Goal: Task Accomplishment & Management: Manage account settings

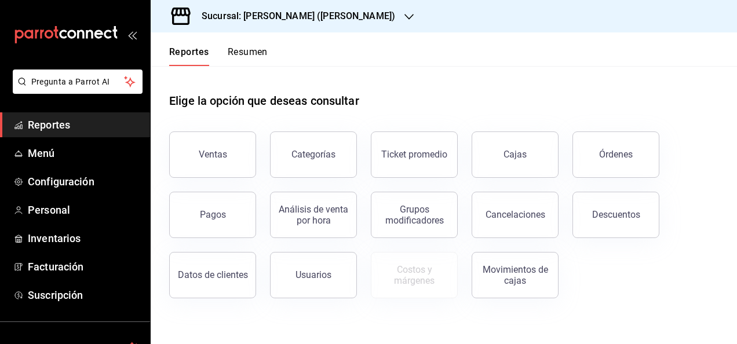
click at [63, 125] on span "Reportes" at bounding box center [84, 125] width 113 height 16
click at [31, 160] on span "Menú" at bounding box center [84, 153] width 113 height 16
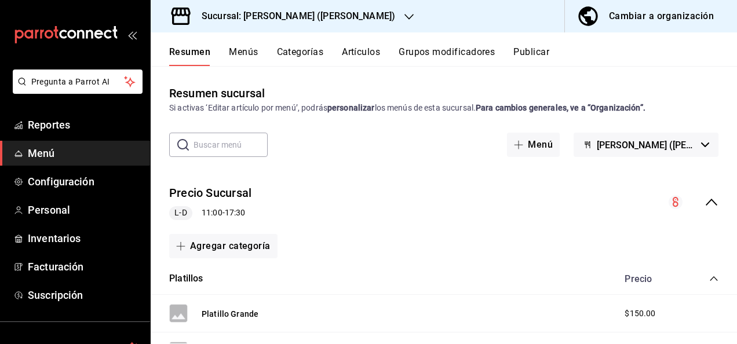
click at [341, 14] on h3 "Sucursal: [PERSON_NAME] ([PERSON_NAME])" at bounding box center [293, 16] width 203 height 14
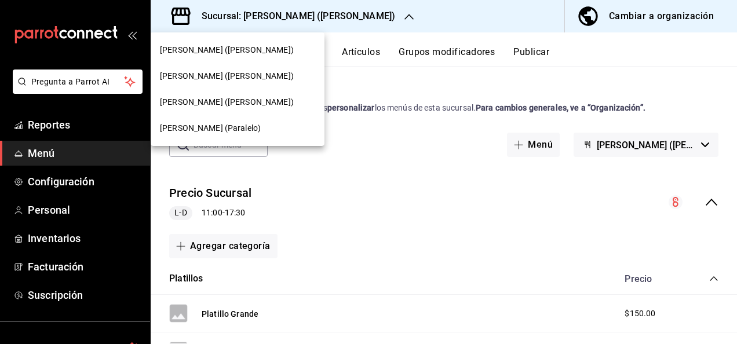
click at [209, 49] on span "[PERSON_NAME] ([PERSON_NAME])" at bounding box center [227, 50] width 134 height 12
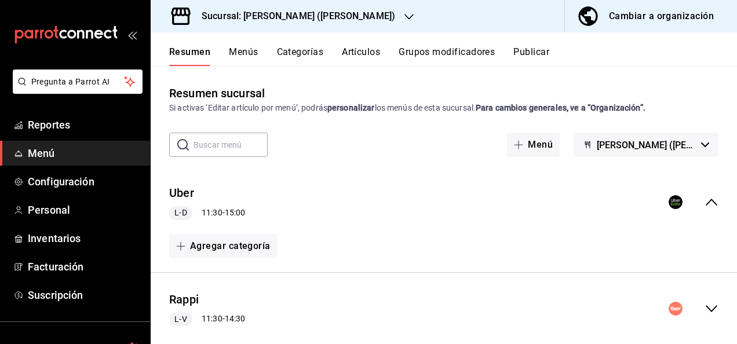
click at [705, 315] on icon "collapse-menu-row" at bounding box center [712, 309] width 14 height 14
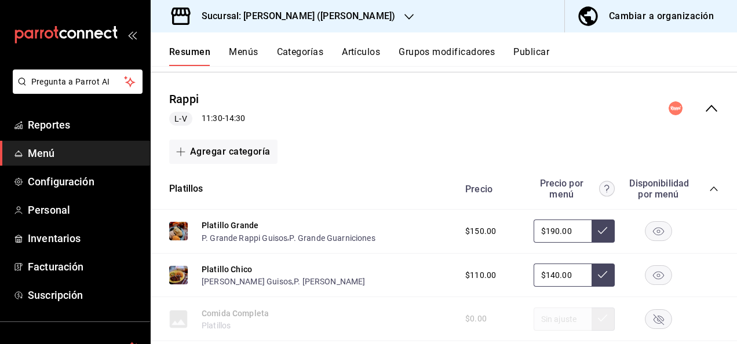
scroll to position [293, 0]
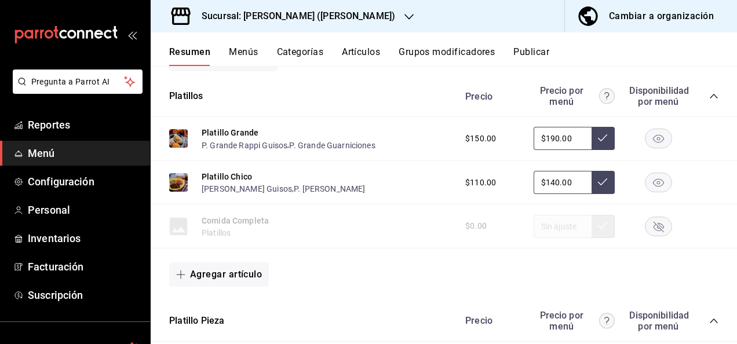
click at [709, 94] on icon "collapse-category-row" at bounding box center [713, 96] width 9 height 9
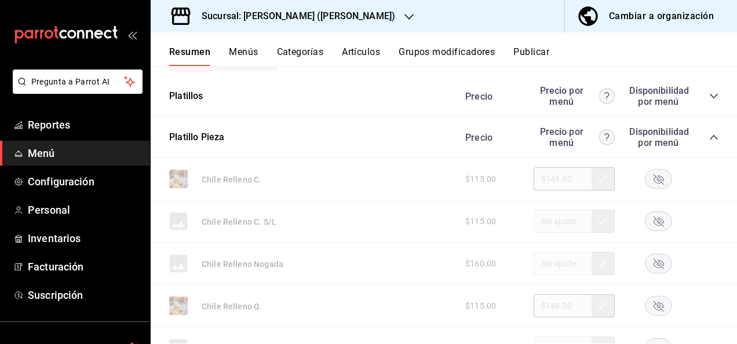
click at [709, 139] on icon "collapse-category-row" at bounding box center [713, 137] width 9 height 9
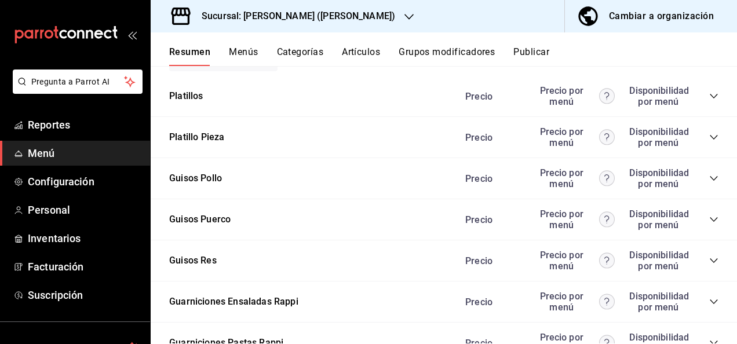
click at [709, 177] on icon "collapse-category-row" at bounding box center [713, 178] width 9 height 9
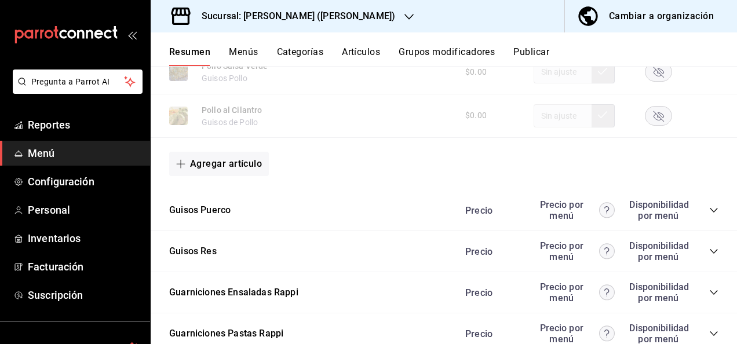
scroll to position [1035, 0]
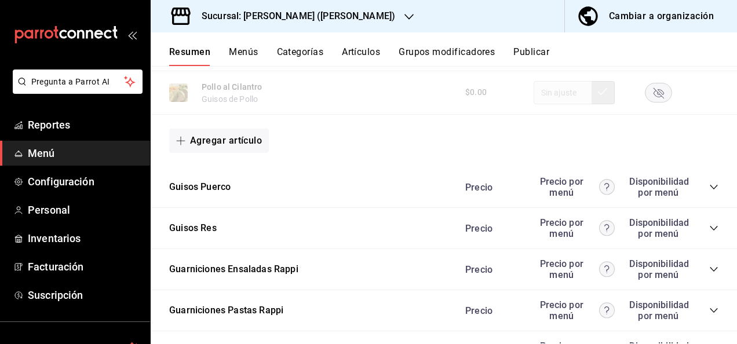
click at [709, 187] on icon "collapse-category-row" at bounding box center [713, 187] width 9 height 9
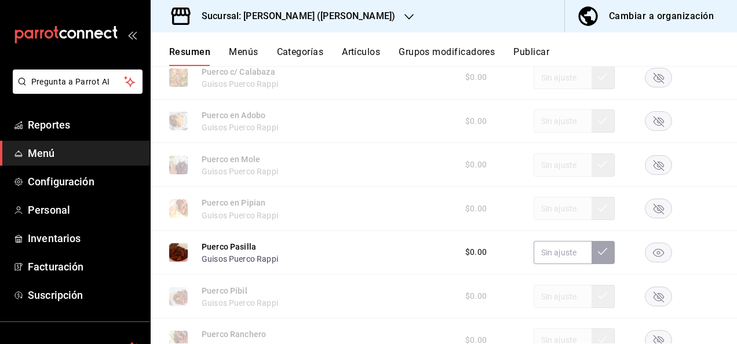
scroll to position [1367, 0]
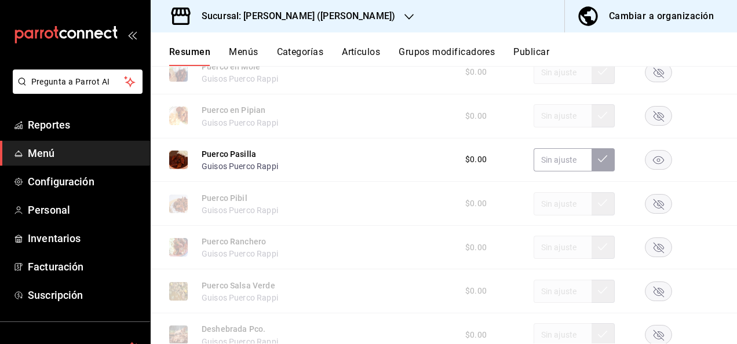
click at [648, 169] on rect "button" at bounding box center [658, 159] width 27 height 19
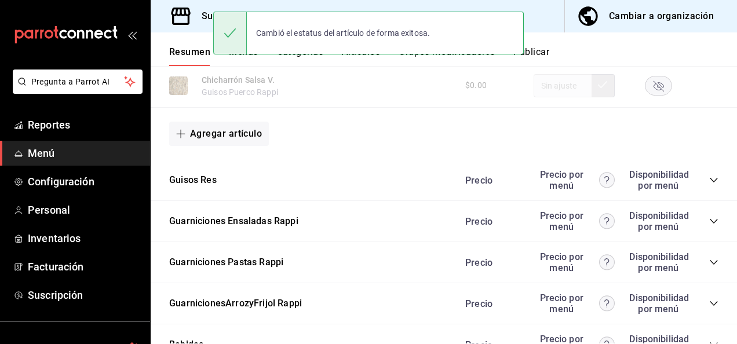
scroll to position [1676, 0]
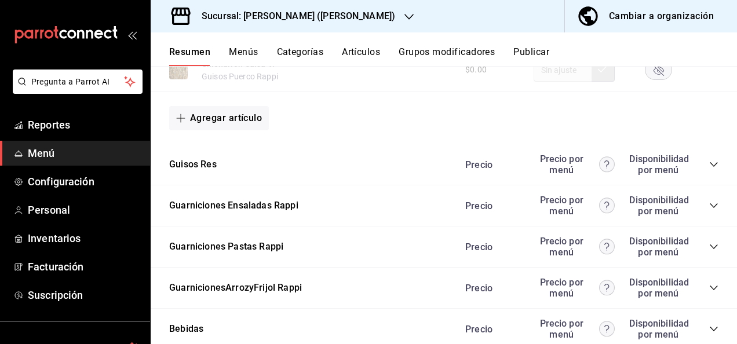
click at [709, 167] on icon "collapse-category-row" at bounding box center [713, 164] width 9 height 9
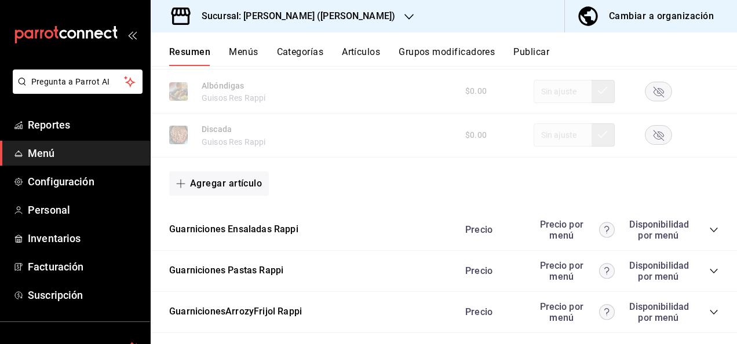
scroll to position [2372, 0]
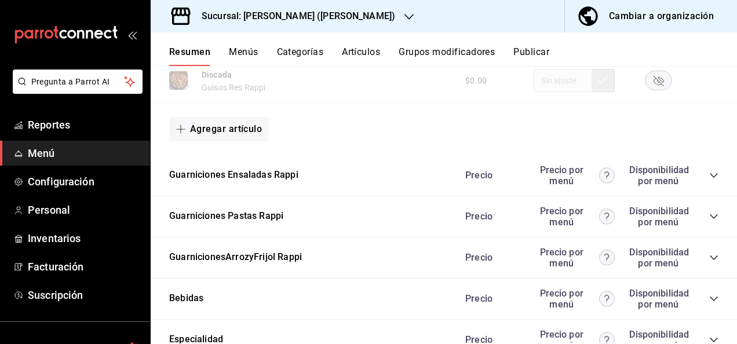
click at [709, 221] on icon "collapse-category-row" at bounding box center [713, 216] width 9 height 9
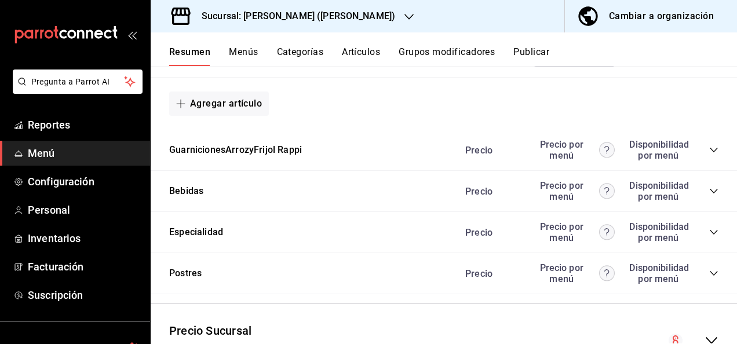
scroll to position [2920, 0]
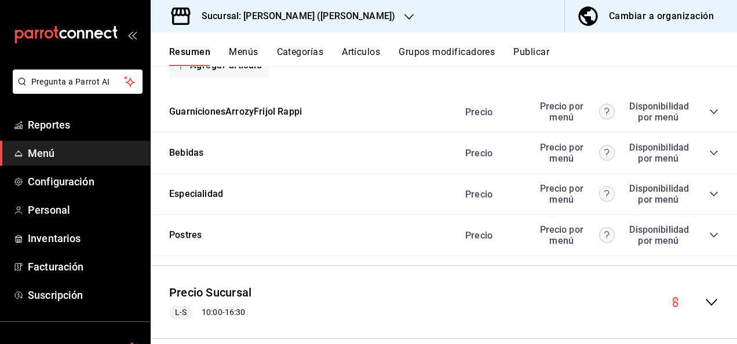
click at [709, 116] on icon "collapse-category-row" at bounding box center [713, 111] width 9 height 9
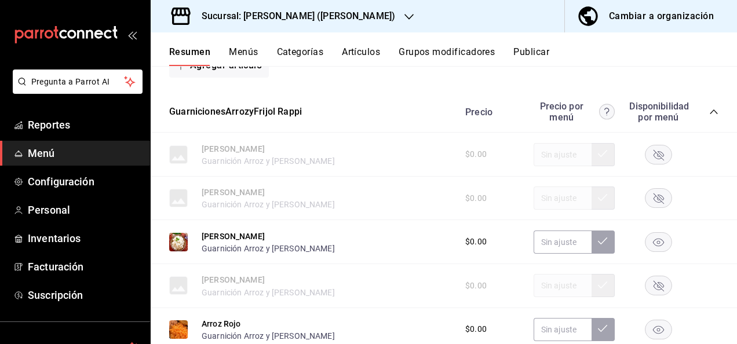
click at [645, 248] on rect "button" at bounding box center [658, 241] width 27 height 19
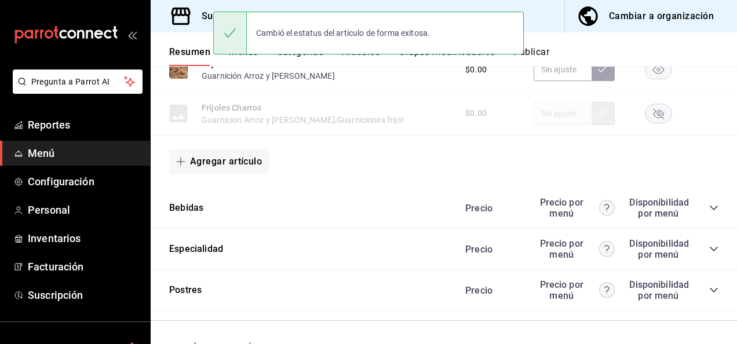
scroll to position [3353, 0]
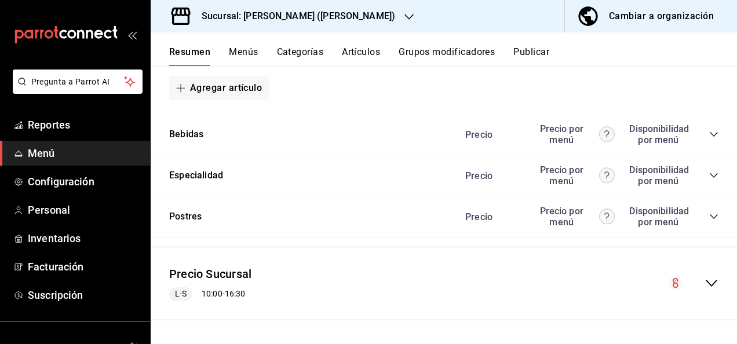
click at [706, 280] on icon "collapse-menu-row" at bounding box center [712, 283] width 14 height 14
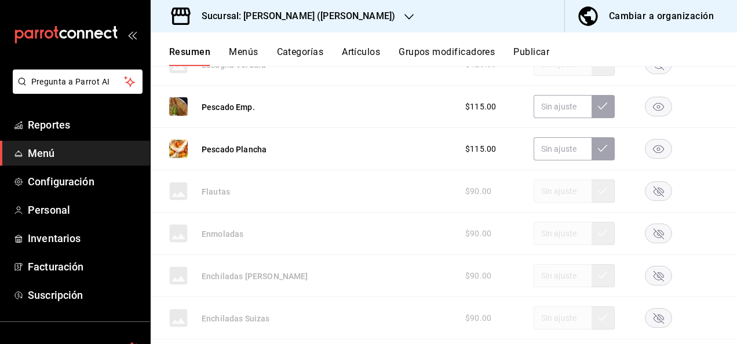
scroll to position [4520, 0]
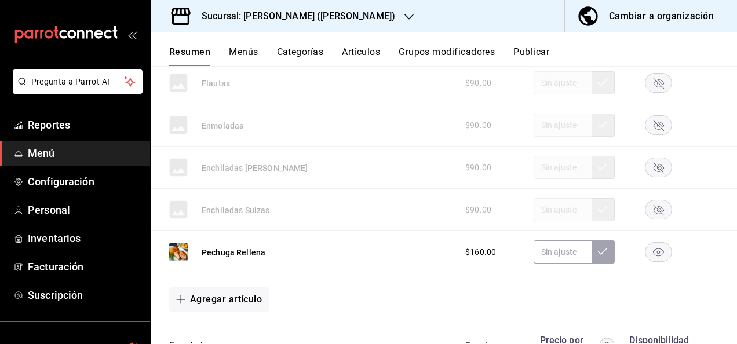
click at [535, 48] on button "Publicar" at bounding box center [531, 56] width 36 height 20
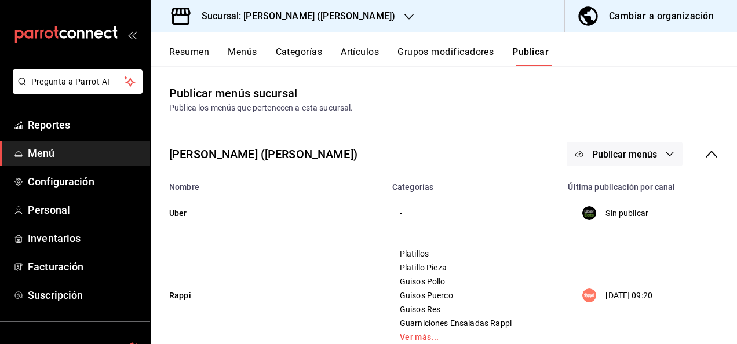
click at [635, 162] on button "Publicar menús" at bounding box center [625, 154] width 116 height 24
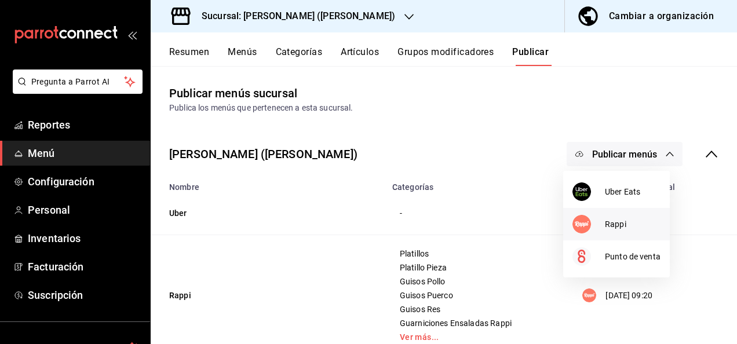
click at [615, 225] on span "Rappi" at bounding box center [633, 224] width 56 height 12
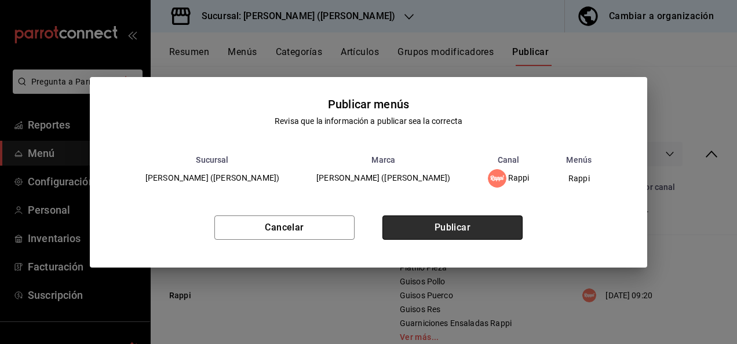
click at [459, 232] on button "Publicar" at bounding box center [452, 228] width 140 height 24
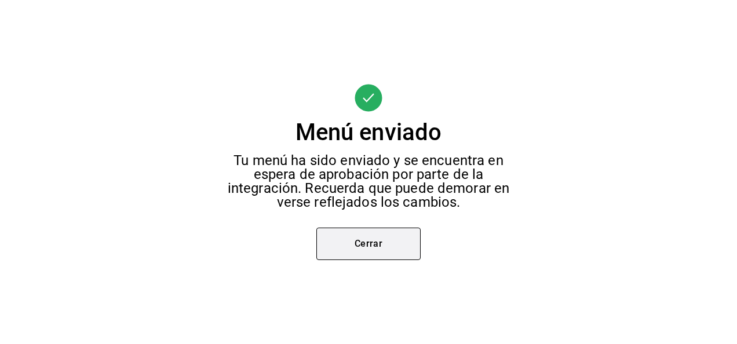
click at [349, 241] on button "Cerrar" at bounding box center [368, 244] width 104 height 32
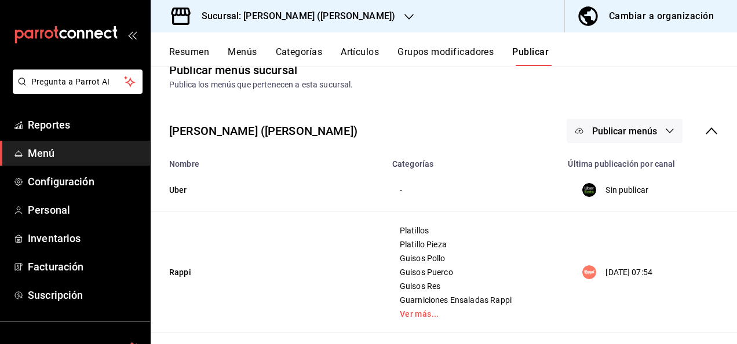
scroll to position [116, 0]
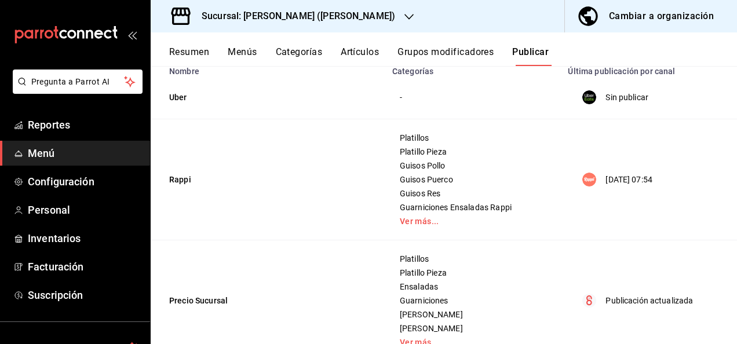
click at [189, 53] on button "Resumen" at bounding box center [189, 56] width 40 height 20
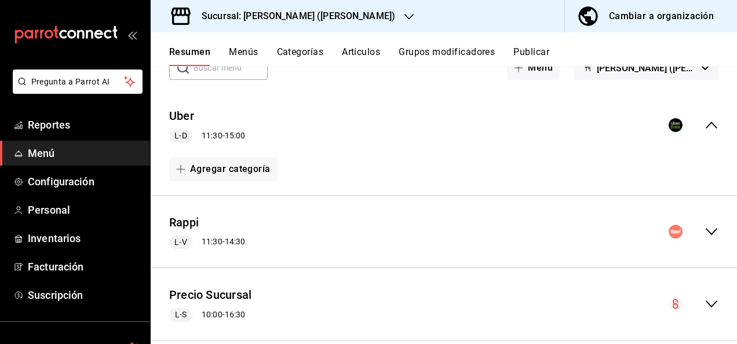
scroll to position [97, 0]
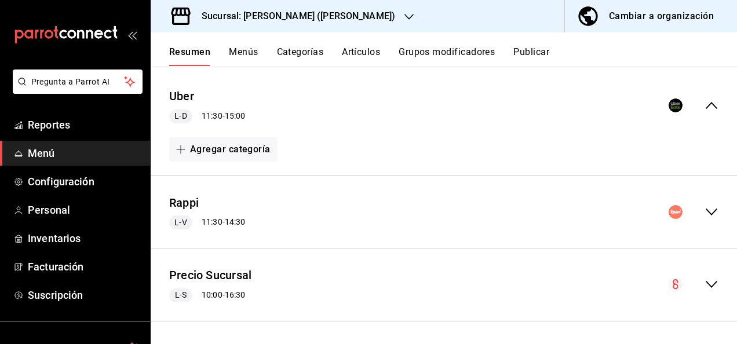
click at [706, 213] on icon "collapse-menu-row" at bounding box center [712, 212] width 12 height 7
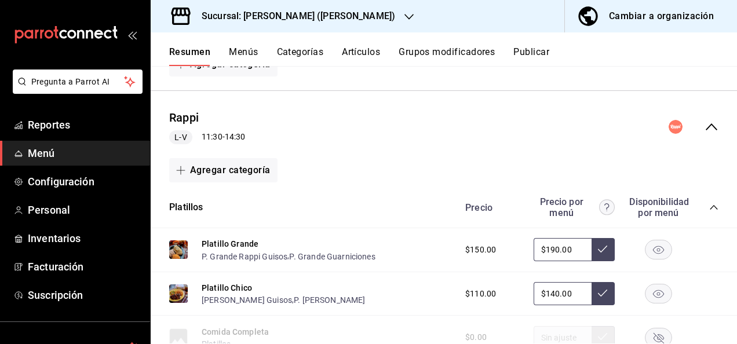
scroll to position [236, 0]
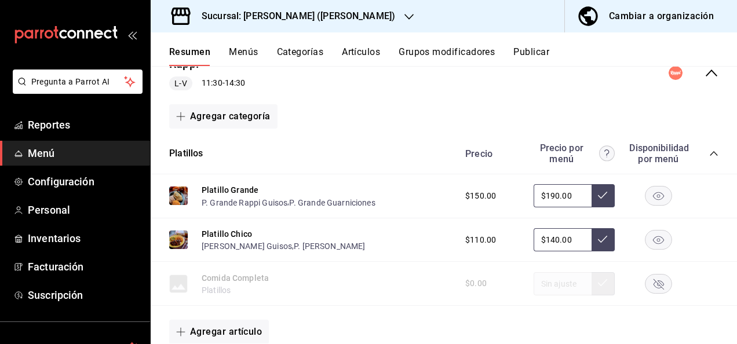
click at [709, 151] on icon "collapse-category-row" at bounding box center [713, 153] width 9 height 9
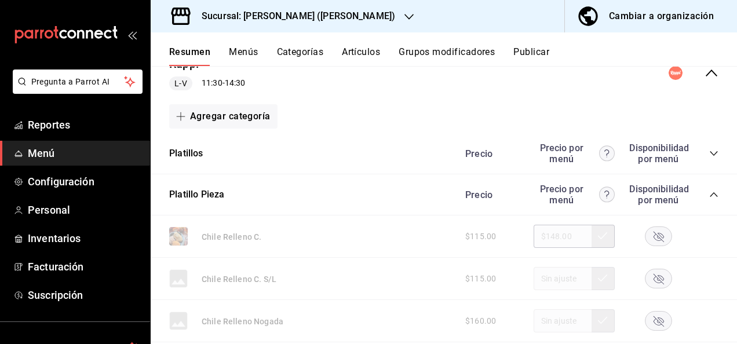
click at [709, 195] on icon "collapse-category-row" at bounding box center [713, 194] width 9 height 9
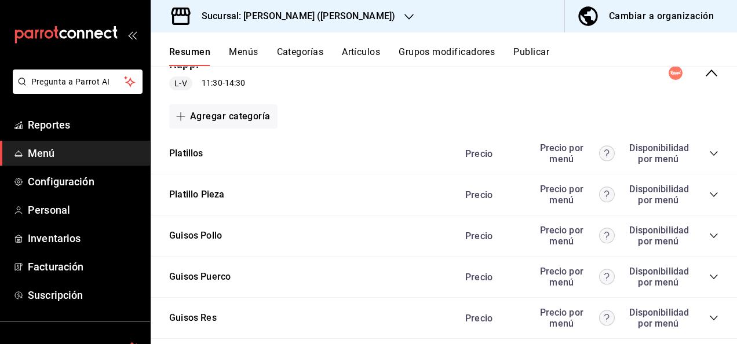
click at [709, 236] on icon "collapse-category-row" at bounding box center [713, 235] width 9 height 9
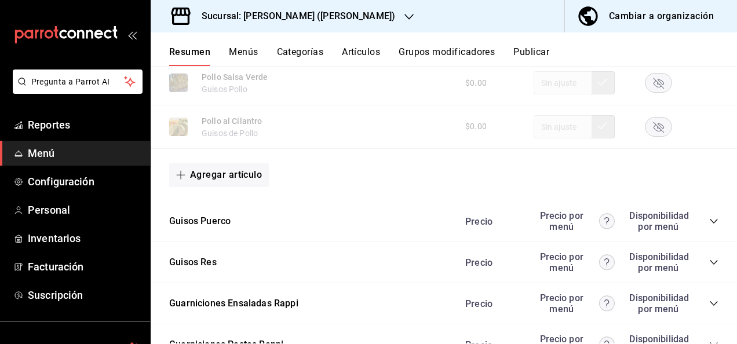
scroll to position [1031, 0]
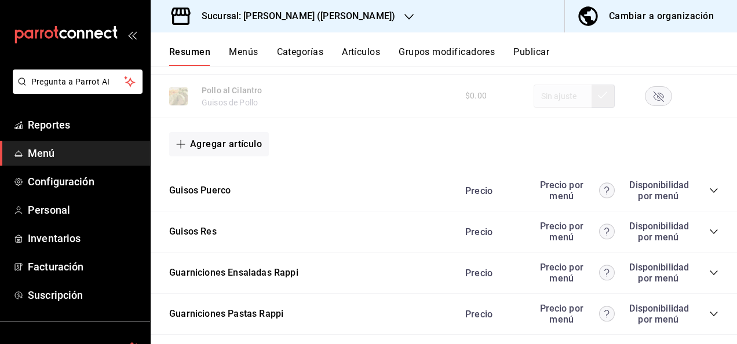
click at [709, 189] on icon "collapse-category-row" at bounding box center [713, 190] width 9 height 9
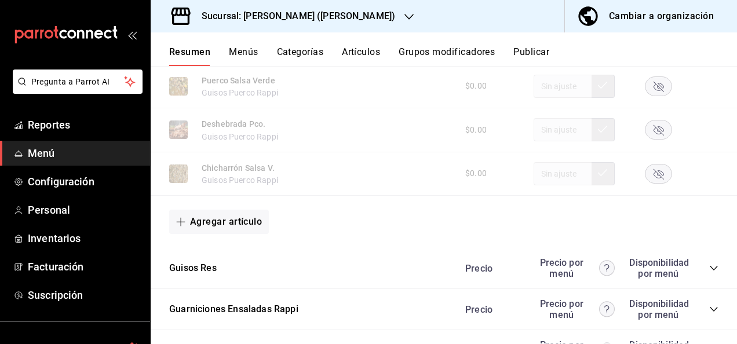
scroll to position [1642, 0]
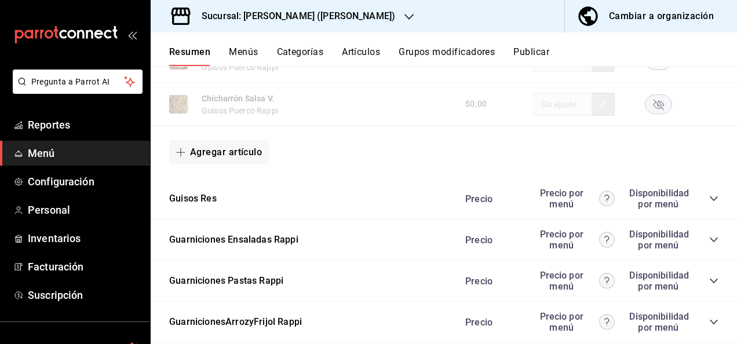
click at [709, 202] on icon "collapse-category-row" at bounding box center [713, 198] width 9 height 9
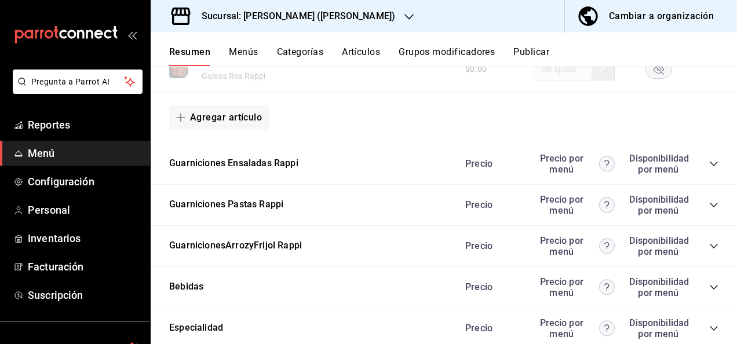
scroll to position [2391, 0]
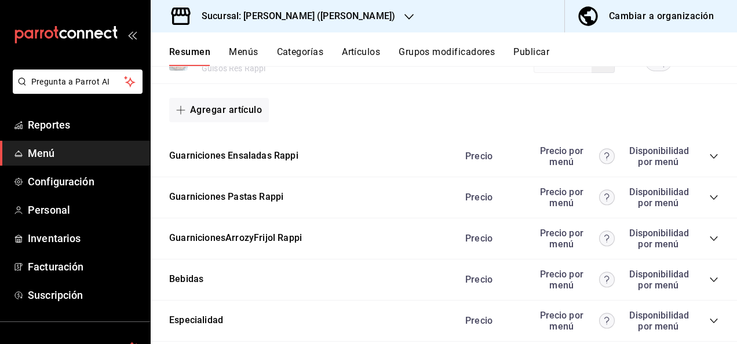
click at [709, 202] on icon "collapse-category-row" at bounding box center [713, 197] width 9 height 9
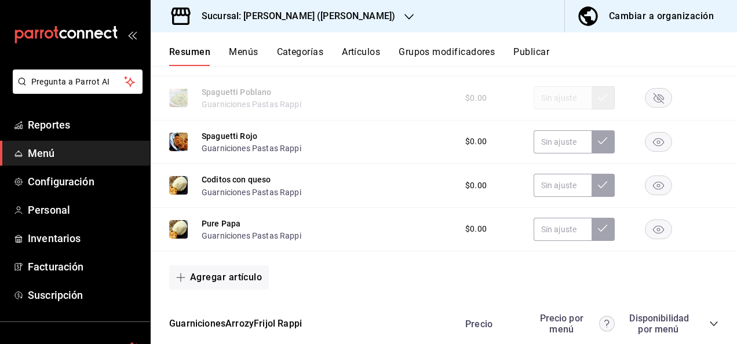
scroll to position [2762, 0]
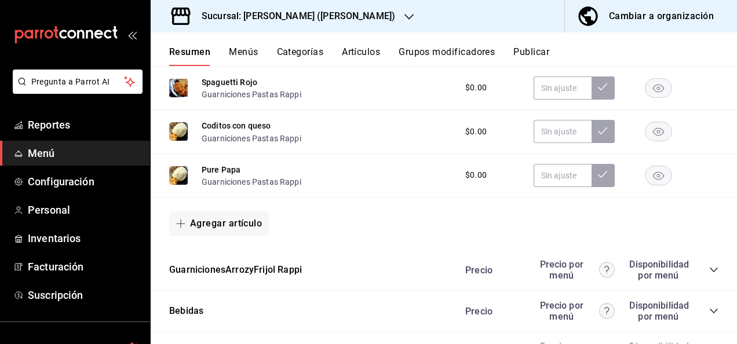
click at [709, 275] on icon "collapse-category-row" at bounding box center [713, 269] width 9 height 9
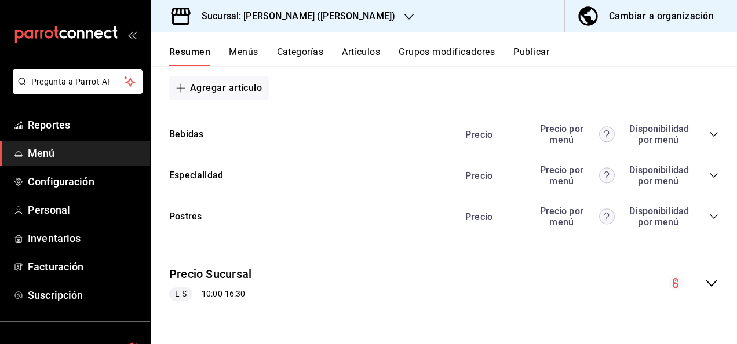
scroll to position [3352, 0]
click at [541, 56] on button "Publicar" at bounding box center [531, 56] width 36 height 20
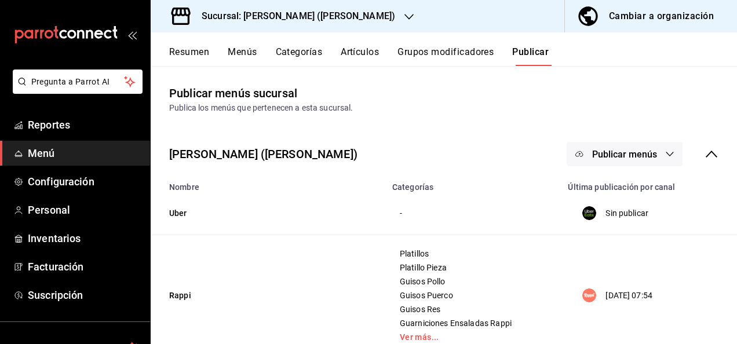
click at [645, 153] on span "Publicar menús" at bounding box center [624, 154] width 65 height 11
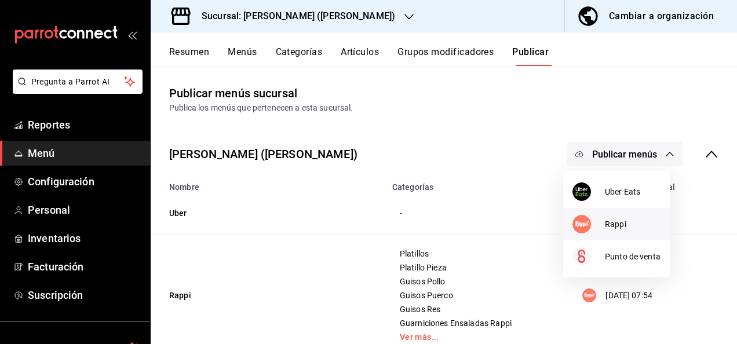
click at [621, 222] on span "Rappi" at bounding box center [633, 224] width 56 height 12
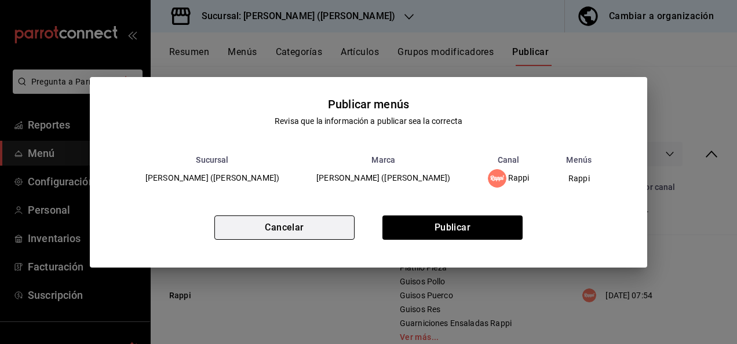
click at [311, 223] on button "Cancelar" at bounding box center [284, 228] width 140 height 24
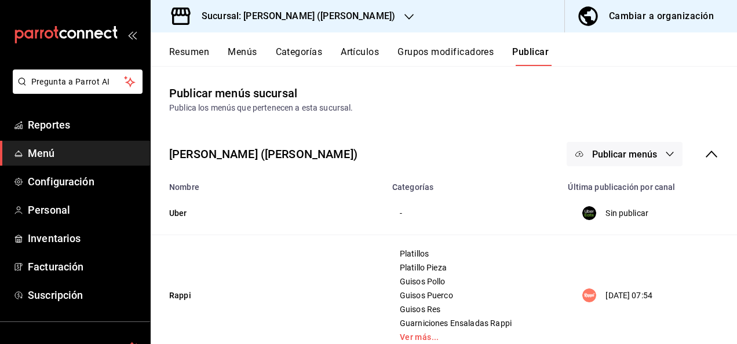
click at [302, 16] on h3 "Sucursal: [PERSON_NAME] ([PERSON_NAME])" at bounding box center [293, 16] width 203 height 14
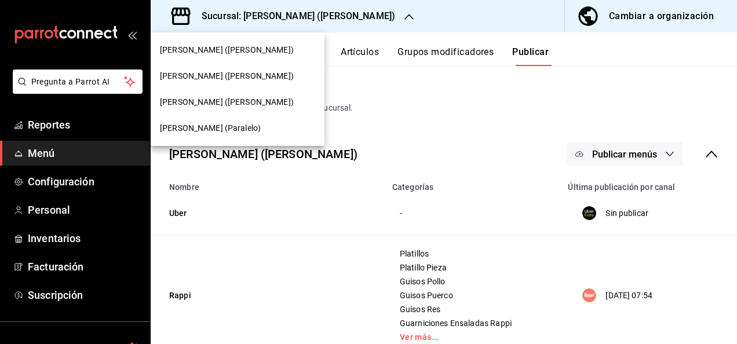
click at [189, 125] on span "[PERSON_NAME] (Paralelo)" at bounding box center [210, 128] width 101 height 12
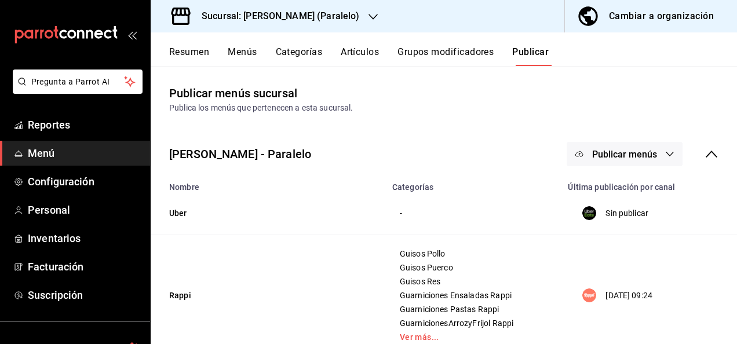
click at [205, 50] on button "Resumen" at bounding box center [189, 56] width 40 height 20
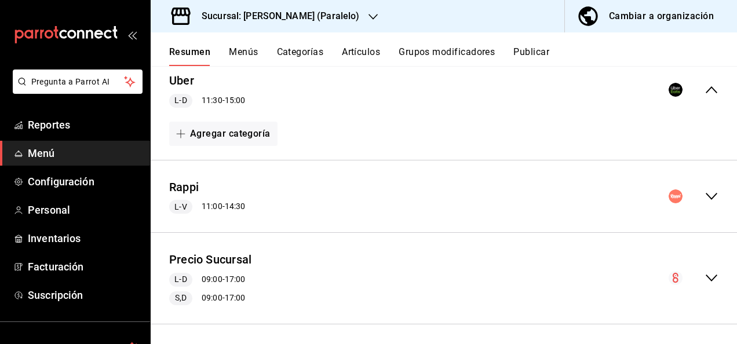
scroll to position [115, 0]
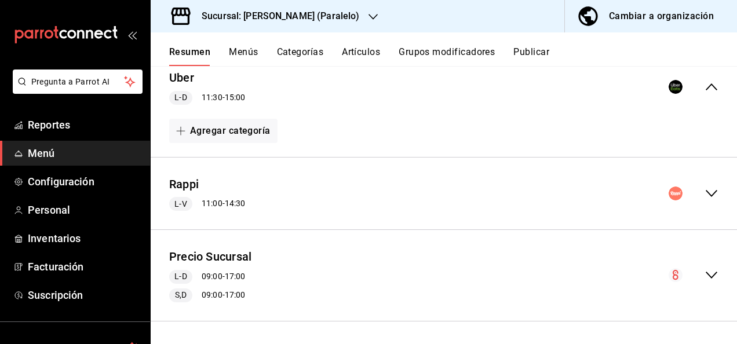
click at [706, 194] on icon "collapse-menu-row" at bounding box center [712, 194] width 14 height 14
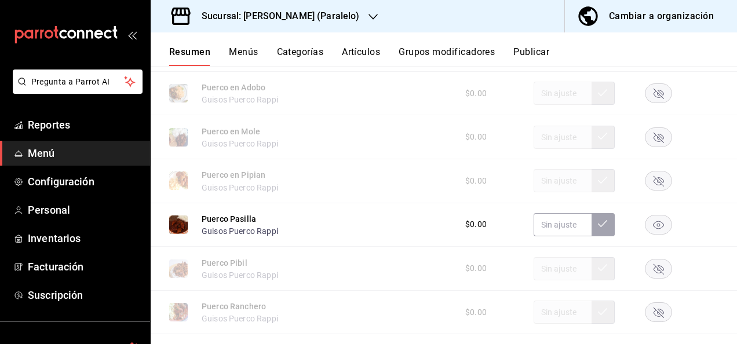
scroll to position [1243, 0]
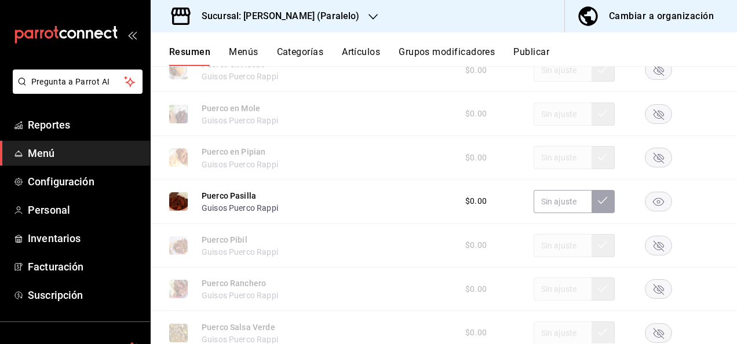
click at [647, 203] on rect "button" at bounding box center [658, 201] width 27 height 19
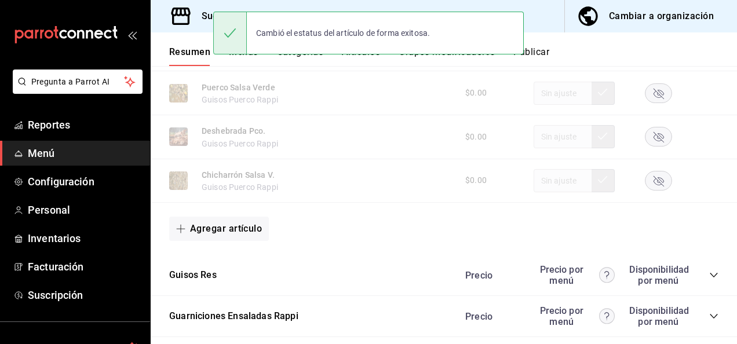
scroll to position [1576, 0]
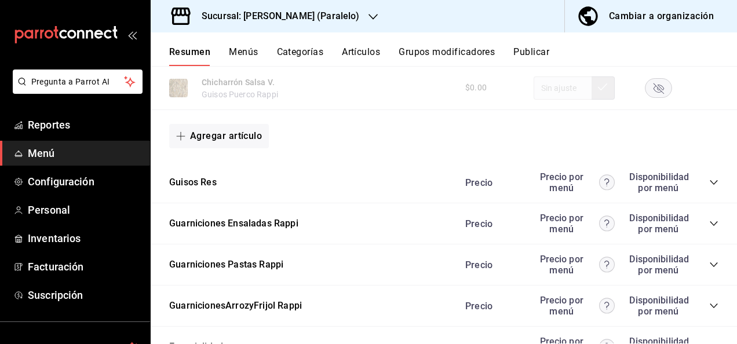
click at [709, 187] on icon "collapse-category-row" at bounding box center [713, 182] width 9 height 9
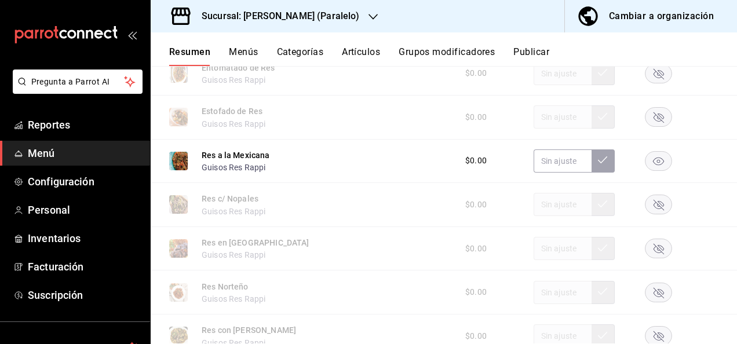
scroll to position [1862, 0]
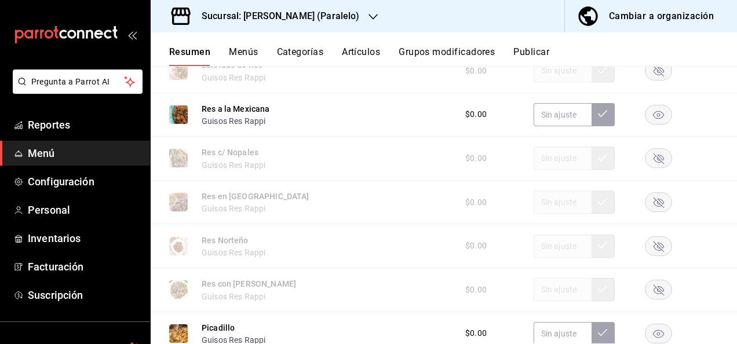
click at [649, 119] on rect "button" at bounding box center [658, 114] width 27 height 19
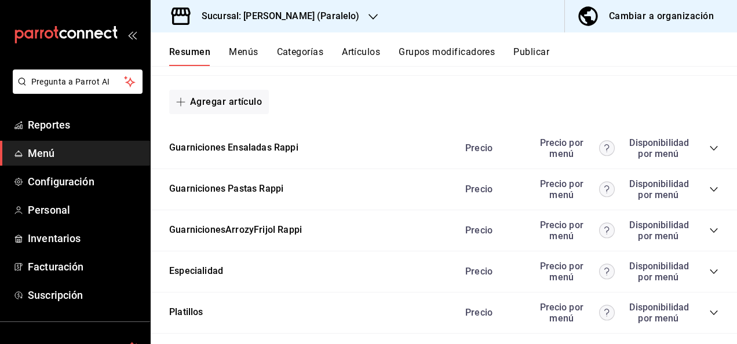
scroll to position [2325, 0]
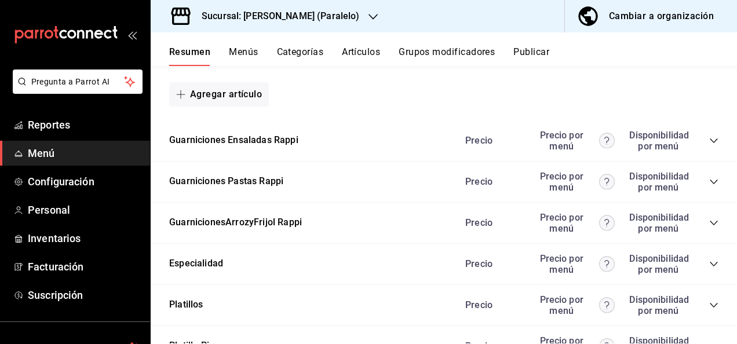
click at [709, 187] on icon "collapse-category-row" at bounding box center [713, 181] width 9 height 9
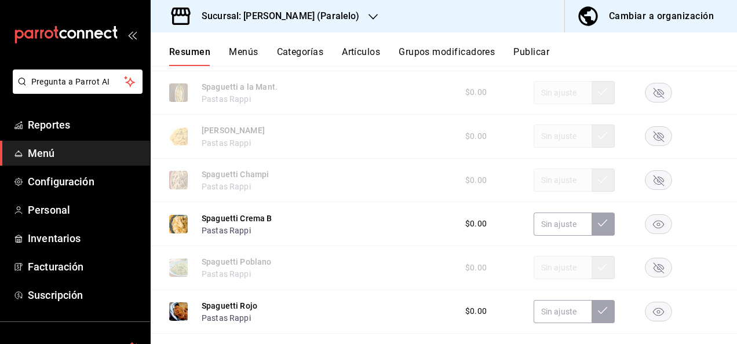
scroll to position [2564, 0]
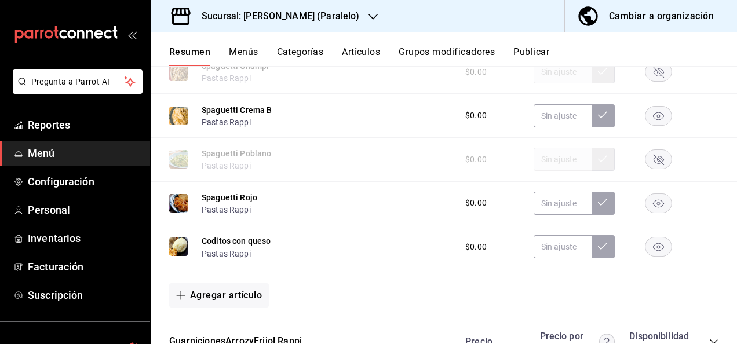
click at [653, 120] on icon "button" at bounding box center [658, 116] width 11 height 8
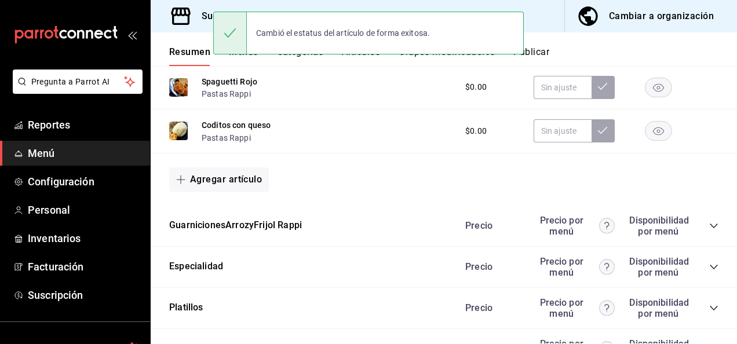
scroll to position [2773, 0]
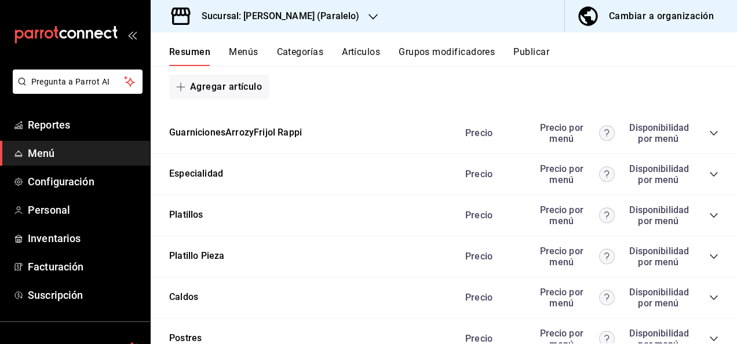
click at [710, 136] on icon "collapse-category-row" at bounding box center [714, 133] width 8 height 5
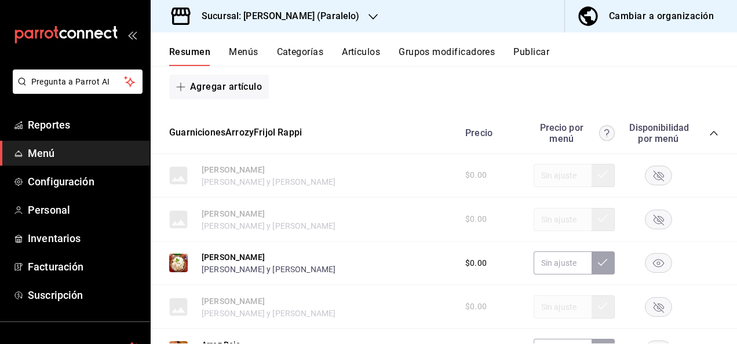
click at [655, 271] on rect "button" at bounding box center [658, 263] width 27 height 19
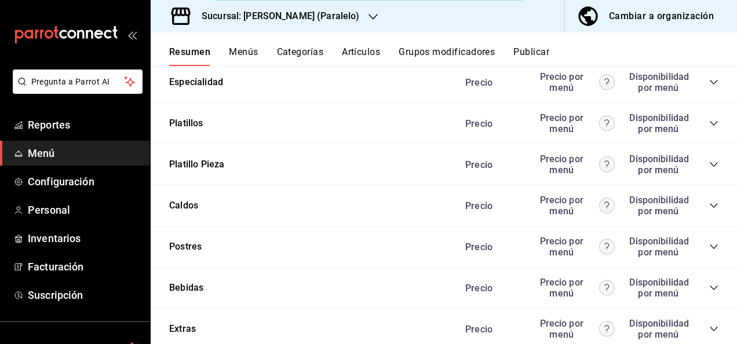
scroll to position [3283, 0]
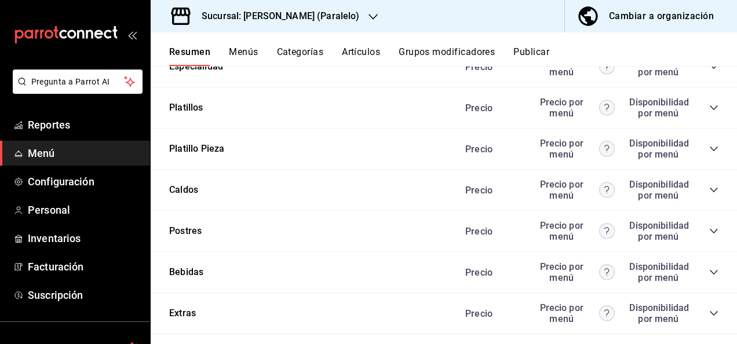
click at [710, 151] on icon "collapse-category-row" at bounding box center [714, 149] width 8 height 5
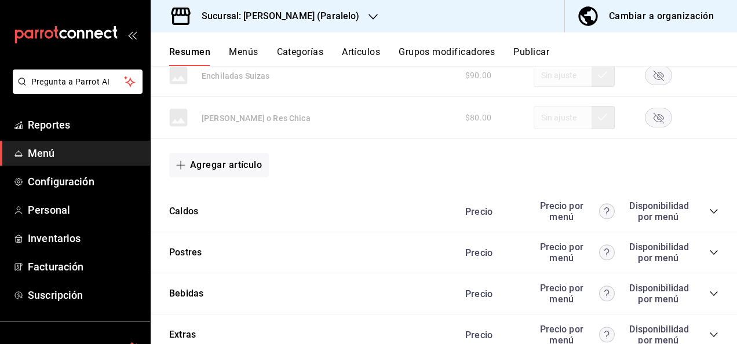
scroll to position [4310, 0]
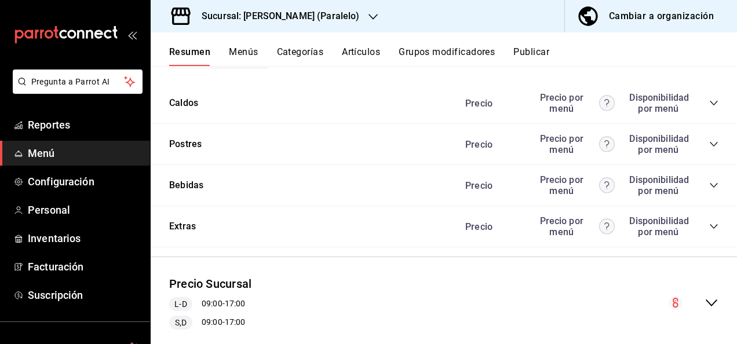
click at [542, 56] on button "Publicar" at bounding box center [531, 56] width 36 height 20
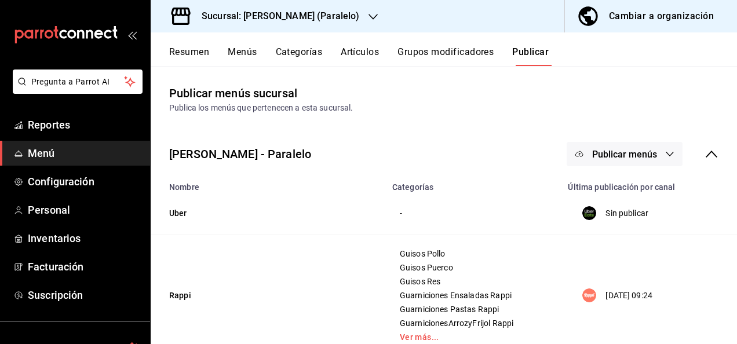
click at [644, 149] on span "Publicar menús" at bounding box center [624, 154] width 65 height 11
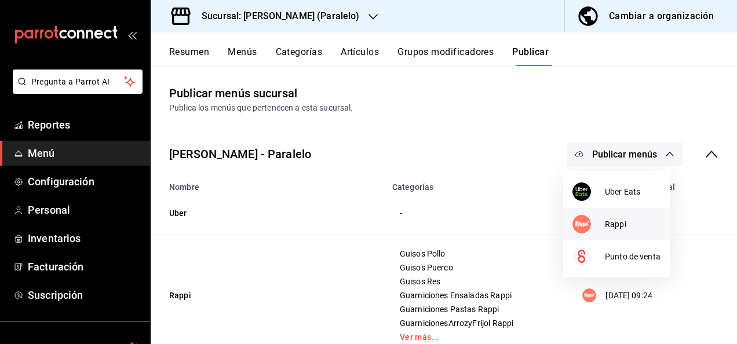
click at [622, 222] on span "Rappi" at bounding box center [633, 224] width 56 height 12
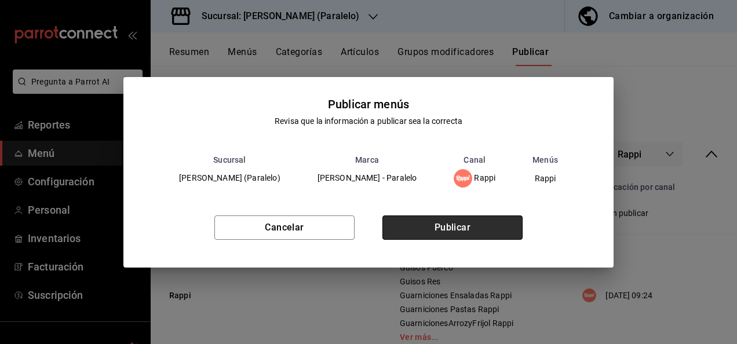
click at [472, 222] on button "Publicar" at bounding box center [452, 228] width 140 height 24
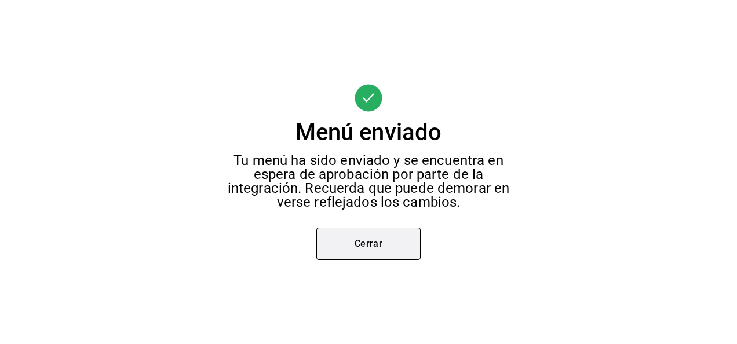
click at [362, 259] on button "Cerrar" at bounding box center [368, 244] width 104 height 32
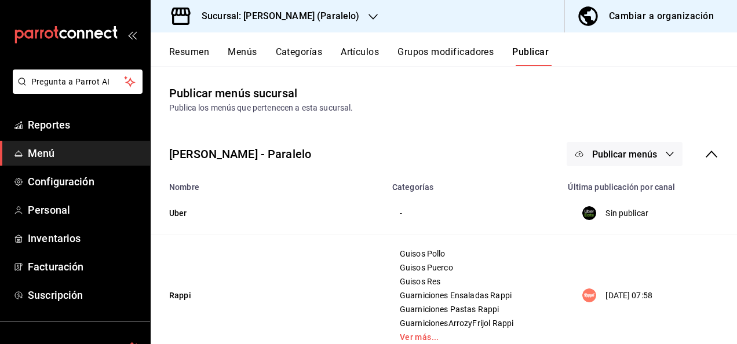
click at [303, 13] on h3 "Sucursal: Ceballos (Paralelo)" at bounding box center [275, 16] width 167 height 14
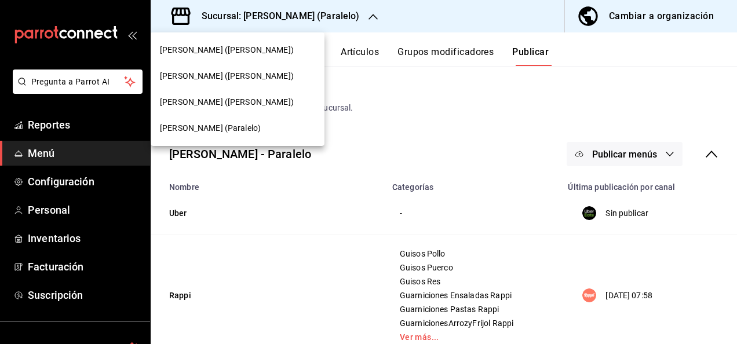
click at [195, 107] on span "[PERSON_NAME] ([PERSON_NAME])" at bounding box center [227, 102] width 134 height 12
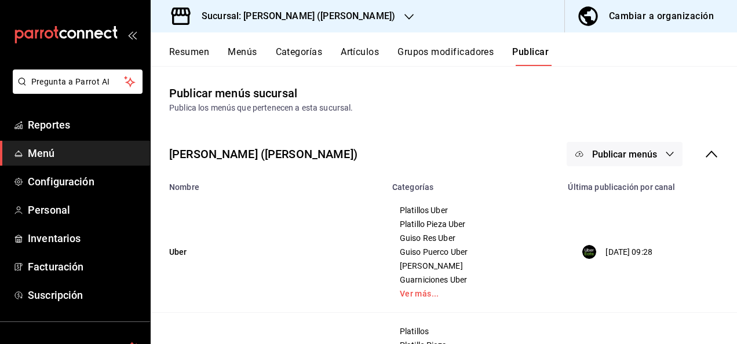
click at [192, 50] on button "Resumen" at bounding box center [189, 56] width 40 height 20
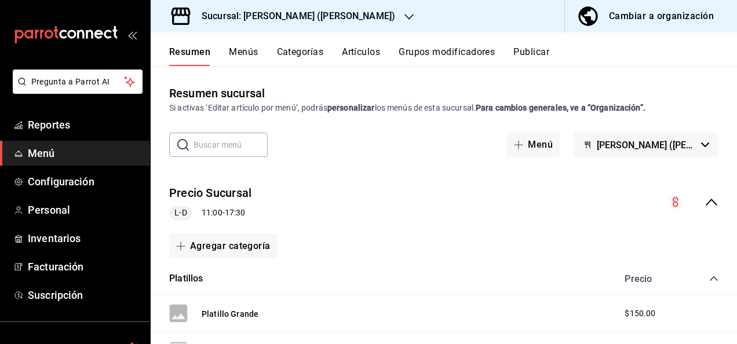
click at [709, 276] on icon "collapse-category-row" at bounding box center [713, 278] width 9 height 9
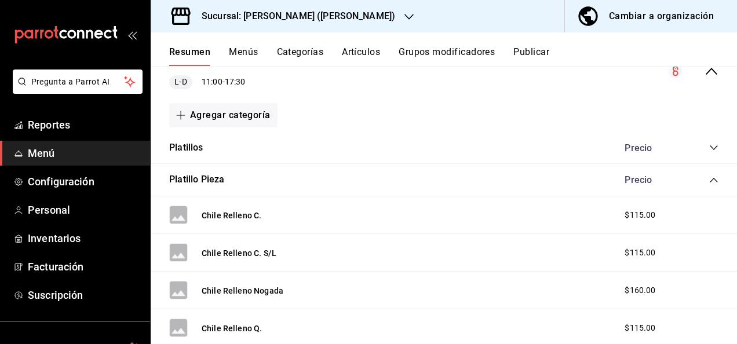
scroll to position [139, 0]
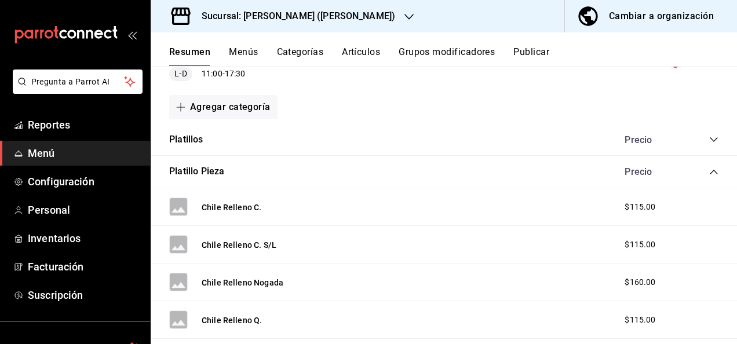
click at [709, 171] on icon "collapse-category-row" at bounding box center [713, 171] width 9 height 9
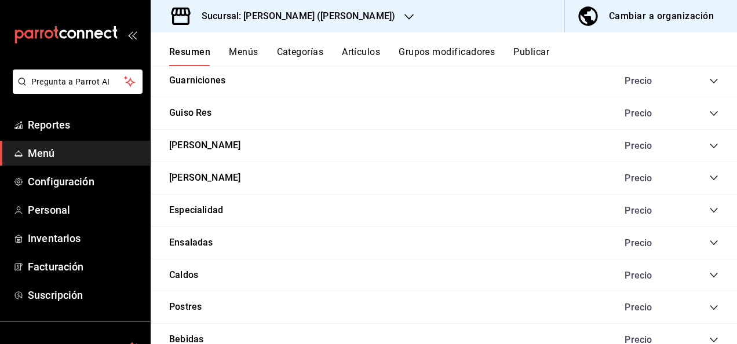
scroll to position [301, 0]
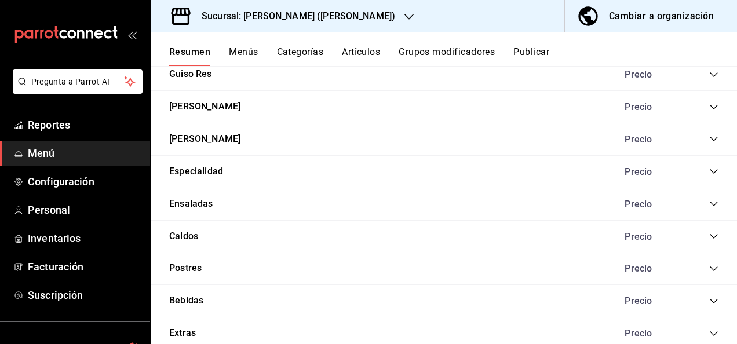
click at [709, 329] on icon "collapse-category-row" at bounding box center [713, 333] width 9 height 9
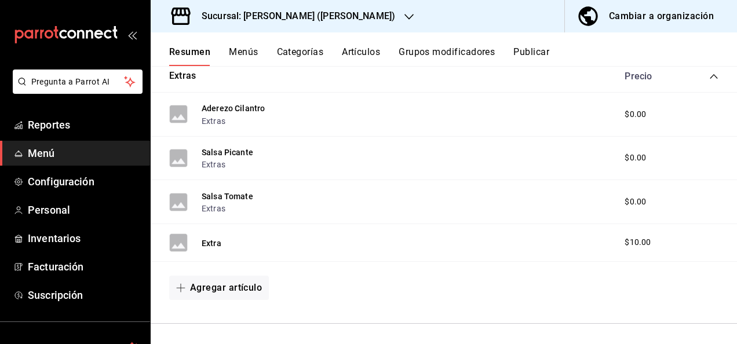
scroll to position [571, 0]
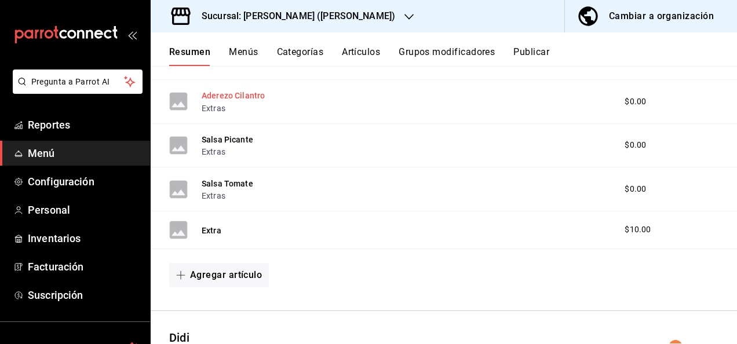
click at [253, 95] on button "Aderezo Cilantro" at bounding box center [233, 96] width 63 height 12
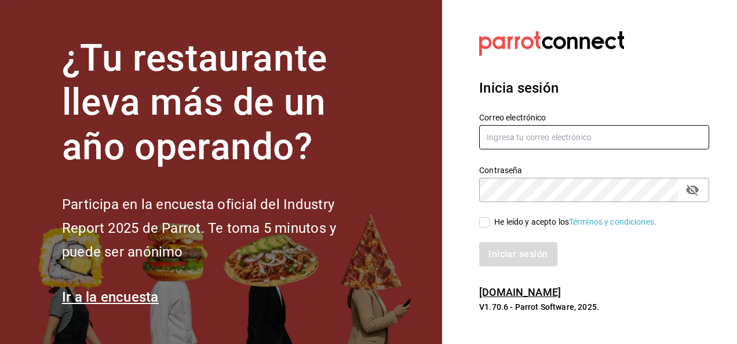
type input "multiuser@ceballos.com"
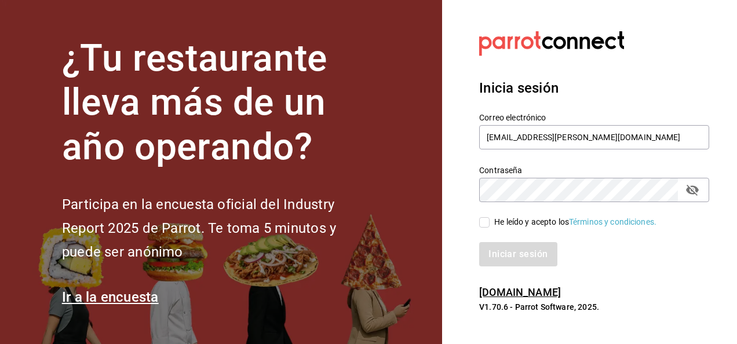
click at [484, 222] on input "He leído y acepto los Términos y condiciones." at bounding box center [484, 222] width 10 height 10
checkbox input "true"
click at [506, 252] on button "Iniciar sesión" at bounding box center [518, 254] width 79 height 24
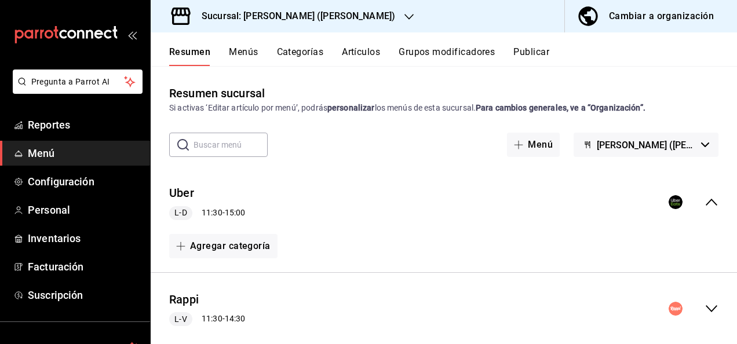
click at [330, 21] on h3 "Sucursal: [PERSON_NAME] ([PERSON_NAME])" at bounding box center [293, 16] width 203 height 14
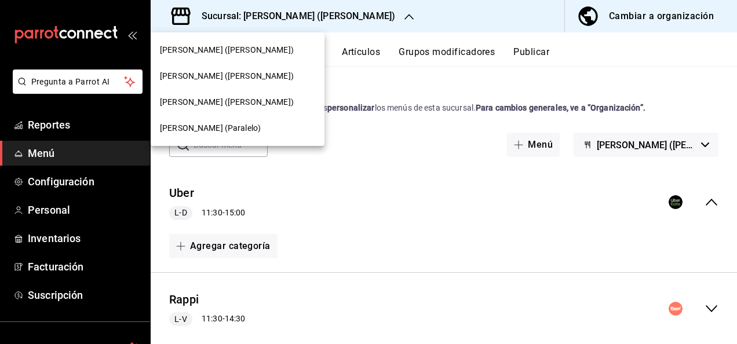
click at [226, 98] on span "[PERSON_NAME] ([PERSON_NAME])" at bounding box center [227, 102] width 134 height 12
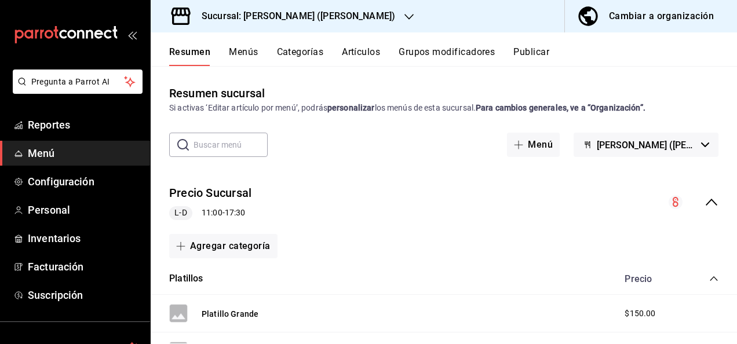
click at [709, 275] on icon "collapse-category-row" at bounding box center [713, 278] width 9 height 9
click at [709, 307] on icon "collapse-category-row" at bounding box center [713, 310] width 9 height 9
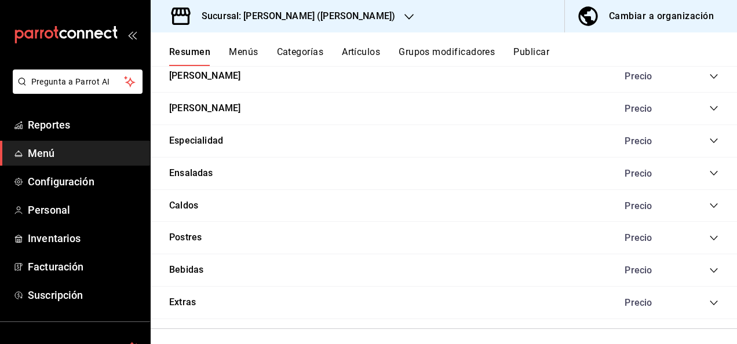
scroll to position [348, 0]
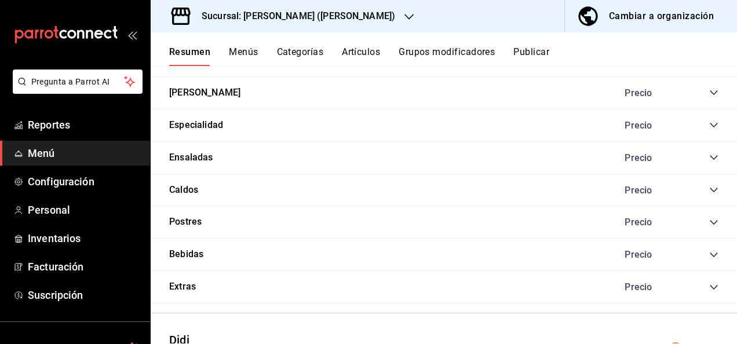
click at [709, 283] on icon "collapse-category-row" at bounding box center [713, 287] width 9 height 9
click at [236, 319] on button "Aderezo Cilantro" at bounding box center [233, 319] width 63 height 12
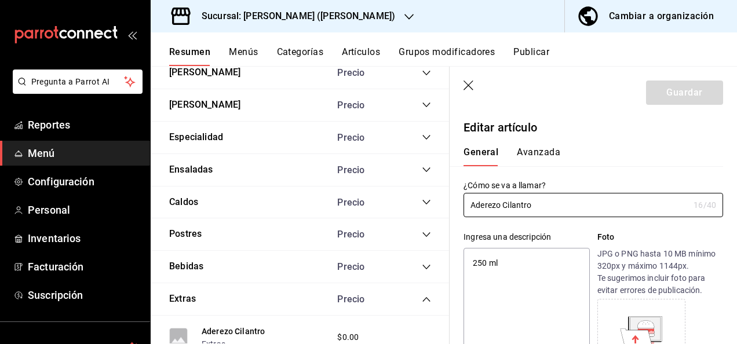
type textarea "x"
type input "$0.00"
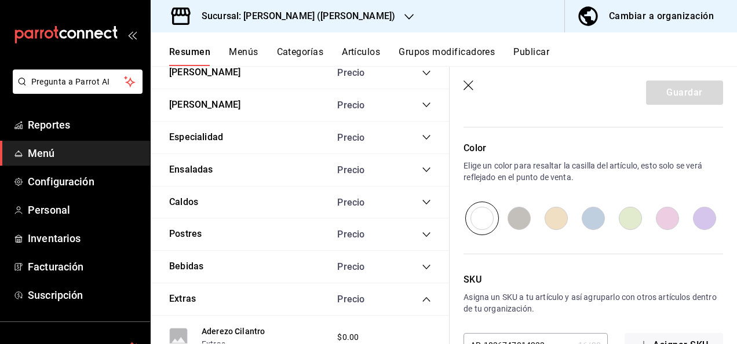
scroll to position [737, 0]
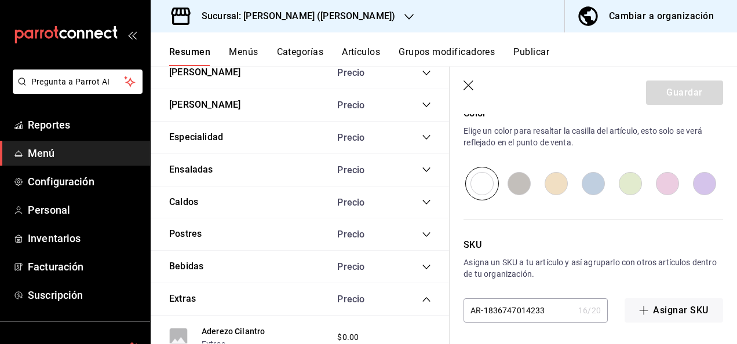
click at [468, 88] on icon "button" at bounding box center [470, 87] width 12 height 12
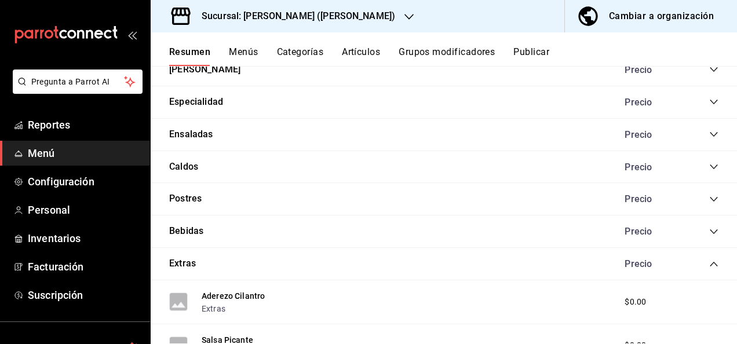
scroll to position [455, 0]
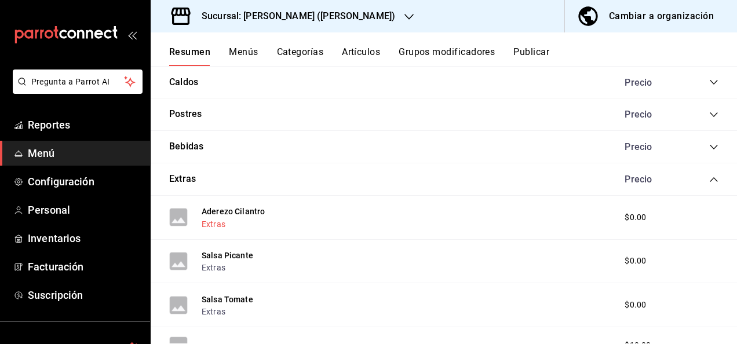
click at [213, 221] on button "Extras" at bounding box center [214, 224] width 24 height 12
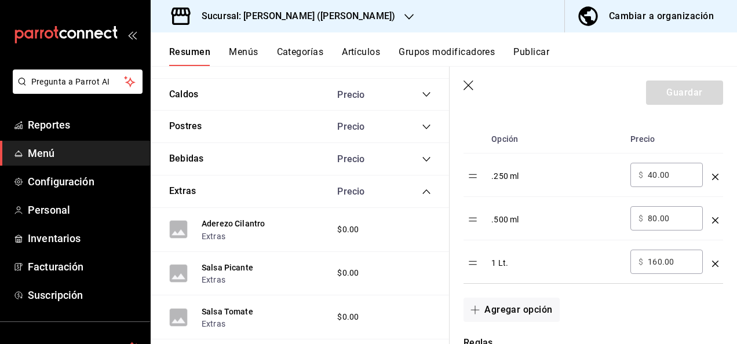
scroll to position [332, 0]
click at [464, 87] on icon "button" at bounding box center [470, 87] width 12 height 12
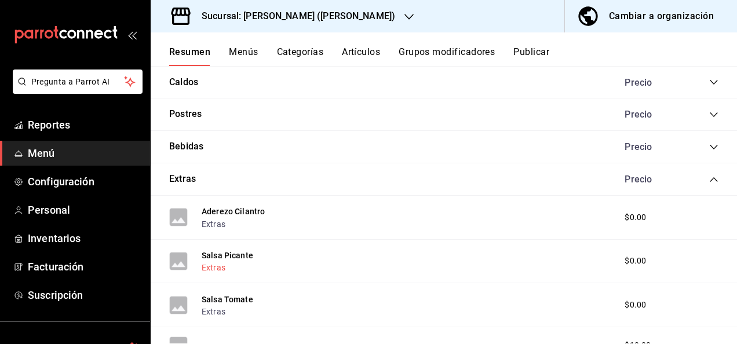
click at [207, 269] on button "Extras" at bounding box center [214, 268] width 24 height 12
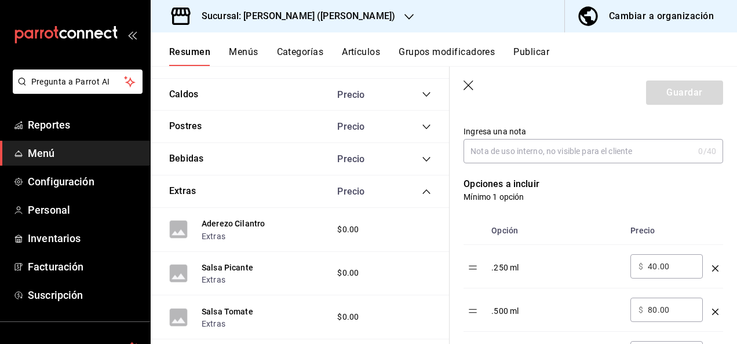
scroll to position [332, 0]
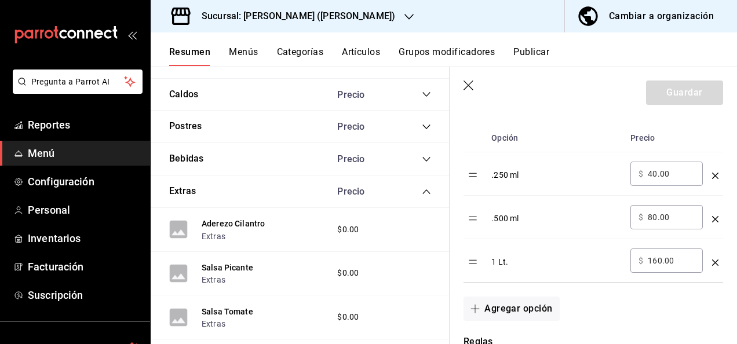
click at [471, 78] on header "Guardar" at bounding box center [593, 91] width 287 height 48
click at [467, 84] on icon "button" at bounding box center [469, 86] width 10 height 10
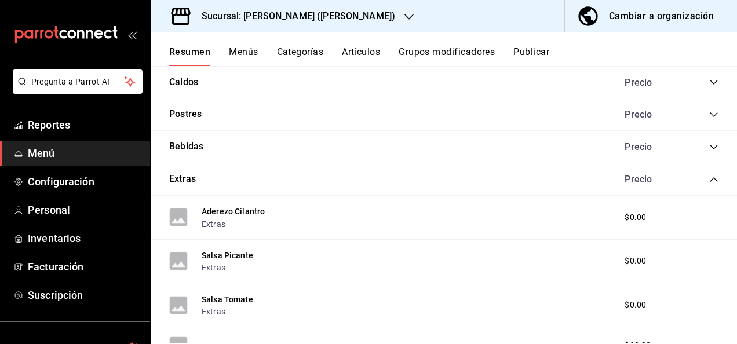
click at [348, 20] on div "Sucursal: [PERSON_NAME] ([PERSON_NAME])" at bounding box center [289, 16] width 258 height 32
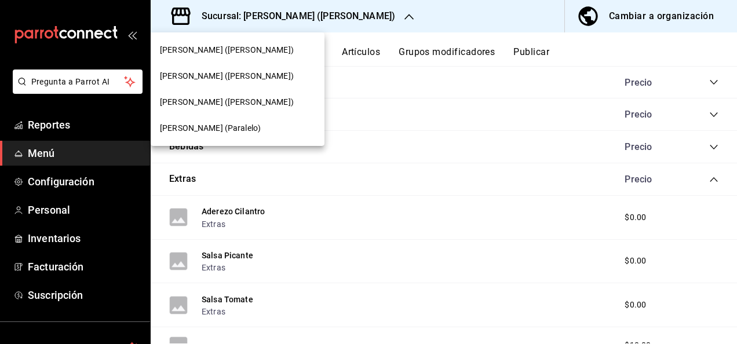
click at [396, 16] on div at bounding box center [368, 172] width 737 height 344
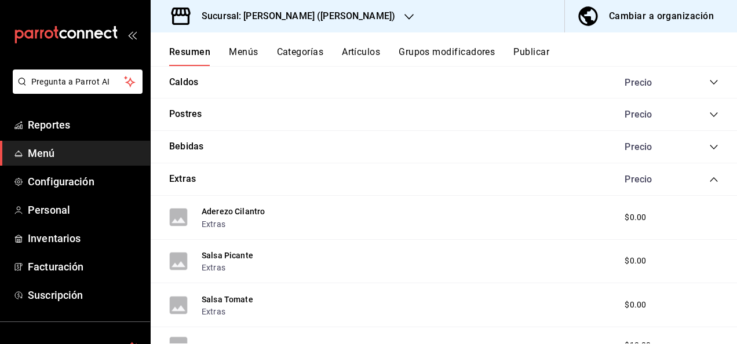
click at [709, 176] on icon "collapse-category-row" at bounding box center [713, 179] width 9 height 9
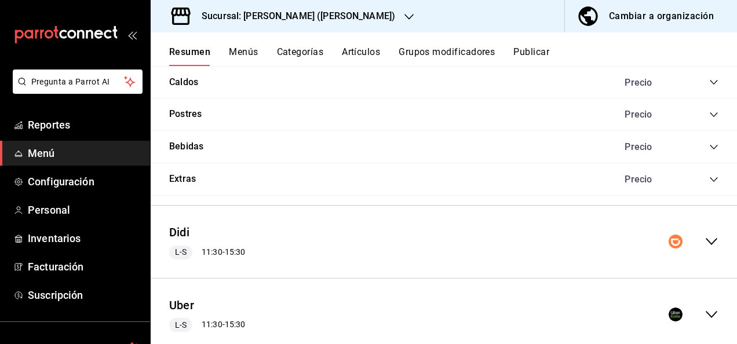
click at [705, 237] on icon "collapse-menu-row" at bounding box center [712, 242] width 14 height 14
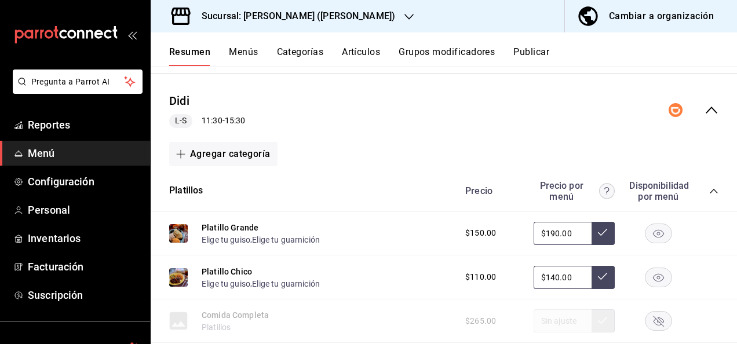
scroll to position [618, 0]
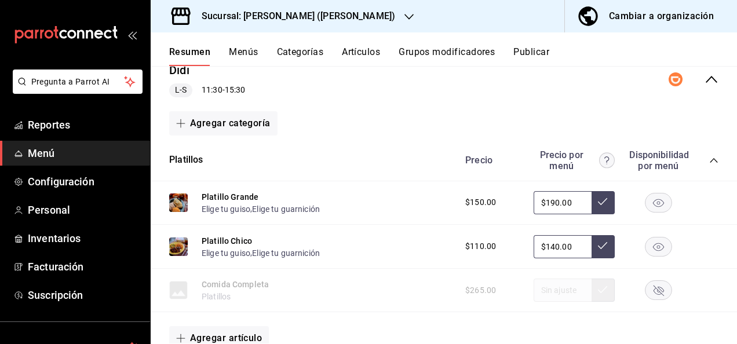
click at [709, 156] on icon "collapse-category-row" at bounding box center [713, 160] width 9 height 9
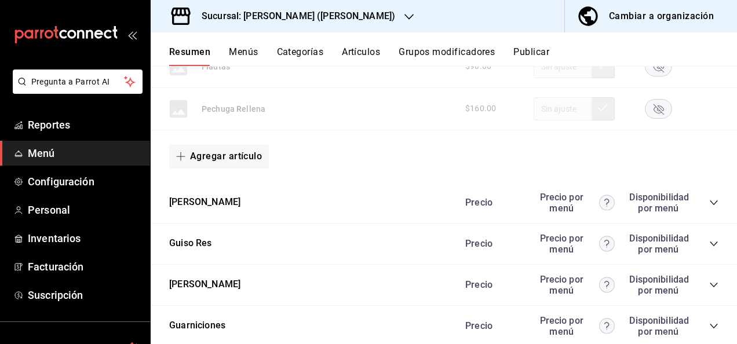
scroll to position [1491, 0]
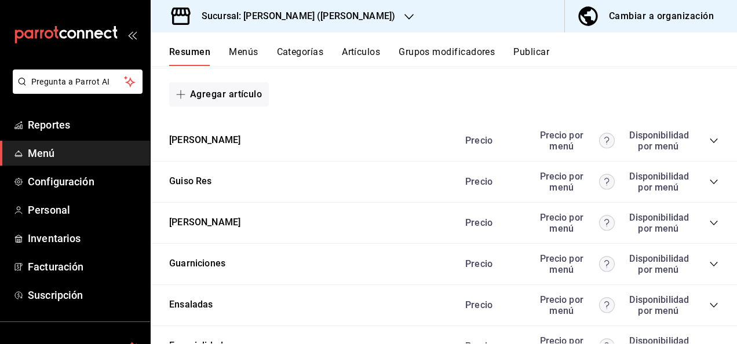
click at [709, 136] on icon "collapse-category-row" at bounding box center [713, 140] width 9 height 9
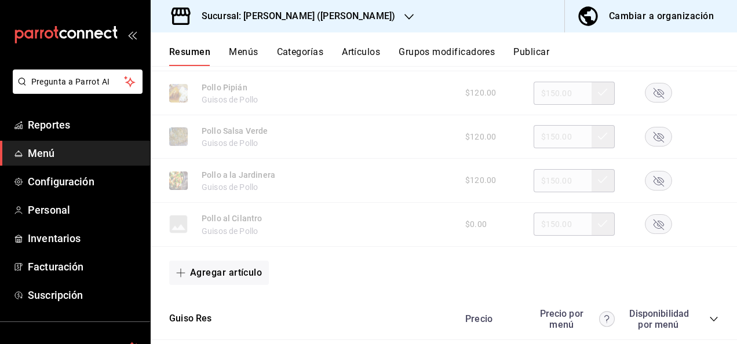
scroll to position [2155, 0]
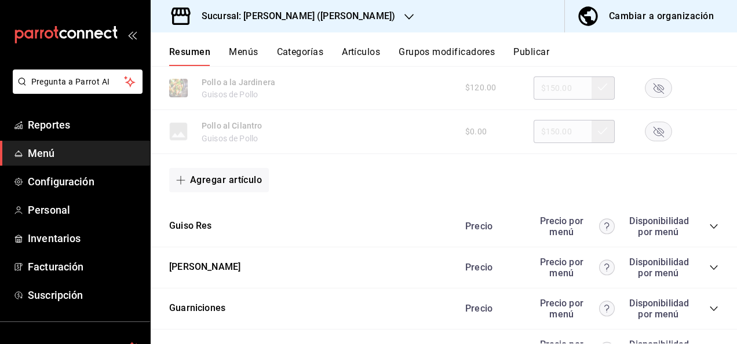
click at [709, 225] on icon "collapse-category-row" at bounding box center [713, 226] width 9 height 9
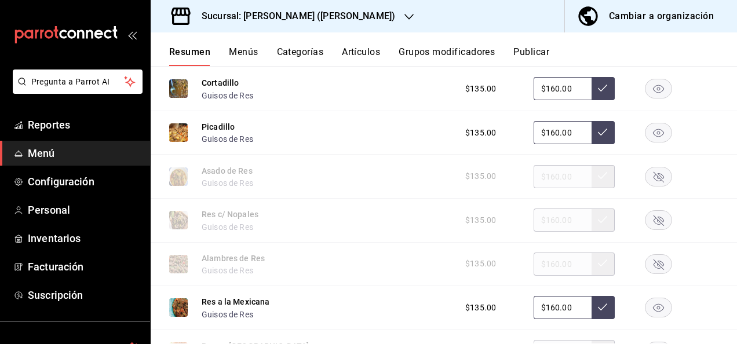
scroll to position [2410, 0]
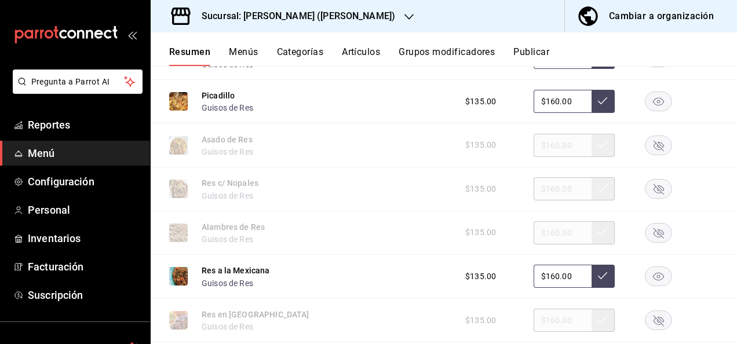
click at [649, 271] on rect "button" at bounding box center [658, 276] width 27 height 19
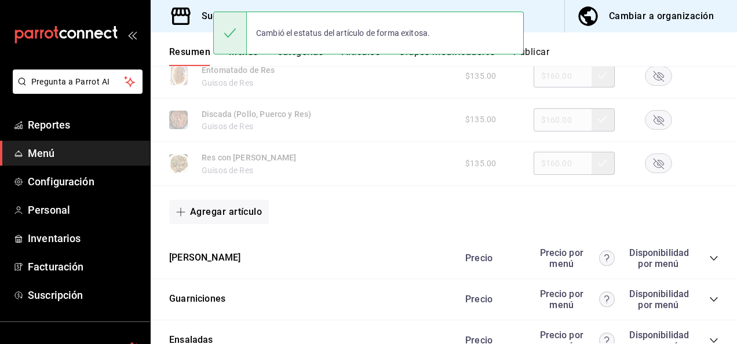
scroll to position [2819, 0]
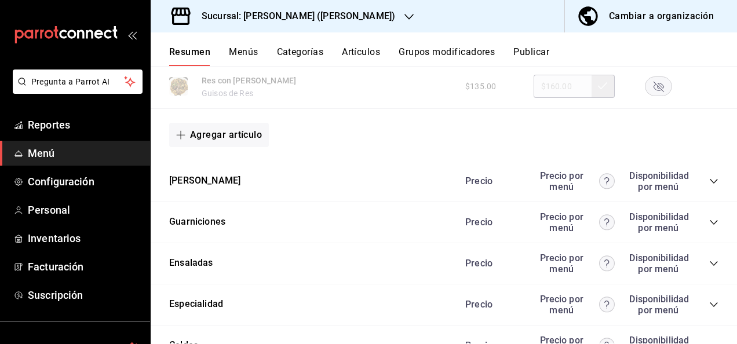
click at [709, 181] on icon "collapse-category-row" at bounding box center [713, 181] width 9 height 9
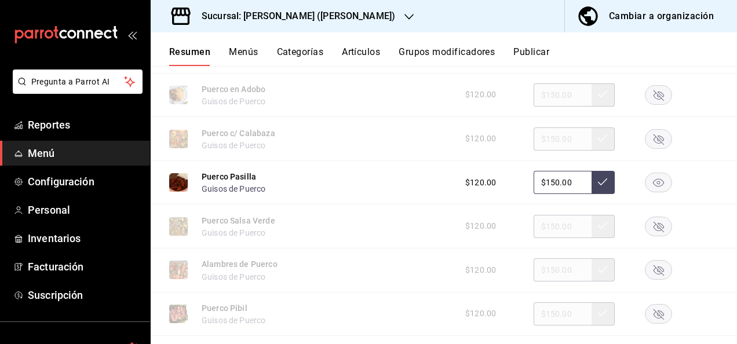
scroll to position [3183, 0]
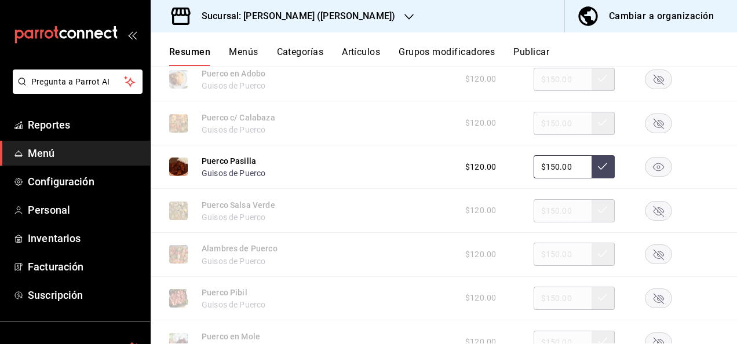
click at [654, 166] on rect "button" at bounding box center [658, 167] width 27 height 19
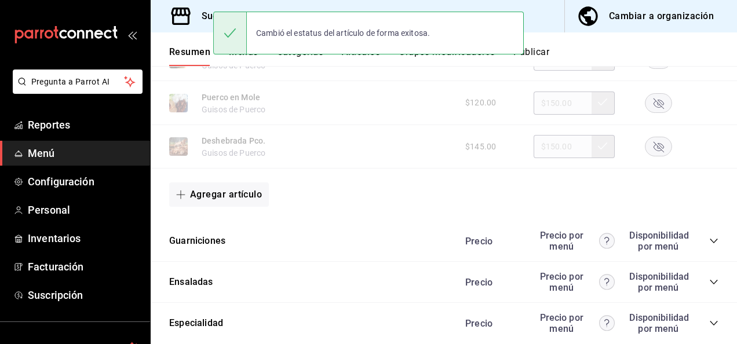
scroll to position [3484, 0]
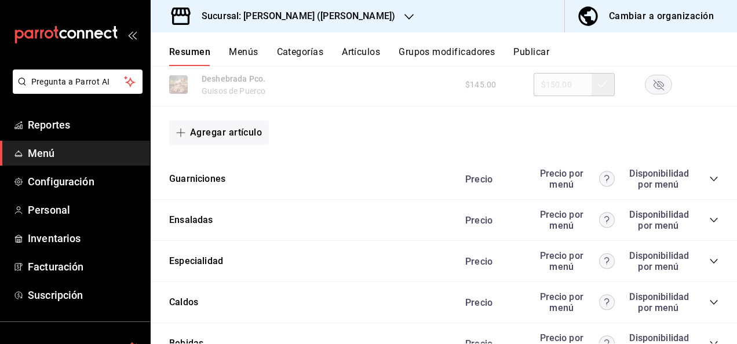
click at [705, 187] on div "Precio Precio por menú Disponibilidad por menú" at bounding box center [586, 179] width 265 height 22
click at [709, 178] on icon "collapse-category-row" at bounding box center [713, 178] width 9 height 9
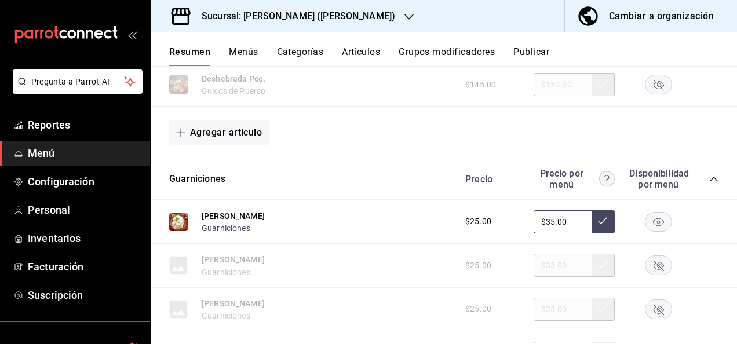
click at [655, 224] on rect "button" at bounding box center [658, 221] width 27 height 19
click at [358, 53] on button "Artículos" at bounding box center [361, 56] width 38 height 20
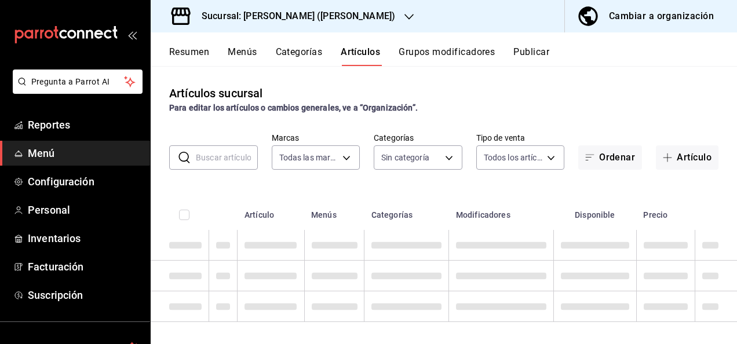
type input "62448029-1e5c-4b97-baa2-381ac051e320"
type input "98e615fa-9ff0-4008-a960-638f8e89b056,5f8a67d5-51f5-436d-b440-fe552d9df27c,df77f…"
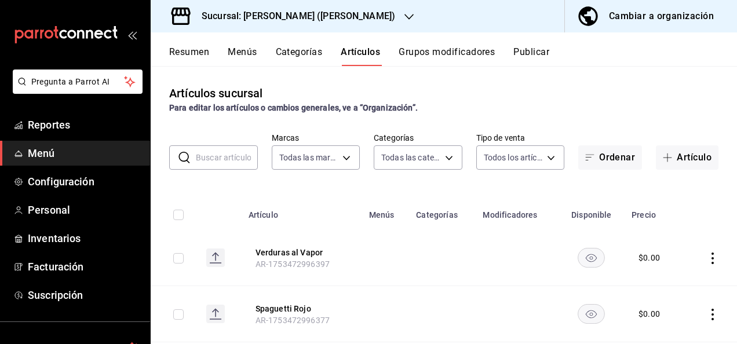
click at [224, 163] on input "text" at bounding box center [227, 157] width 62 height 23
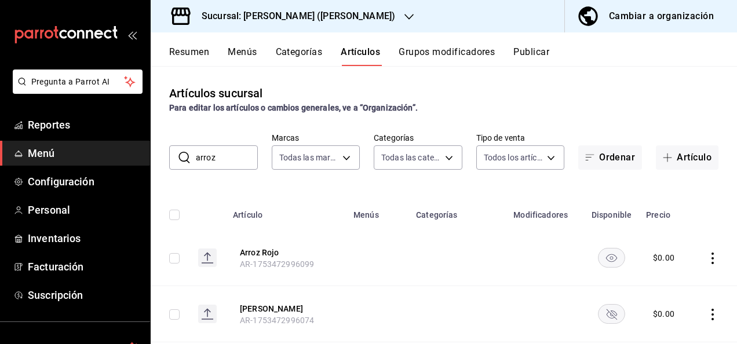
type input "arroz blanco"
click at [599, 254] on rect "availability-product" at bounding box center [612, 257] width 27 height 19
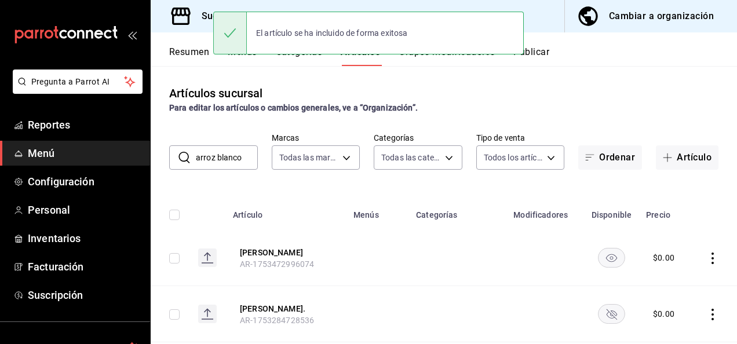
click at [603, 319] on rect "availability-product" at bounding box center [612, 313] width 27 height 19
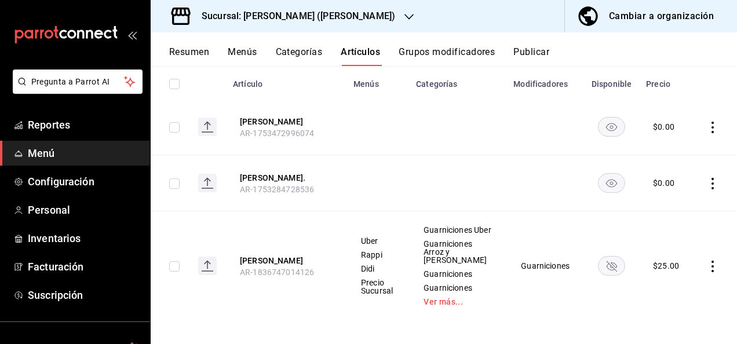
scroll to position [135, 0]
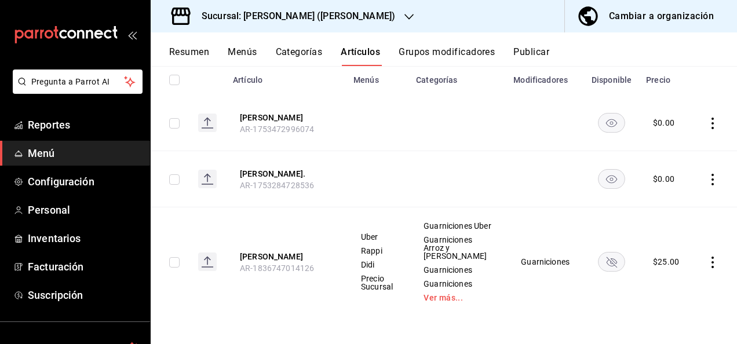
click at [605, 264] on rect "availability-product" at bounding box center [612, 261] width 27 height 19
click at [186, 48] on button "Resumen" at bounding box center [189, 56] width 40 height 20
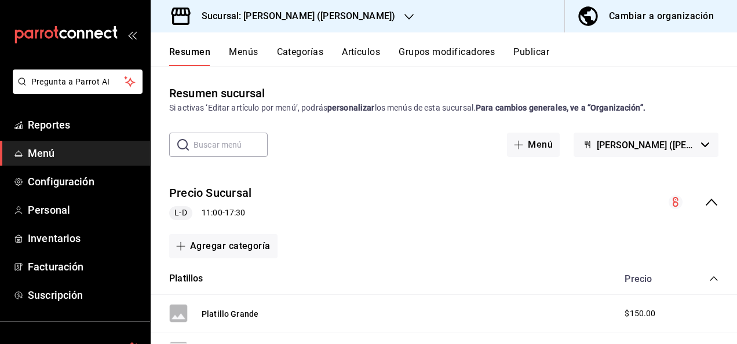
click at [706, 202] on icon "collapse-menu-row" at bounding box center [712, 202] width 12 height 7
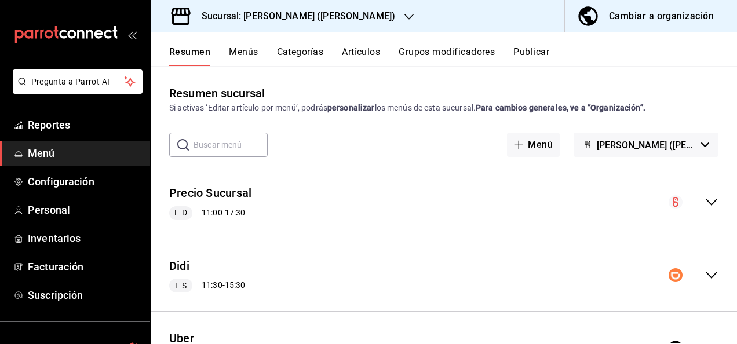
click at [705, 273] on icon "collapse-menu-row" at bounding box center [712, 275] width 14 height 14
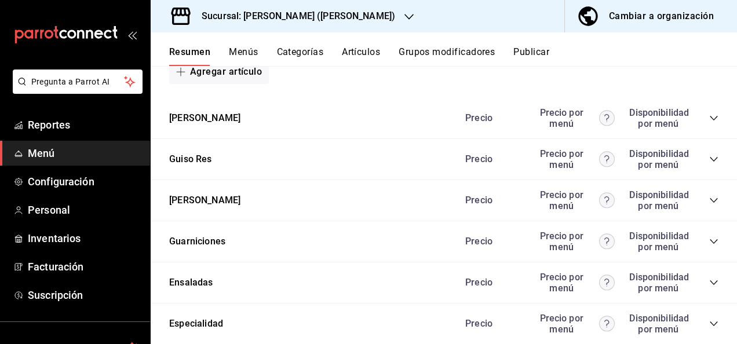
scroll to position [1344, 0]
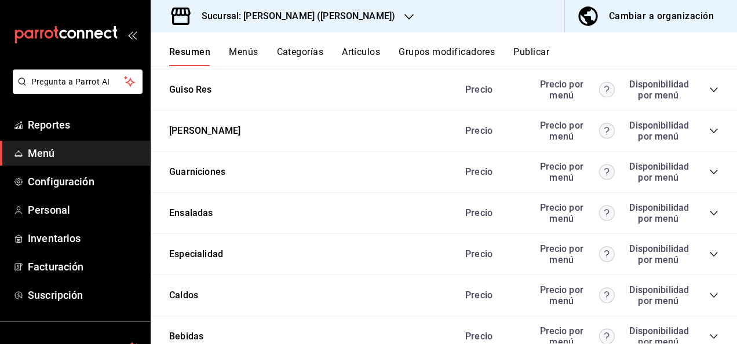
click at [710, 170] on icon "collapse-category-row" at bounding box center [714, 172] width 8 height 5
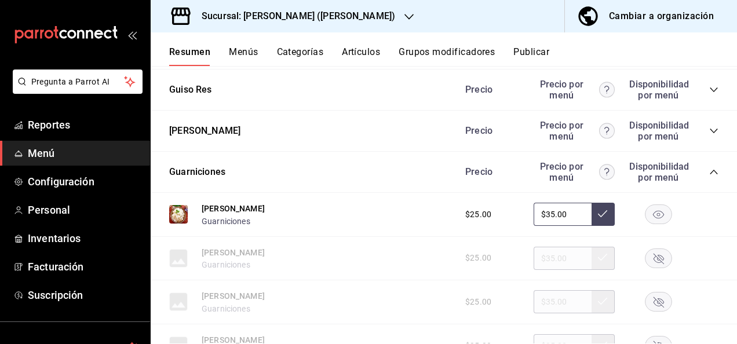
click at [652, 208] on rect "button" at bounding box center [658, 214] width 27 height 19
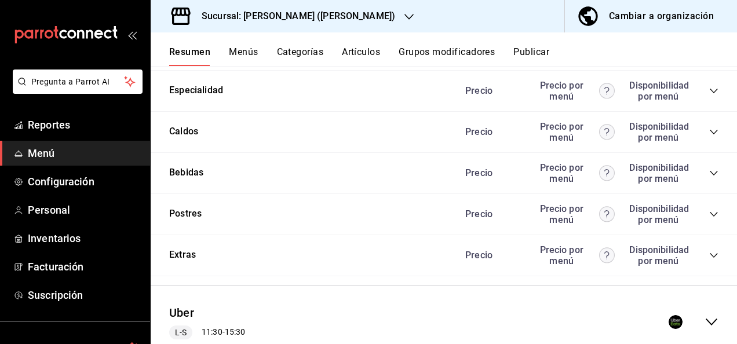
scroll to position [2379, 0]
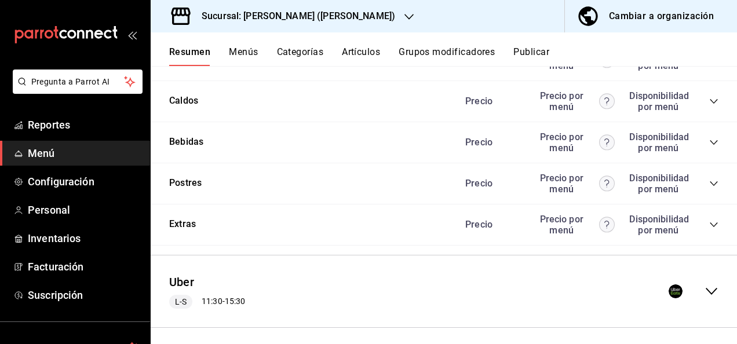
click at [709, 224] on icon "collapse-category-row" at bounding box center [713, 224] width 9 height 9
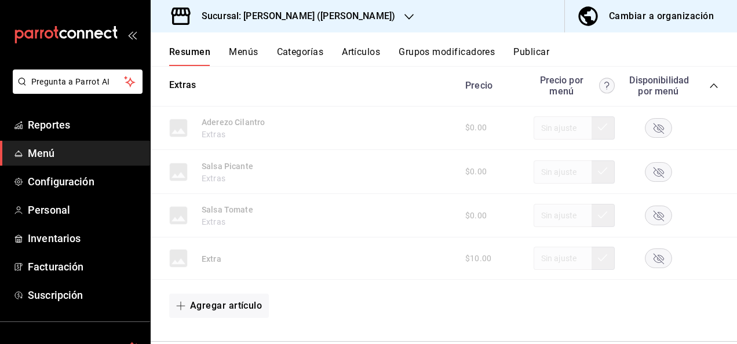
scroll to position [2457, 0]
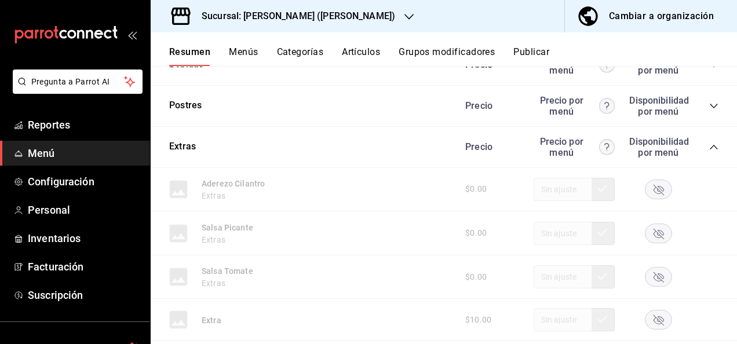
click at [709, 148] on icon "collapse-category-row" at bounding box center [713, 147] width 9 height 9
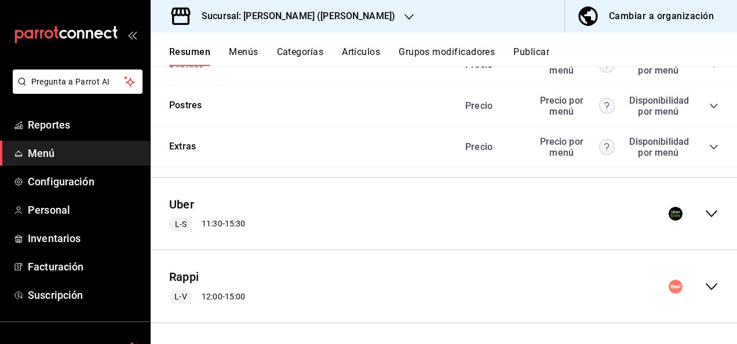
click at [708, 216] on icon "collapse-menu-row" at bounding box center [712, 214] width 14 height 14
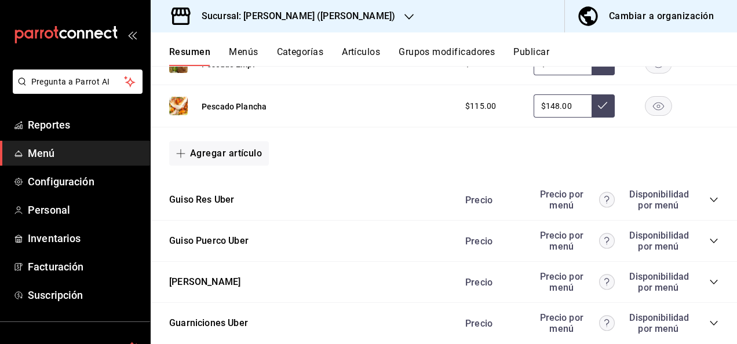
scroll to position [3599, 0]
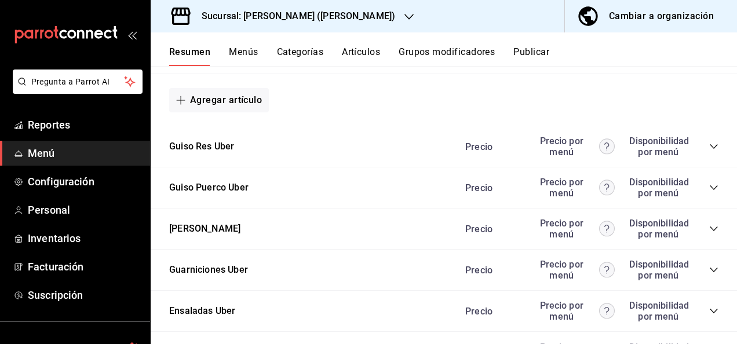
click at [709, 145] on icon "collapse-category-row" at bounding box center [713, 146] width 9 height 9
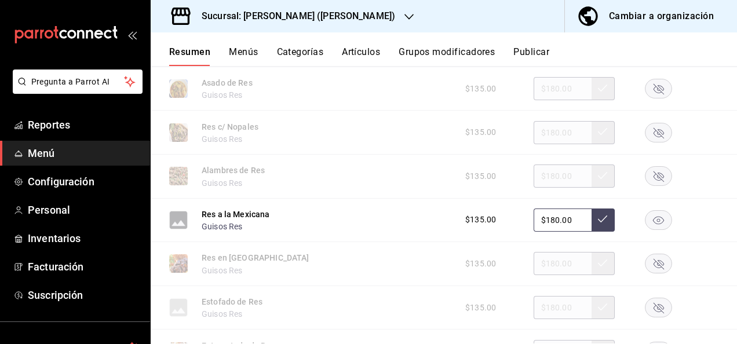
scroll to position [3909, 0]
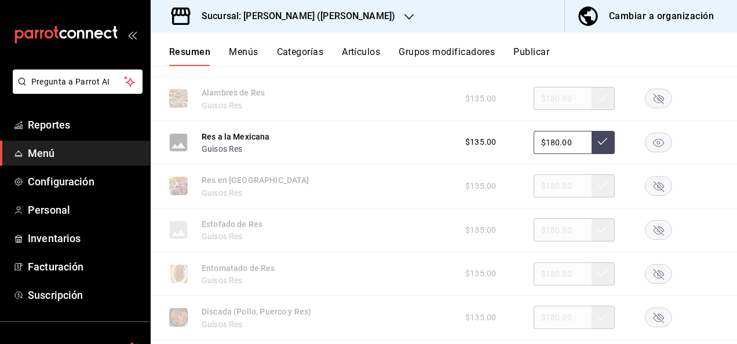
click at [657, 143] on rect "button" at bounding box center [658, 142] width 27 height 19
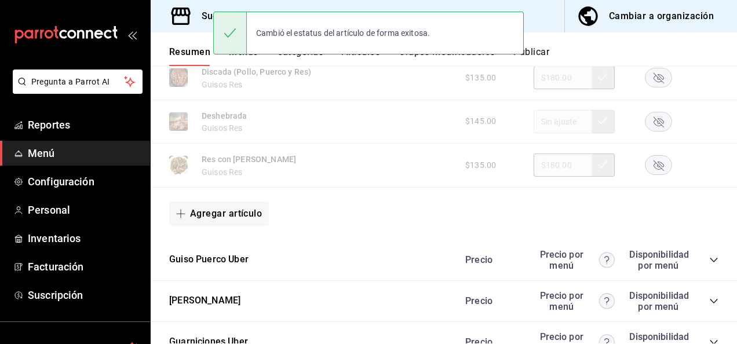
scroll to position [4187, 0]
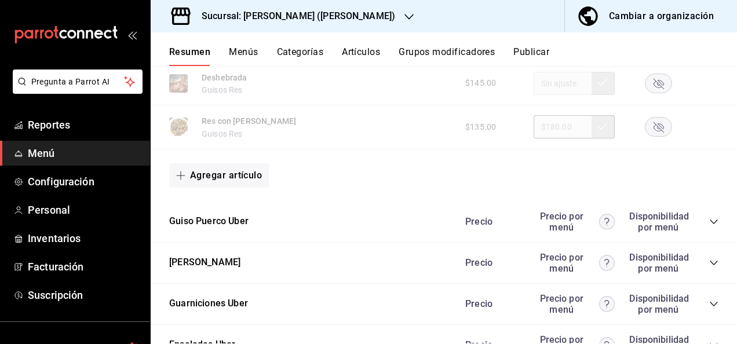
click at [709, 225] on icon "collapse-category-row" at bounding box center [713, 221] width 9 height 9
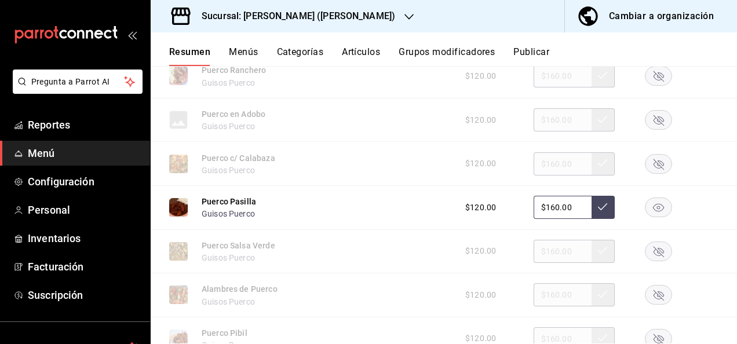
scroll to position [4581, 0]
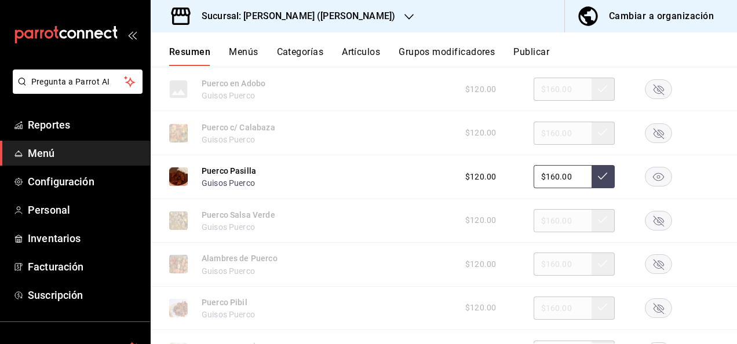
click at [649, 185] on rect "button" at bounding box center [658, 176] width 27 height 19
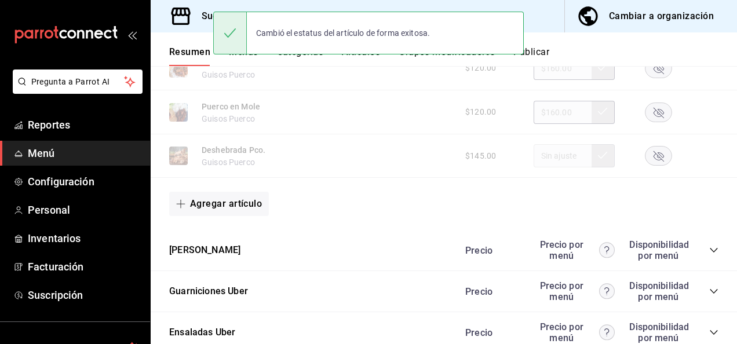
scroll to position [4874, 0]
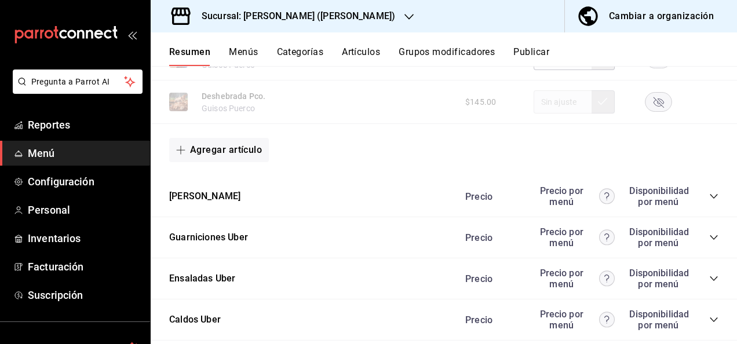
click at [703, 196] on div "Precio Precio por menú Disponibilidad por menú" at bounding box center [586, 196] width 265 height 22
click at [709, 199] on icon "collapse-category-row" at bounding box center [713, 196] width 9 height 9
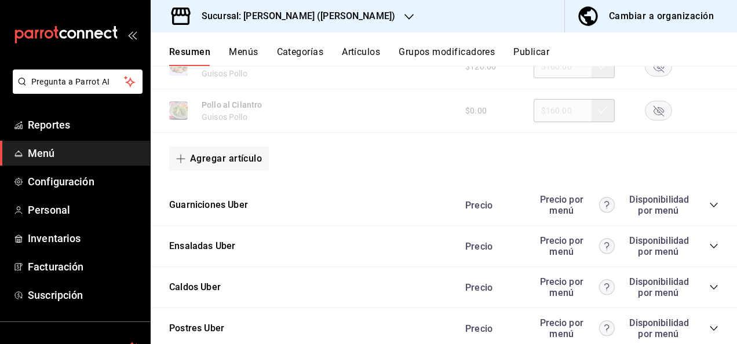
scroll to position [5632, 0]
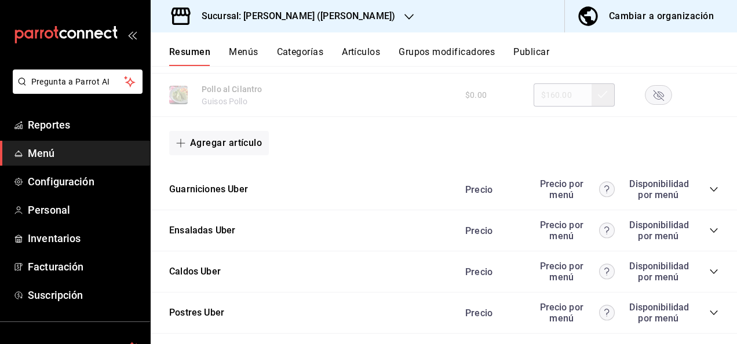
click at [709, 194] on icon "collapse-category-row" at bounding box center [713, 189] width 9 height 9
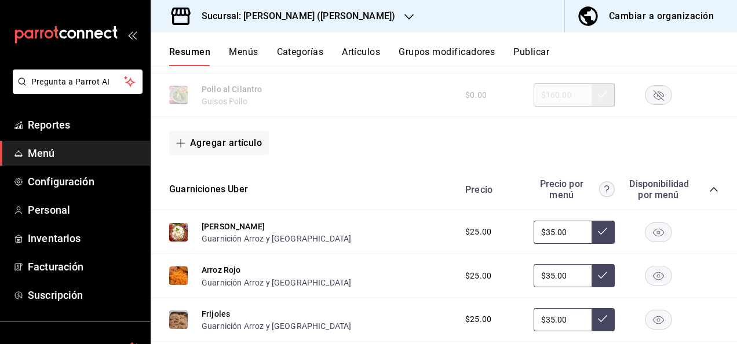
click at [646, 242] on rect "button" at bounding box center [658, 231] width 27 height 19
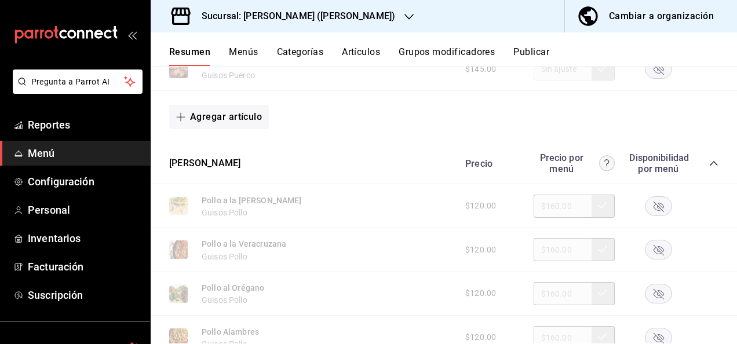
scroll to position [4854, 0]
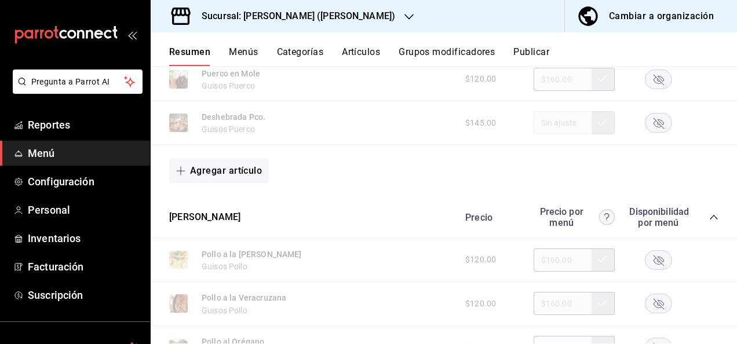
click at [710, 220] on icon "collapse-category-row" at bounding box center [714, 217] width 8 height 5
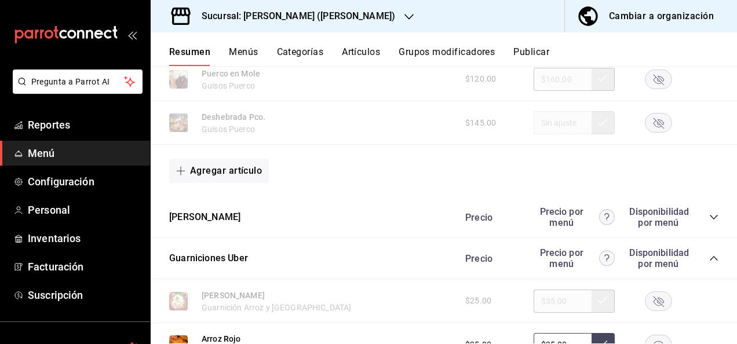
click at [709, 263] on icon "collapse-category-row" at bounding box center [713, 258] width 9 height 9
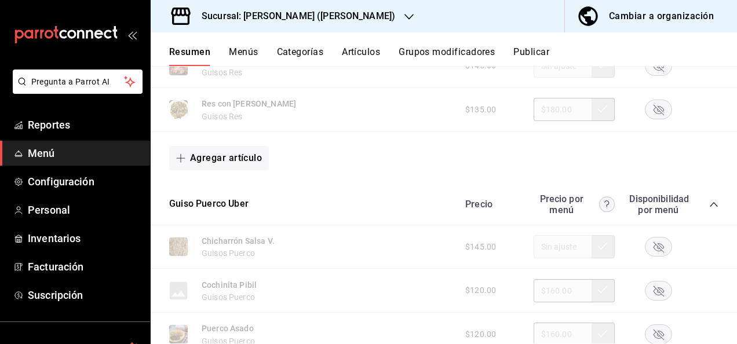
scroll to position [4151, 0]
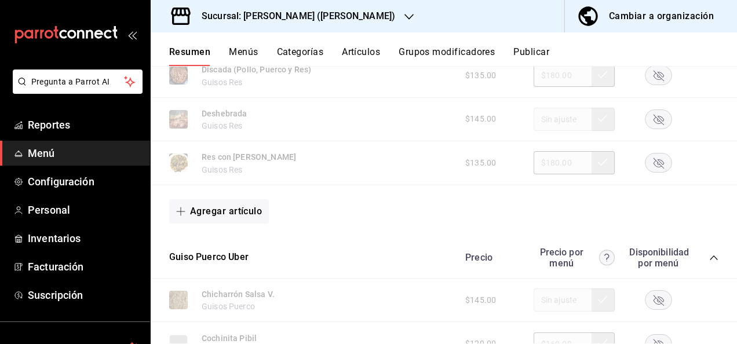
click at [710, 260] on icon "collapse-category-row" at bounding box center [714, 258] width 8 height 5
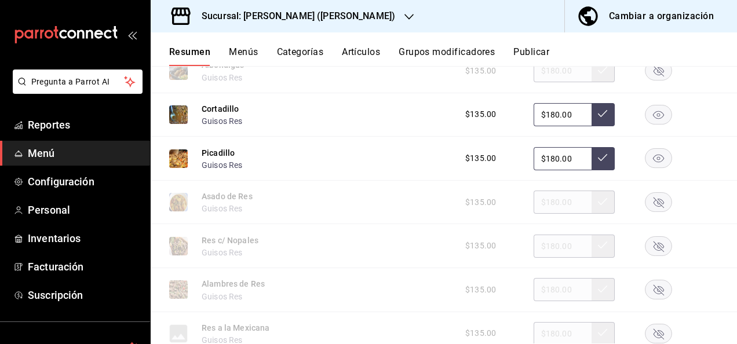
scroll to position [3633, 0]
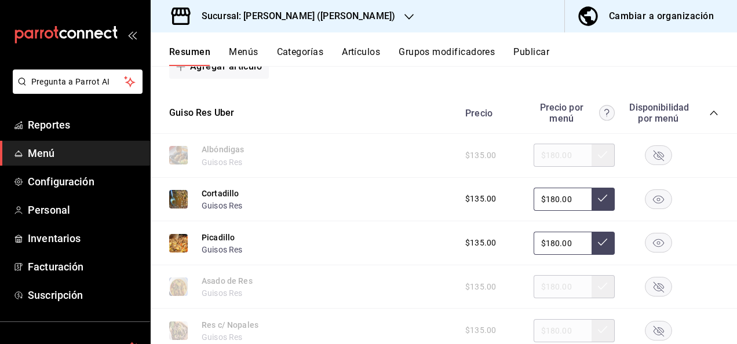
click at [709, 112] on icon "collapse-category-row" at bounding box center [713, 112] width 9 height 9
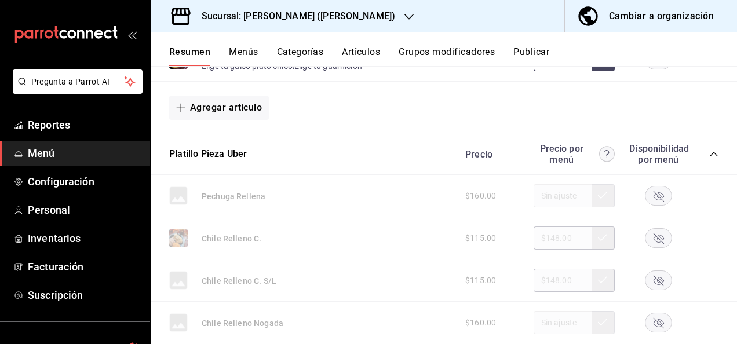
scroll to position [2783, 0]
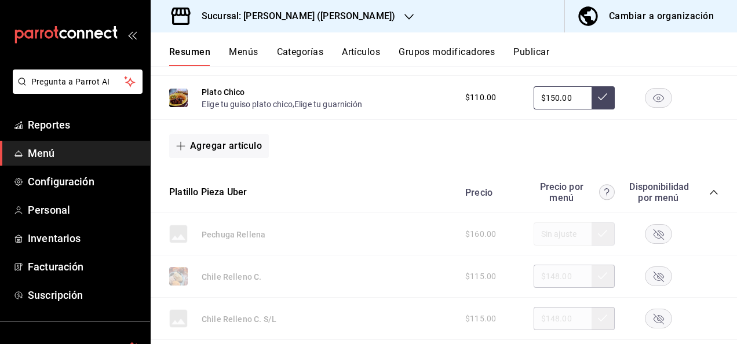
click at [709, 197] on icon "collapse-category-row" at bounding box center [713, 192] width 9 height 9
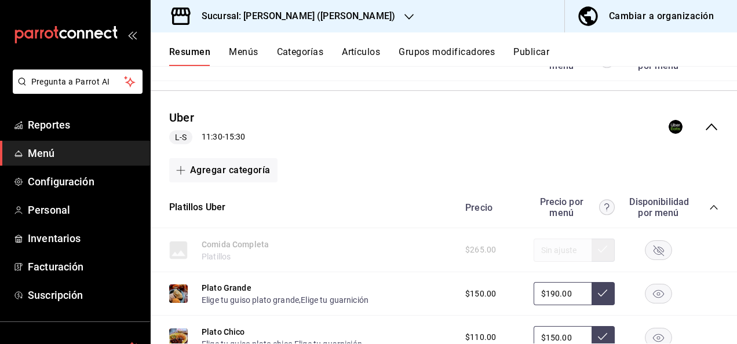
scroll to position [2497, 0]
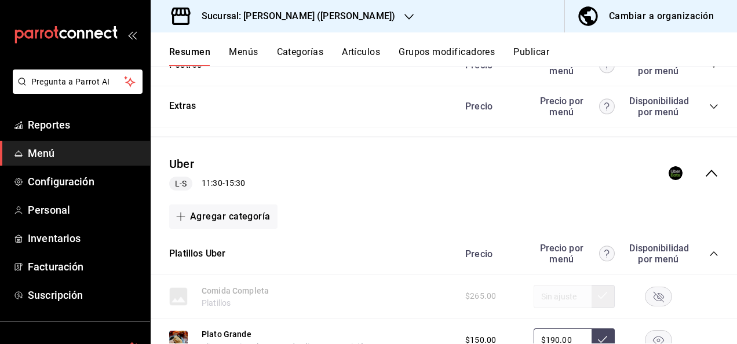
click at [709, 258] on icon "collapse-category-row" at bounding box center [713, 253] width 9 height 9
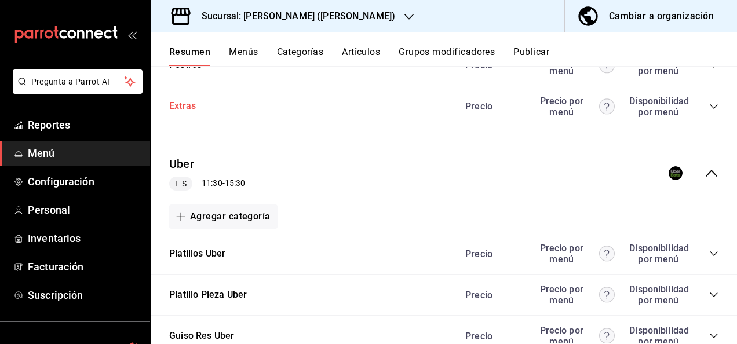
click at [182, 111] on button "Extras" at bounding box center [182, 106] width 27 height 13
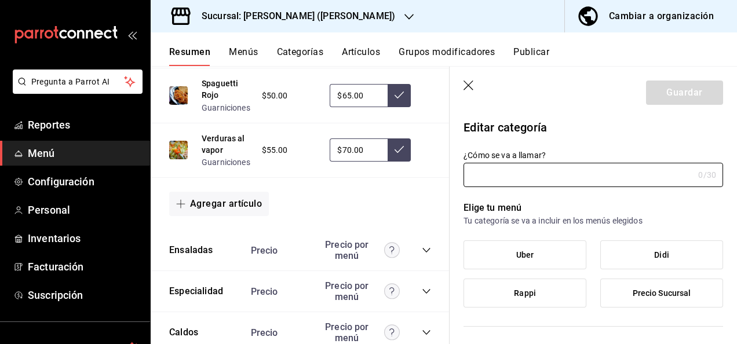
type input "Extras"
type input "1836747884419"
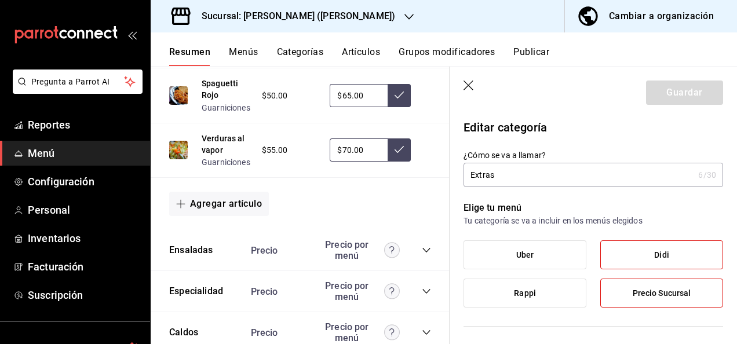
click at [509, 257] on label "Uber" at bounding box center [525, 255] width 122 height 28
click at [0, 0] on input "Uber" at bounding box center [0, 0] width 0 height 0
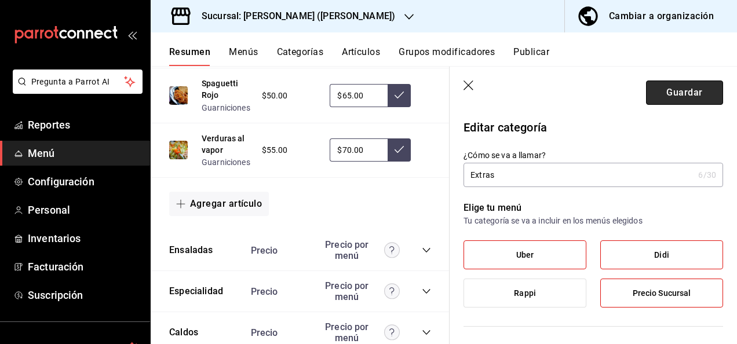
click at [669, 94] on button "Guardar" at bounding box center [684, 93] width 77 height 24
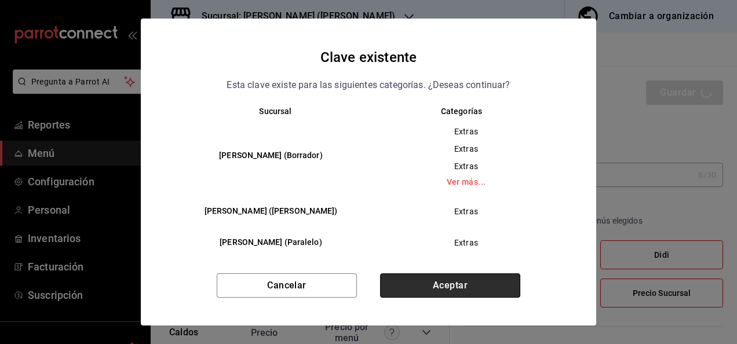
click at [447, 287] on button "Aceptar" at bounding box center [450, 285] width 140 height 24
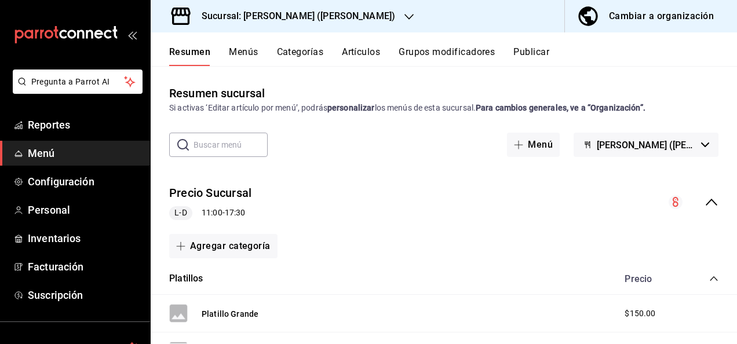
click at [705, 200] on icon "collapse-menu-row" at bounding box center [712, 202] width 14 height 14
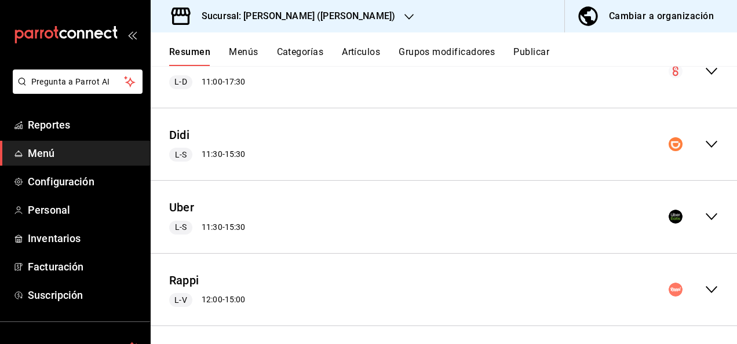
scroll to position [136, 0]
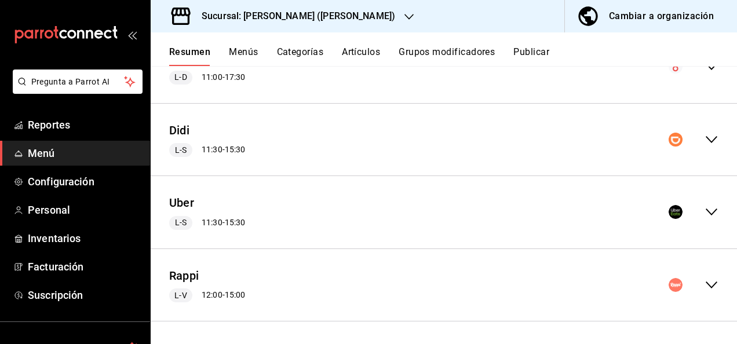
click at [706, 209] on icon "collapse-menu-row" at bounding box center [712, 212] width 14 height 14
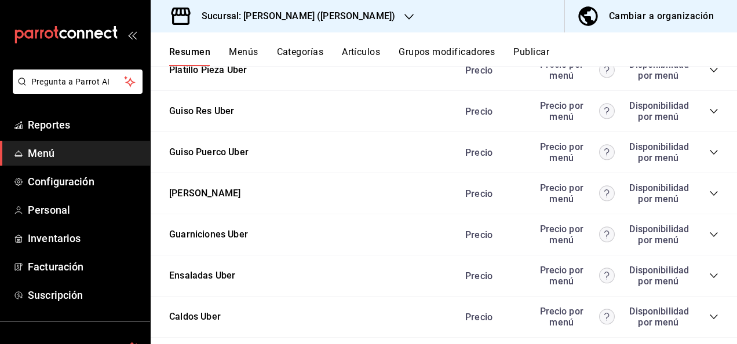
scroll to position [1013, 0]
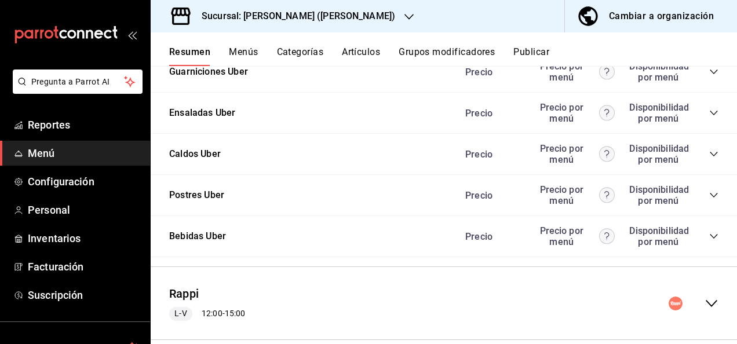
click at [705, 308] on icon "collapse-menu-row" at bounding box center [712, 304] width 14 height 14
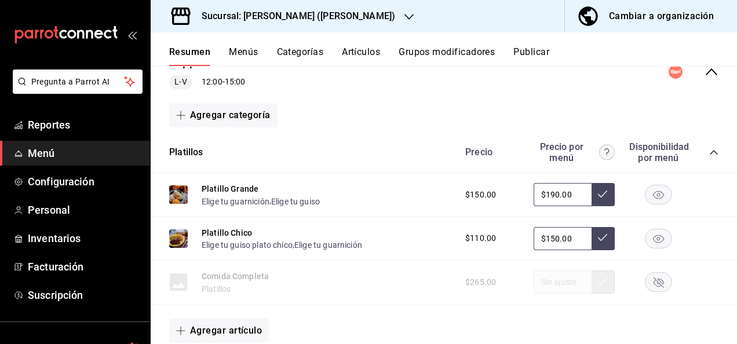
scroll to position [1291, 0]
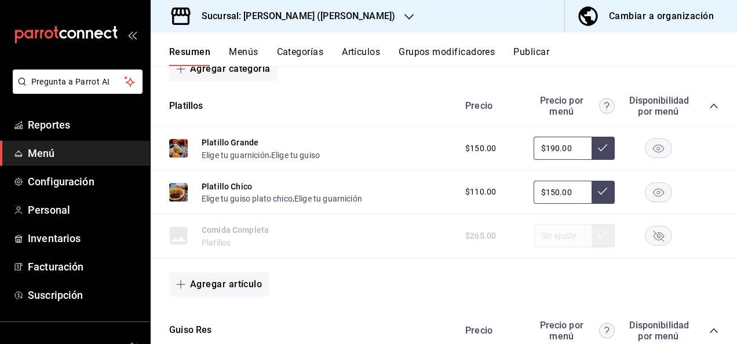
click at [709, 104] on icon "collapse-category-row" at bounding box center [713, 105] width 9 height 9
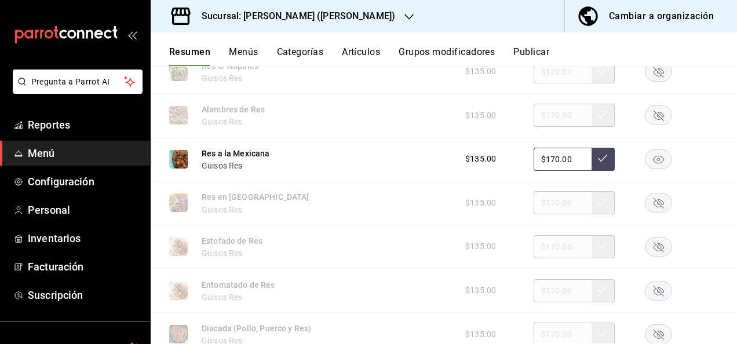
scroll to position [1600, 0]
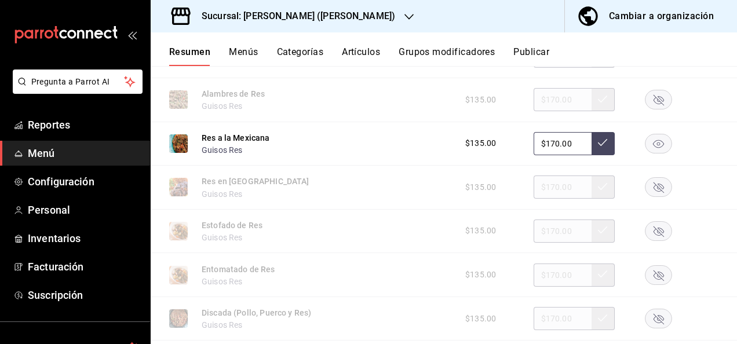
click at [651, 140] on rect "button" at bounding box center [658, 143] width 27 height 19
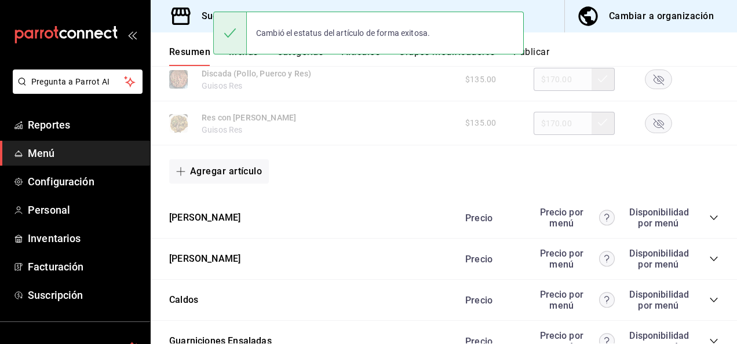
scroll to position [1885, 0]
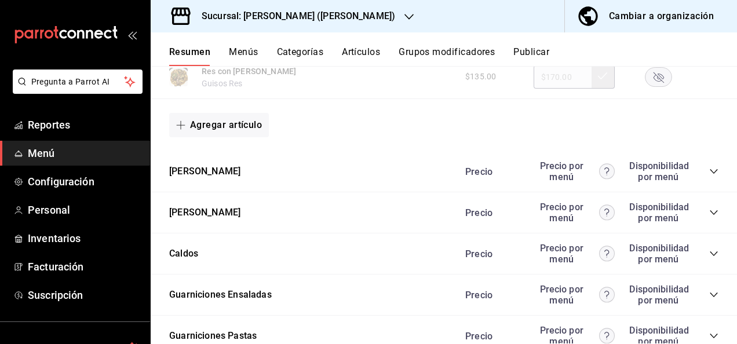
click at [709, 174] on icon "collapse-category-row" at bounding box center [713, 171] width 9 height 9
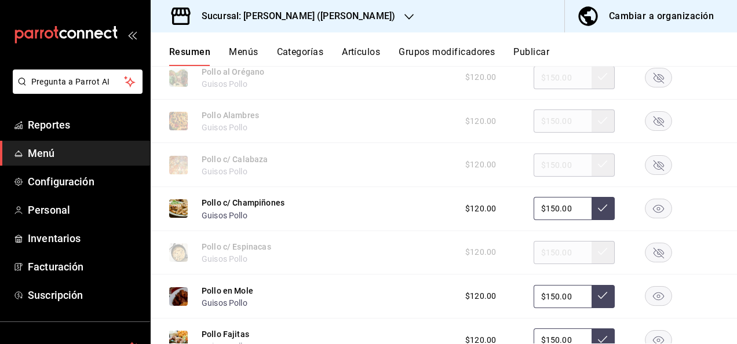
scroll to position [2156, 0]
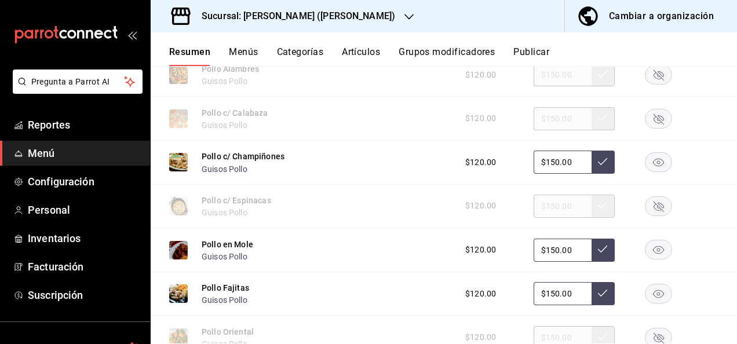
click at [648, 167] on rect "button" at bounding box center [658, 162] width 27 height 19
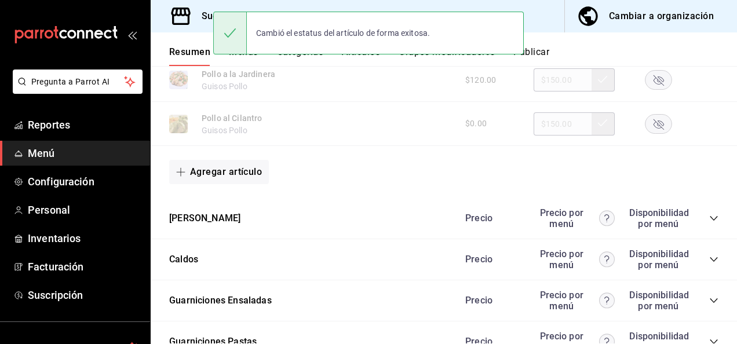
scroll to position [2596, 0]
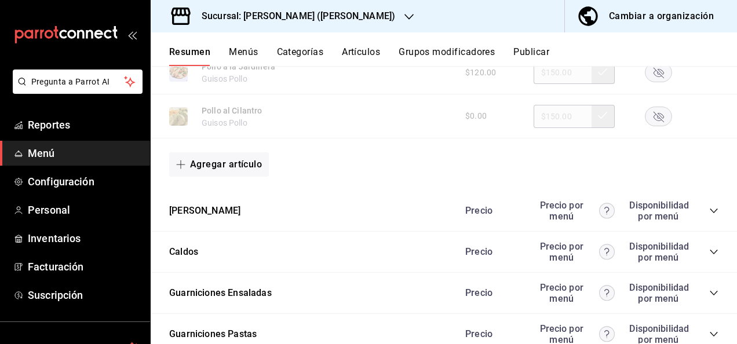
click at [709, 216] on icon "collapse-category-row" at bounding box center [713, 210] width 9 height 9
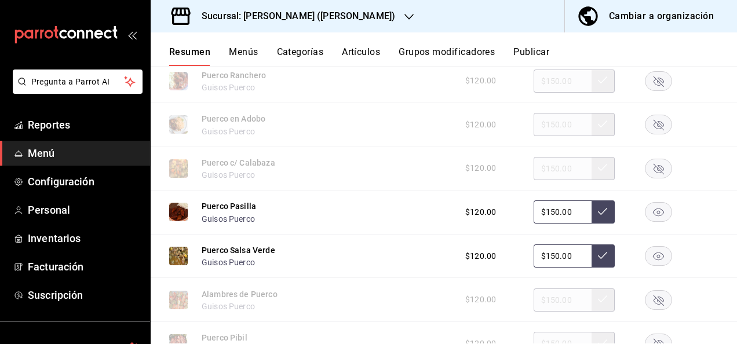
scroll to position [3013, 0]
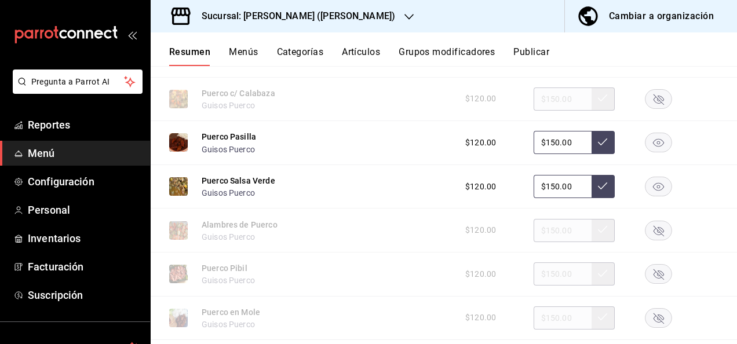
click at [654, 196] on rect "button" at bounding box center [658, 186] width 27 height 19
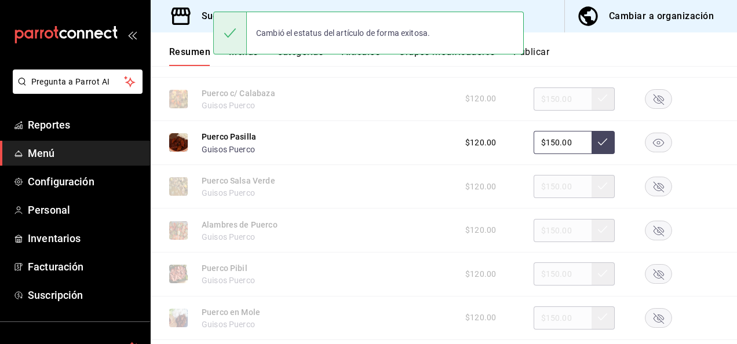
click at [648, 147] on rect "button" at bounding box center [658, 142] width 27 height 19
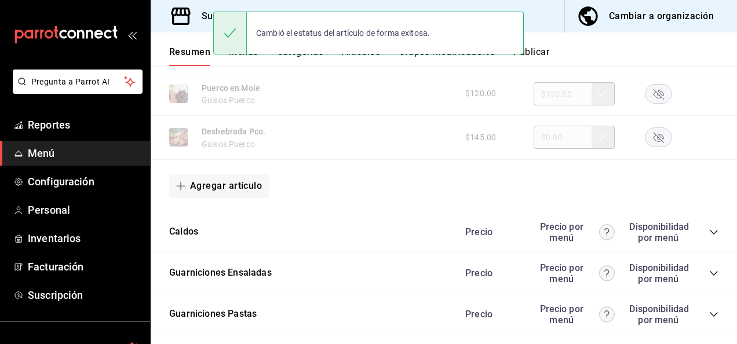
scroll to position [3346, 0]
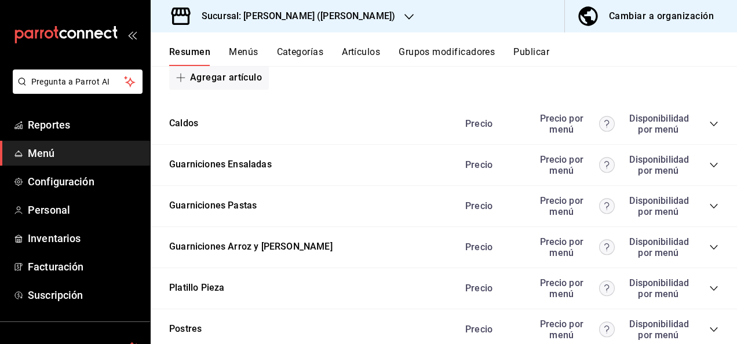
click at [709, 211] on icon "collapse-category-row" at bounding box center [713, 206] width 9 height 9
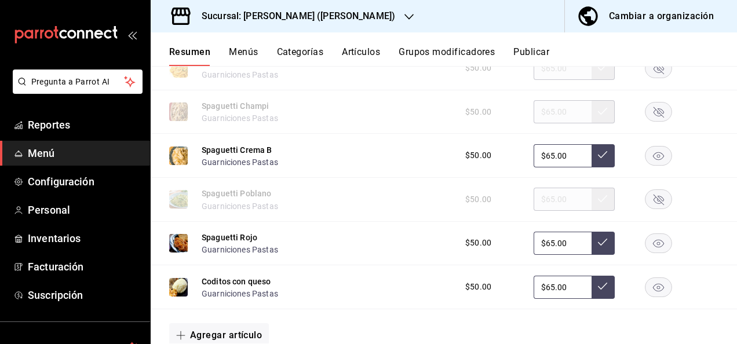
scroll to position [3585, 0]
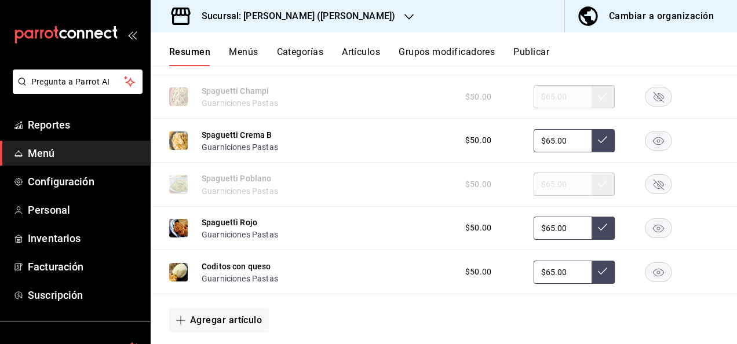
click at [652, 144] on rect "button" at bounding box center [658, 140] width 27 height 19
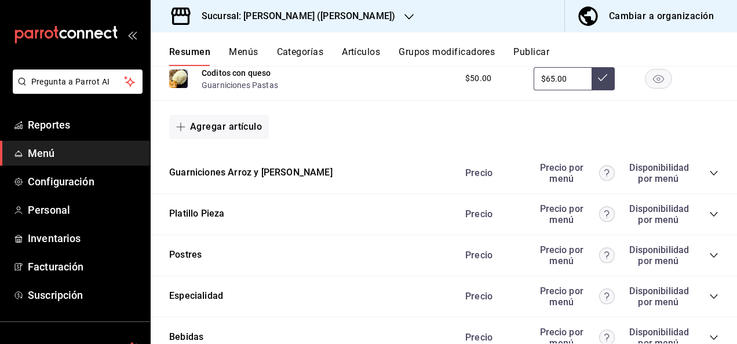
scroll to position [3840, 0]
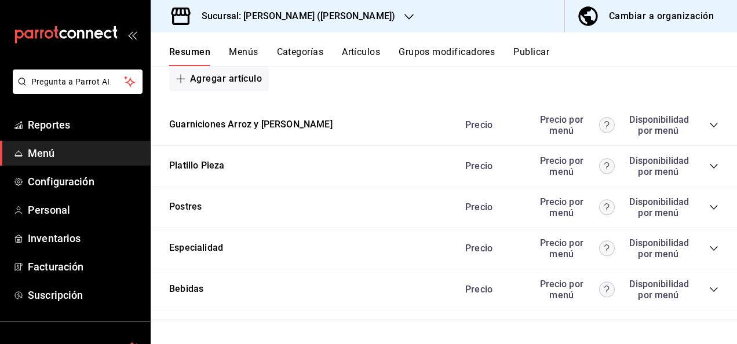
click at [709, 126] on icon "collapse-category-row" at bounding box center [713, 125] width 9 height 9
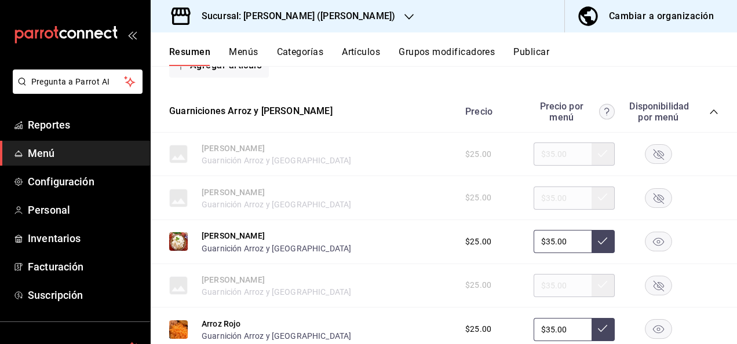
click at [649, 251] on rect "button" at bounding box center [658, 241] width 27 height 19
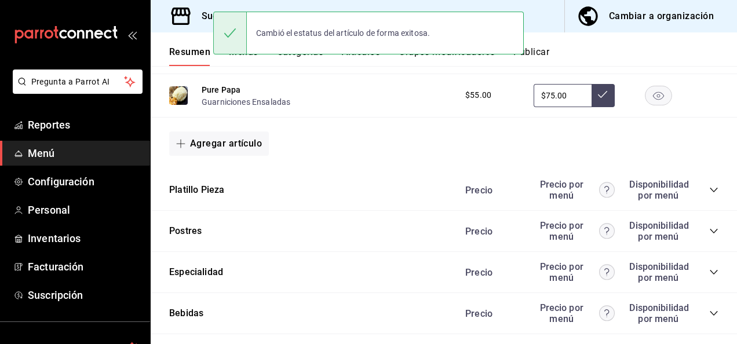
scroll to position [4289, 0]
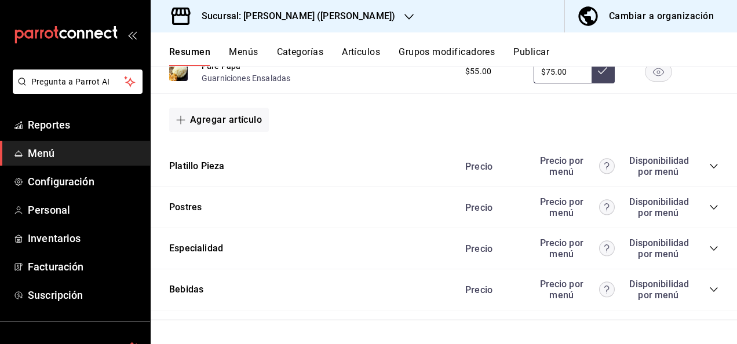
click at [709, 165] on icon "collapse-category-row" at bounding box center [713, 166] width 9 height 9
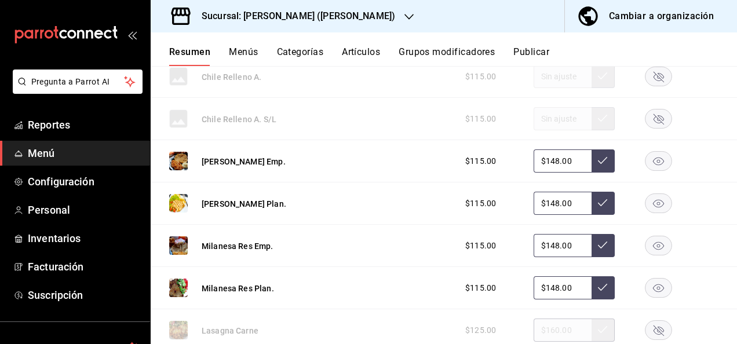
scroll to position [4585, 0]
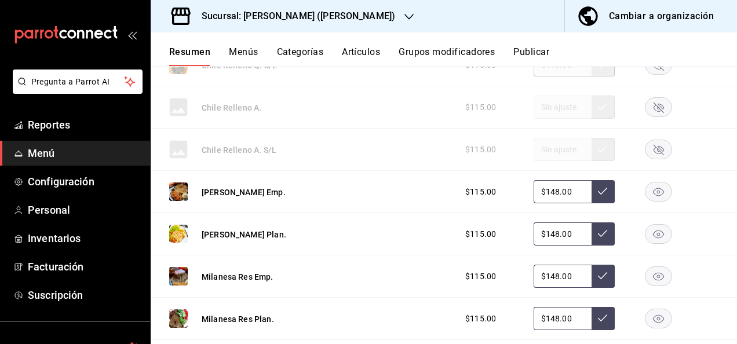
click at [734, 63] on div "Resumen Menús Categorías Artículos Grupos modificadores Publicar" at bounding box center [453, 56] width 568 height 20
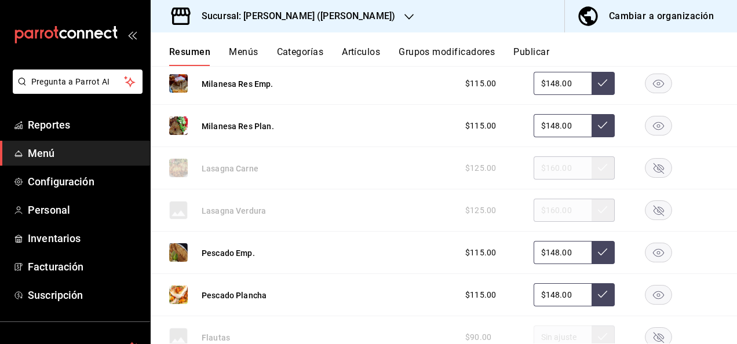
scroll to position [4771, 0]
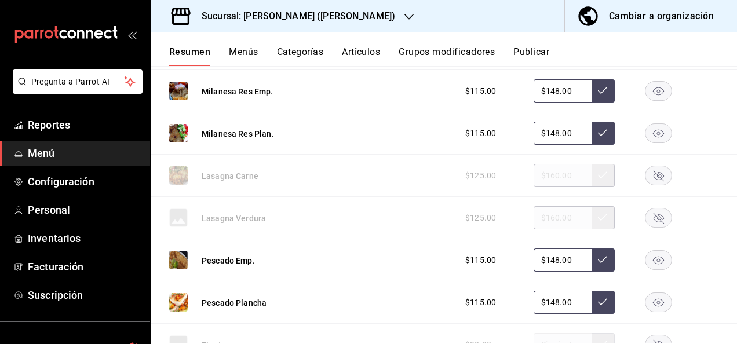
click at [250, 56] on button "Menús" at bounding box center [243, 56] width 29 height 20
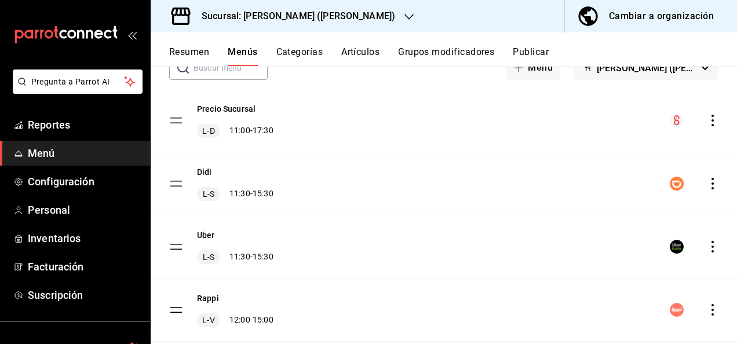
scroll to position [93, 0]
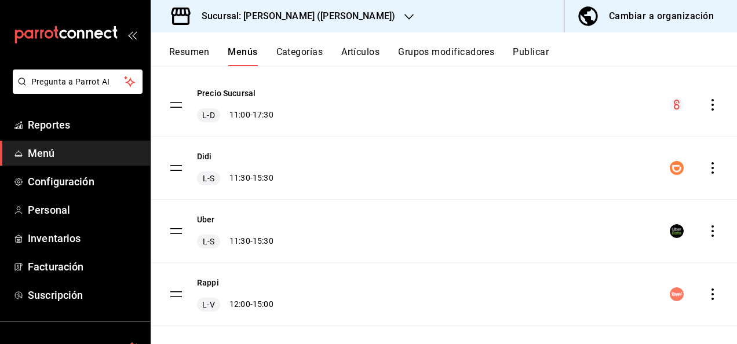
click at [707, 232] on icon "actions" at bounding box center [713, 231] width 12 height 12
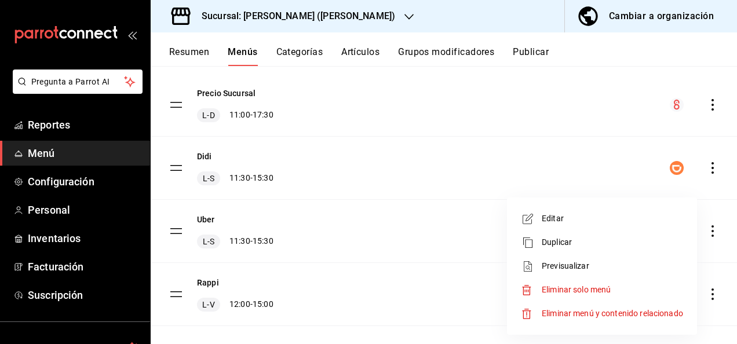
click at [559, 219] on span "Editar" at bounding box center [612, 219] width 141 height 12
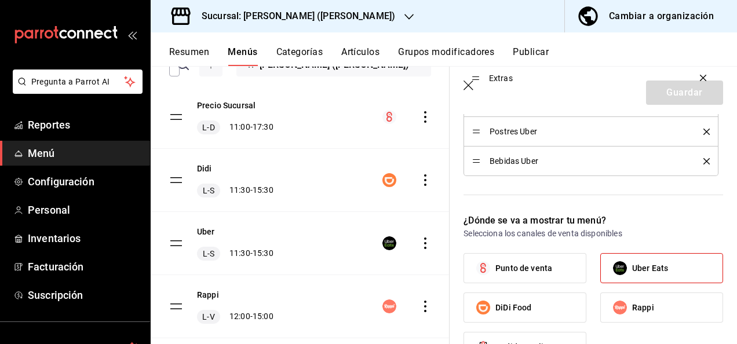
scroll to position [639, 0]
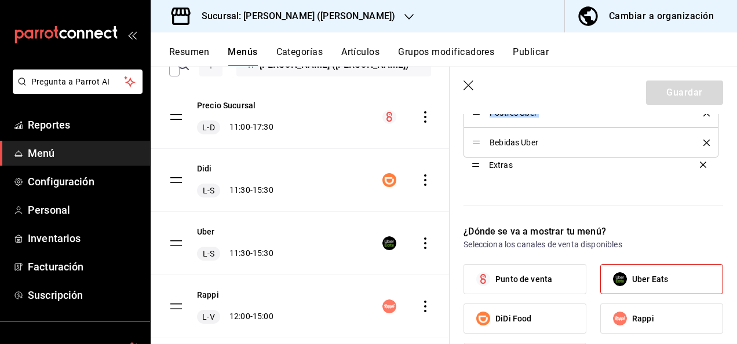
drag, startPoint x: 473, startPoint y: 192, endPoint x: 475, endPoint y: 167, distance: 25.6
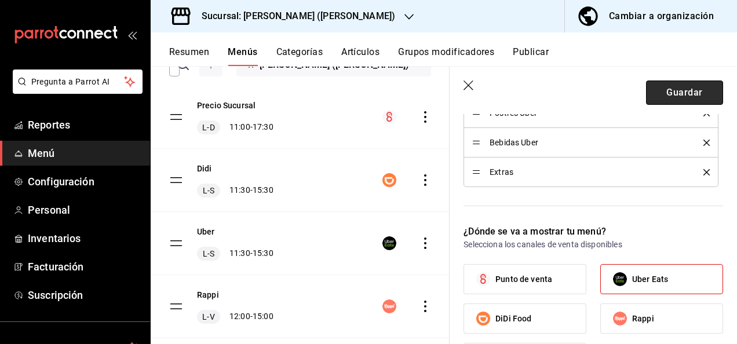
click at [696, 89] on button "Guardar" at bounding box center [684, 93] width 77 height 24
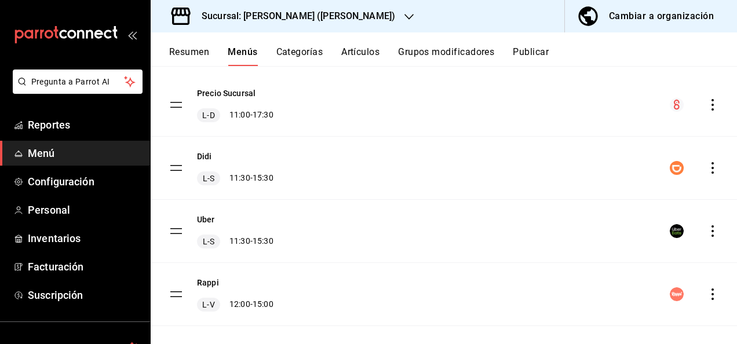
click at [192, 52] on button "Resumen" at bounding box center [189, 56] width 40 height 20
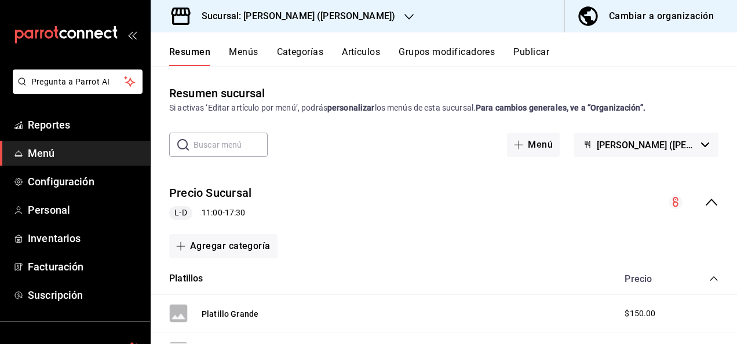
click at [705, 200] on icon "collapse-menu-row" at bounding box center [712, 202] width 14 height 14
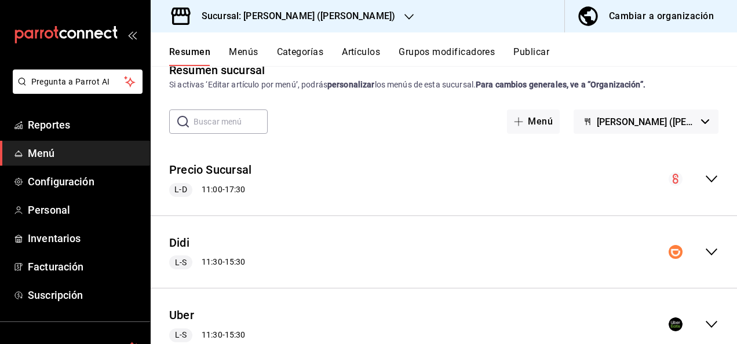
scroll to position [93, 0]
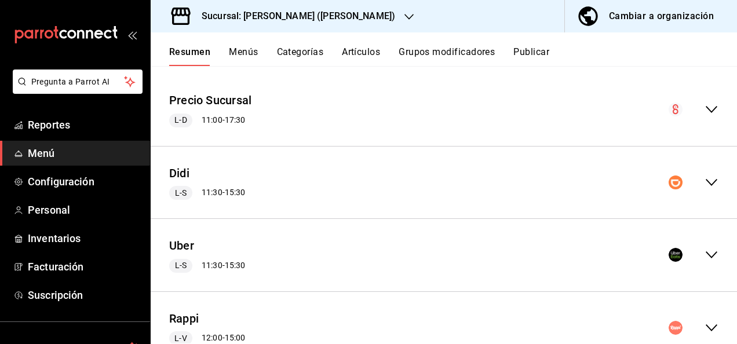
click at [705, 249] on icon "collapse-menu-row" at bounding box center [712, 255] width 14 height 14
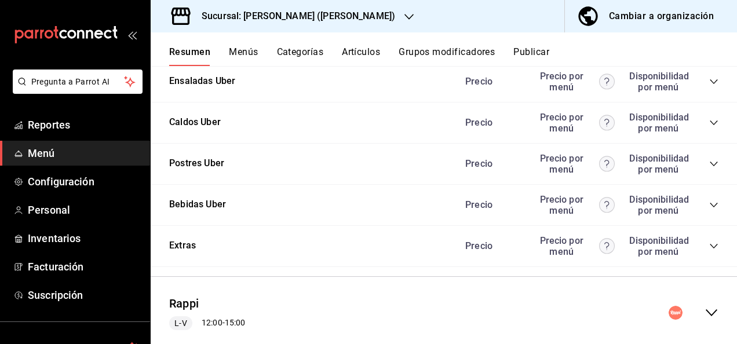
scroll to position [1534, 0]
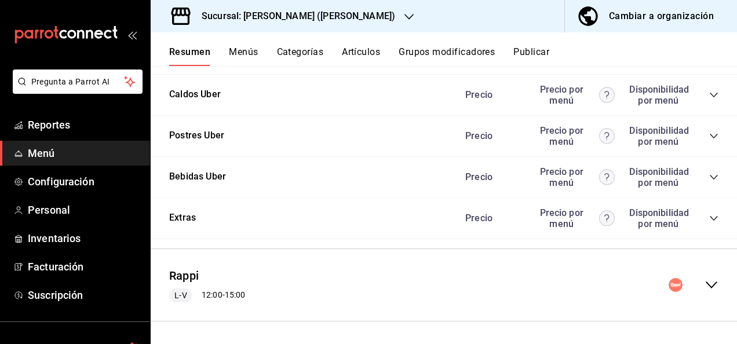
click at [709, 217] on icon "collapse-category-row" at bounding box center [713, 218] width 9 height 9
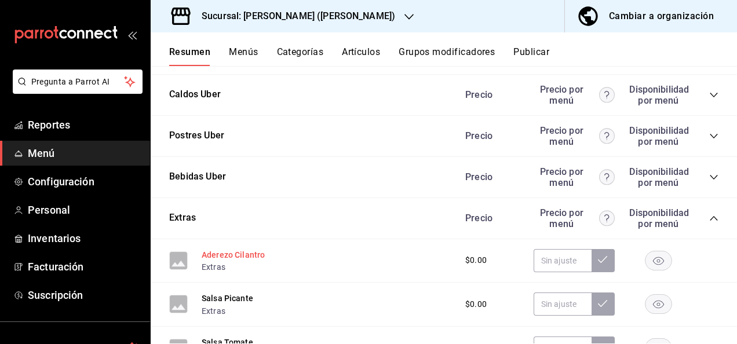
click at [247, 253] on button "Aderezo Cilantro" at bounding box center [233, 255] width 63 height 12
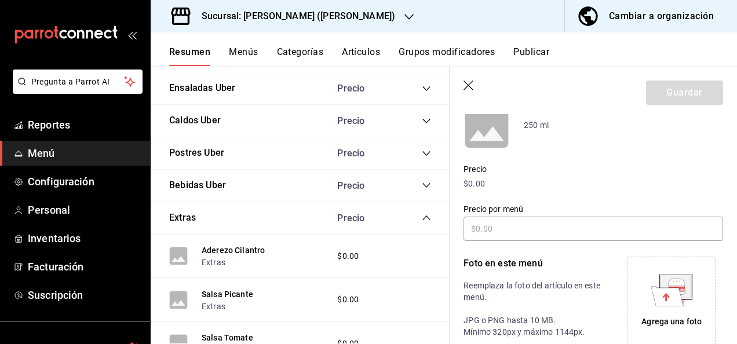
scroll to position [162, 0]
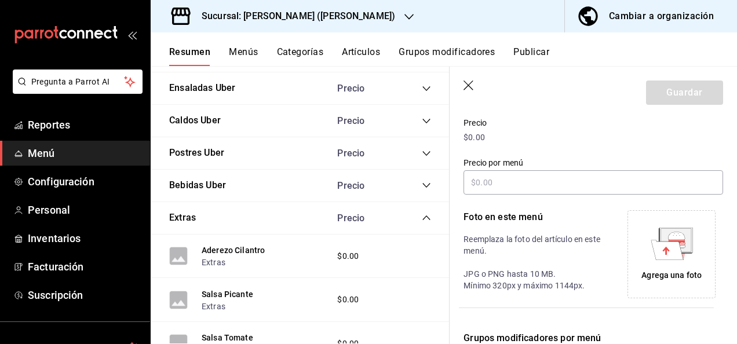
click at [667, 264] on div "Agrega una foto" at bounding box center [671, 254] width 82 height 82
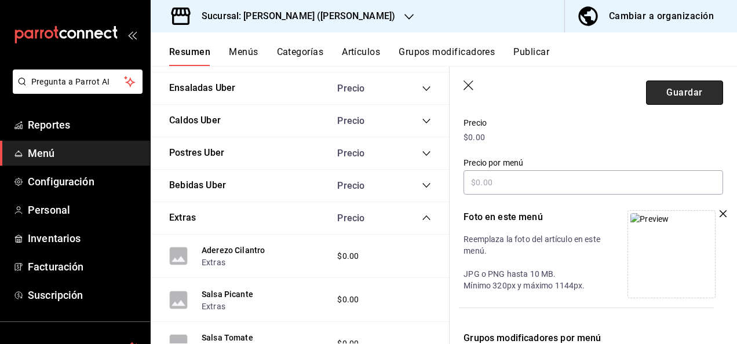
click at [685, 92] on button "Guardar" at bounding box center [684, 93] width 77 height 24
click at [677, 93] on button "Guardar" at bounding box center [684, 93] width 77 height 24
click at [720, 215] on icon "button" at bounding box center [723, 213] width 7 height 7
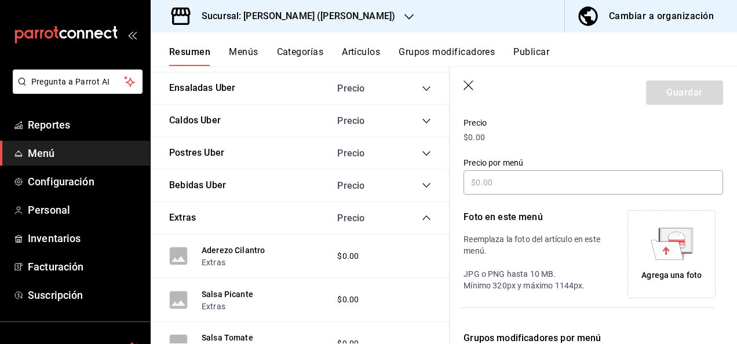
click at [667, 257] on icon at bounding box center [667, 250] width 32 height 20
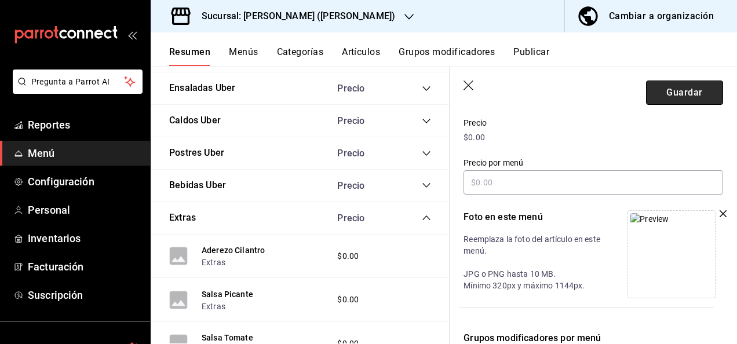
click at [673, 100] on button "Guardar" at bounding box center [684, 93] width 77 height 24
click at [378, 49] on button "Artículos" at bounding box center [361, 56] width 38 height 20
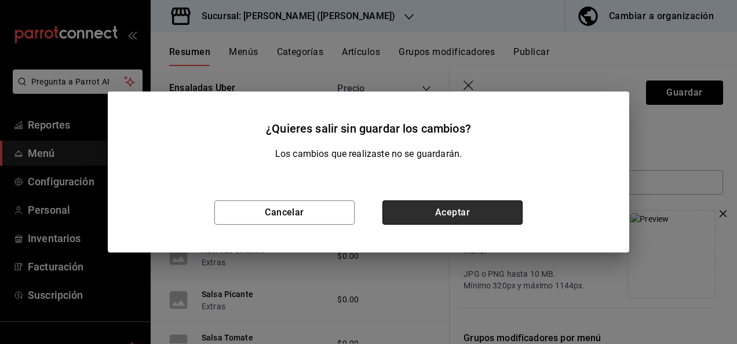
click at [419, 218] on button "Aceptar" at bounding box center [452, 212] width 140 height 24
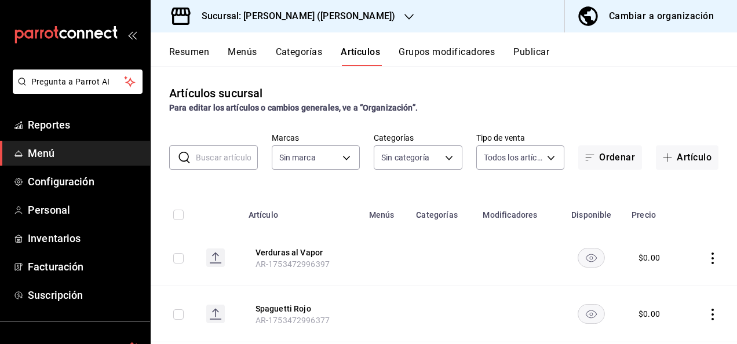
type input "62448029-1e5c-4b97-baa2-381ac051e320"
type input "98e615fa-9ff0-4008-a960-638f8e89b056,5f8a67d5-51f5-436d-b440-fe552d9df27c,df77f…"
click at [221, 155] on input "text" at bounding box center [227, 157] width 62 height 23
type input "a"
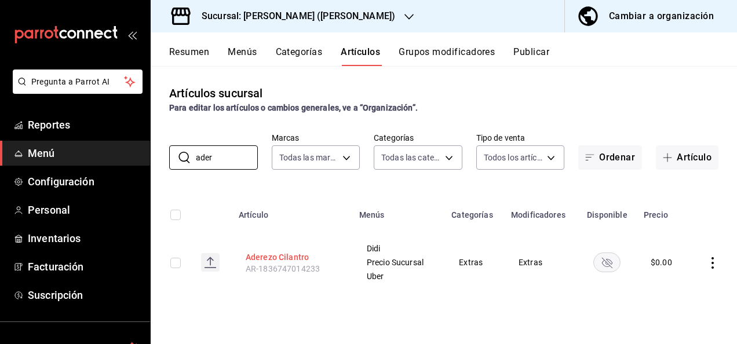
type input "ader"
click at [290, 258] on button "Aderezo Cilantro" at bounding box center [292, 257] width 93 height 12
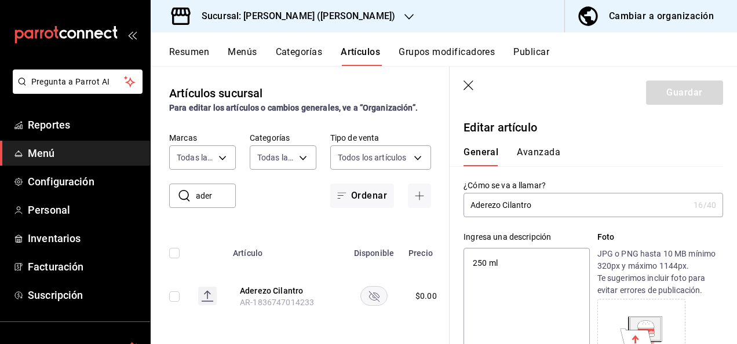
click at [467, 85] on icon "button" at bounding box center [470, 87] width 12 height 12
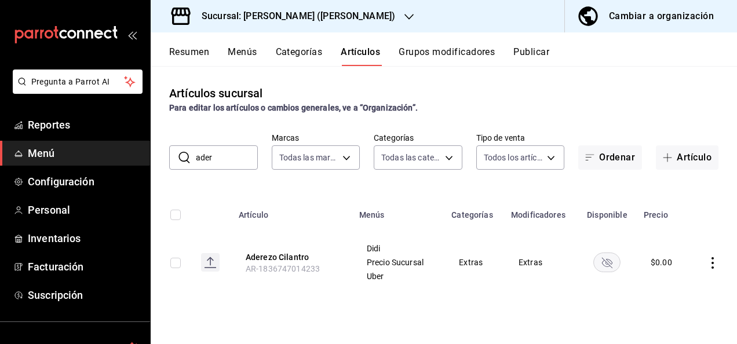
click at [606, 259] on rect "availability-product" at bounding box center [607, 262] width 27 height 19
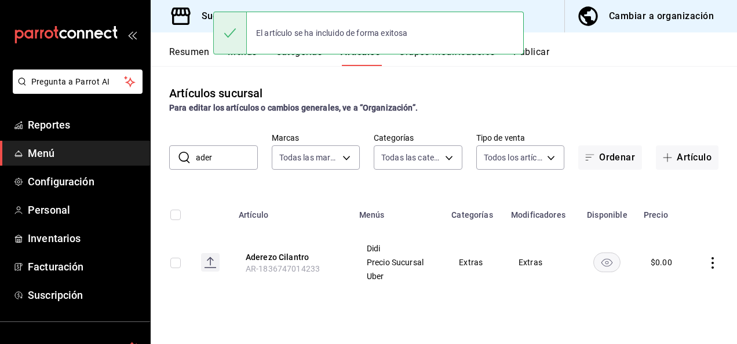
click at [211, 159] on input "ader" at bounding box center [227, 157] width 62 height 23
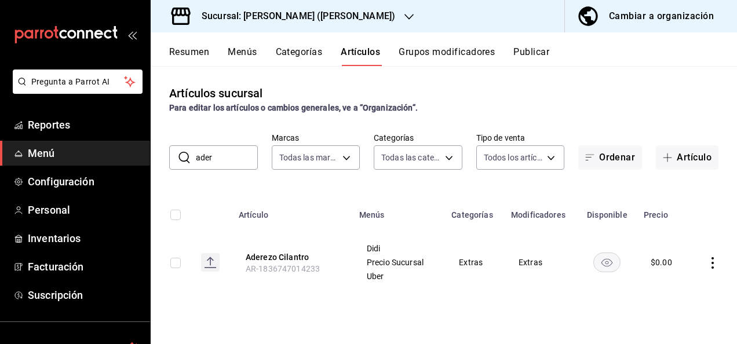
click at [191, 54] on button "Resumen" at bounding box center [189, 56] width 40 height 20
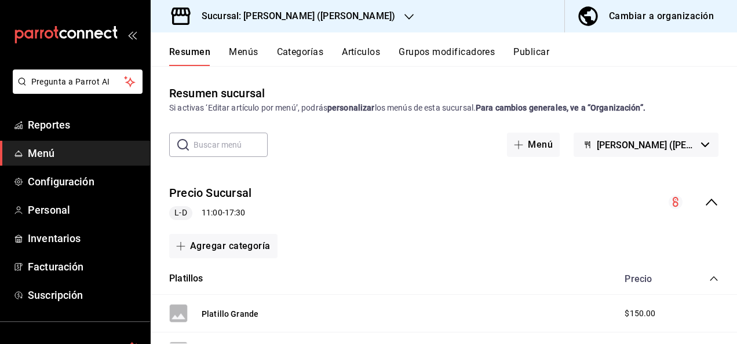
click at [705, 202] on icon "collapse-menu-row" at bounding box center [712, 202] width 14 height 14
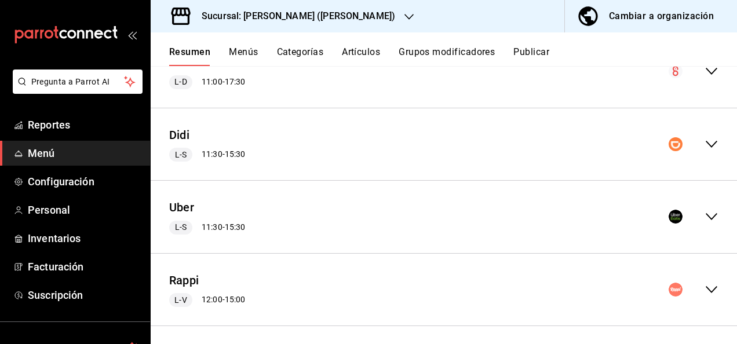
scroll to position [136, 0]
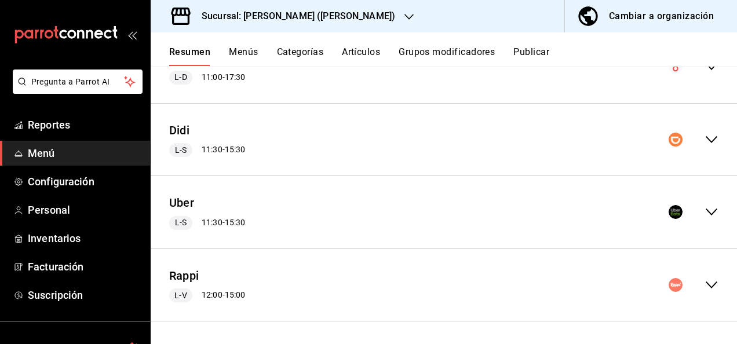
click at [706, 212] on icon "collapse-menu-row" at bounding box center [712, 212] width 12 height 7
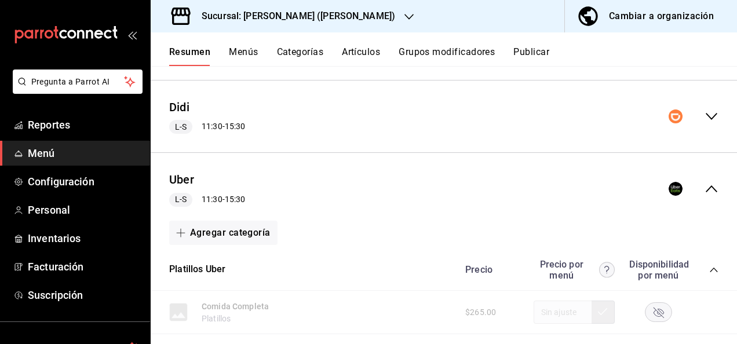
scroll to position [221, 0]
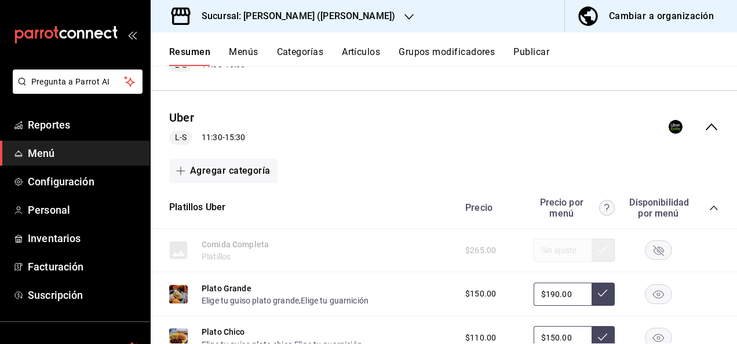
click at [704, 199] on div "Precio Precio por menú Disponibilidad por menú" at bounding box center [586, 208] width 265 height 22
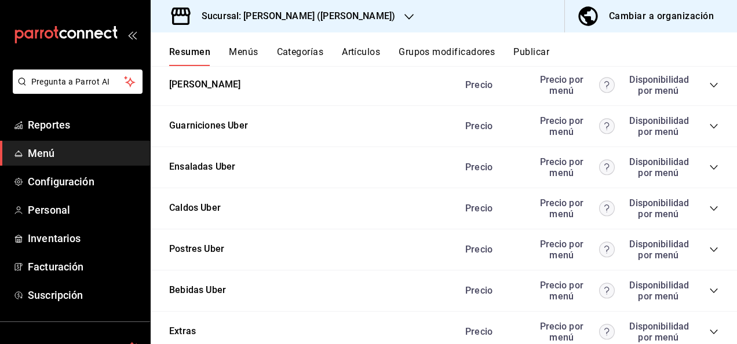
scroll to position [1521, 0]
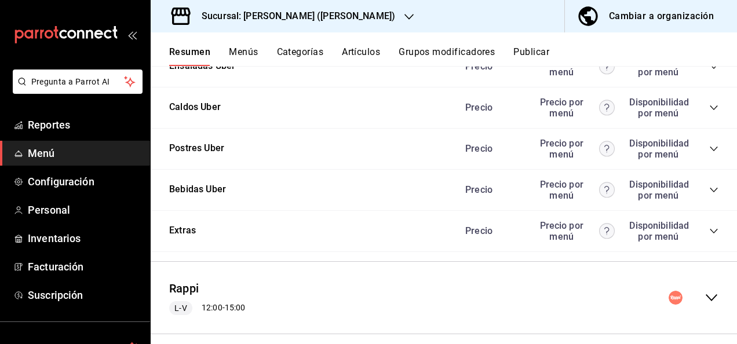
click at [709, 228] on icon "collapse-category-row" at bounding box center [713, 231] width 9 height 9
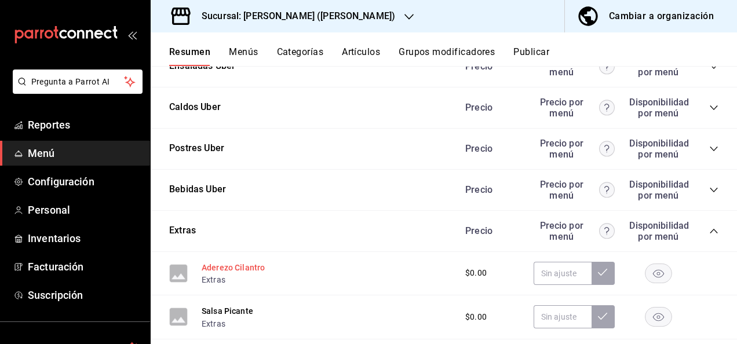
click at [246, 262] on button "Aderezo Cilantro" at bounding box center [233, 268] width 63 height 12
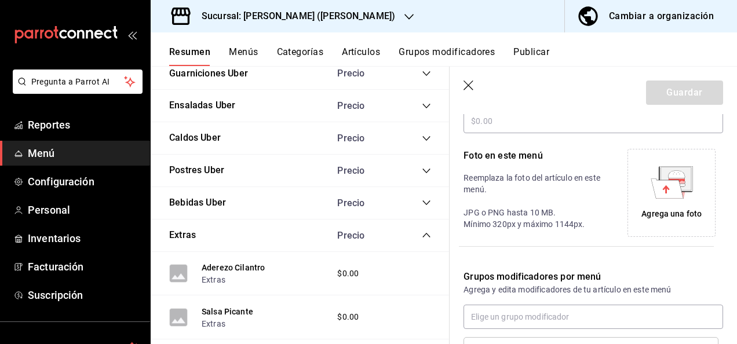
scroll to position [239, 0]
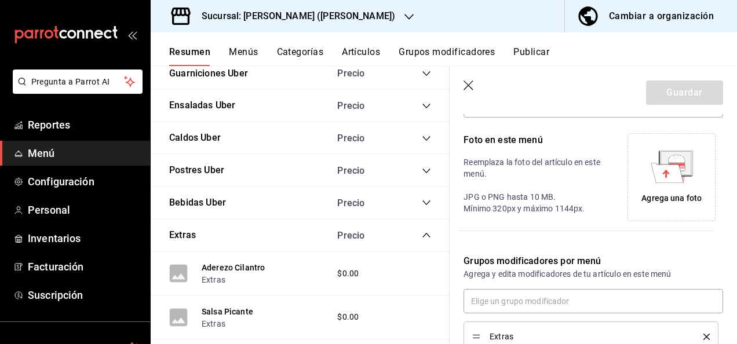
click at [669, 197] on div "Agrega una foto" at bounding box center [671, 198] width 60 height 12
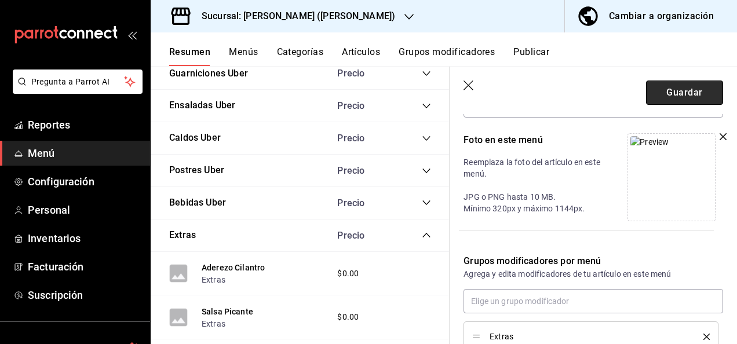
click at [665, 92] on button "Guardar" at bounding box center [684, 93] width 77 height 24
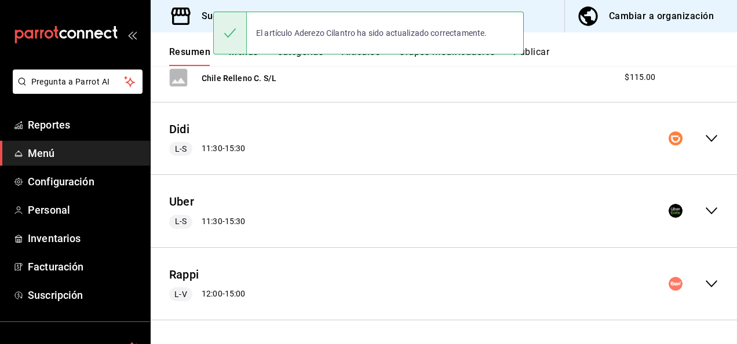
scroll to position [1455, 0]
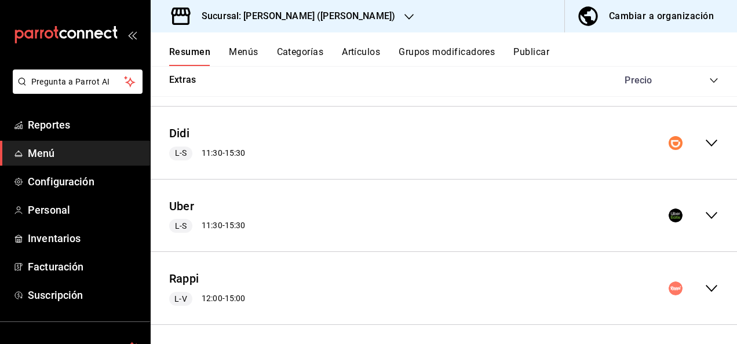
click at [705, 210] on icon "collapse-menu-row" at bounding box center [712, 216] width 14 height 14
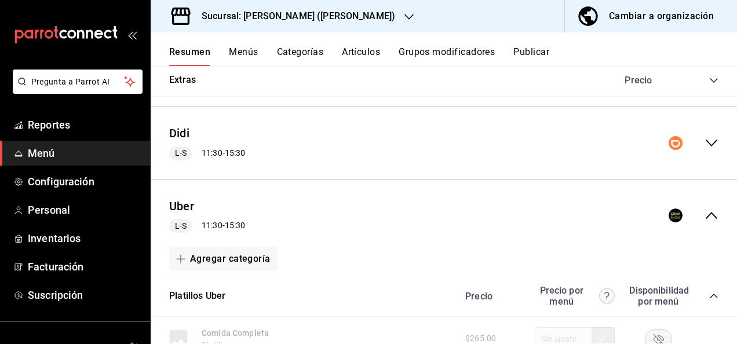
scroll to position [1561, 0]
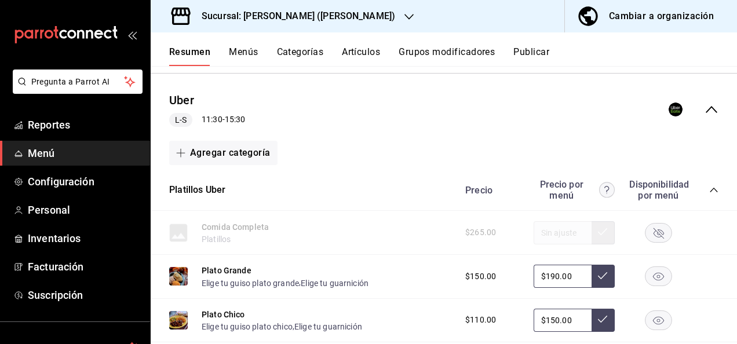
click at [245, 50] on button "Menús" at bounding box center [243, 56] width 29 height 20
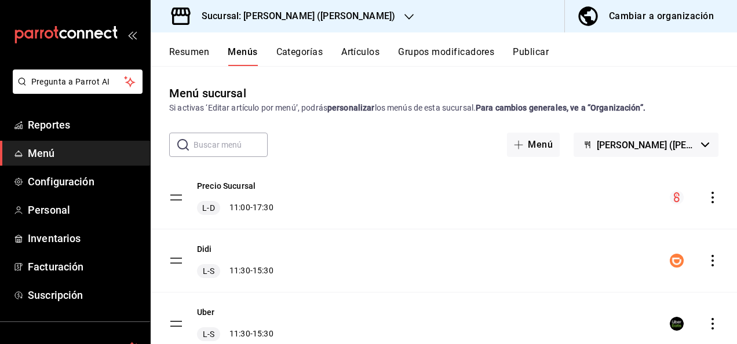
click at [371, 54] on button "Artículos" at bounding box center [360, 56] width 38 height 20
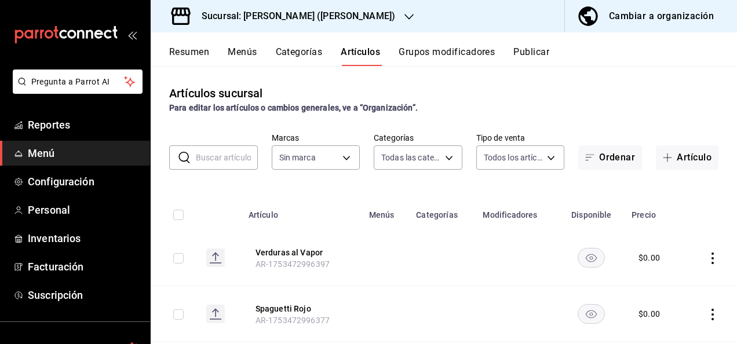
type input "98e615fa-9ff0-4008-a960-638f8e89b056,5f8a67d5-51f5-436d-b440-fe552d9df27c,df77f…"
type input "62448029-1e5c-4b97-baa2-381ac051e320"
click at [214, 157] on input "text" at bounding box center [227, 157] width 62 height 23
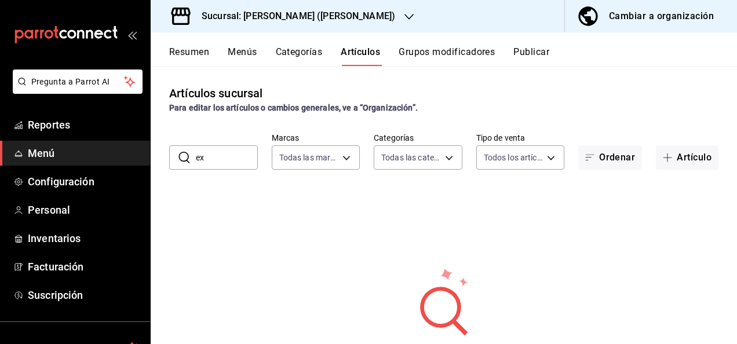
type input "e"
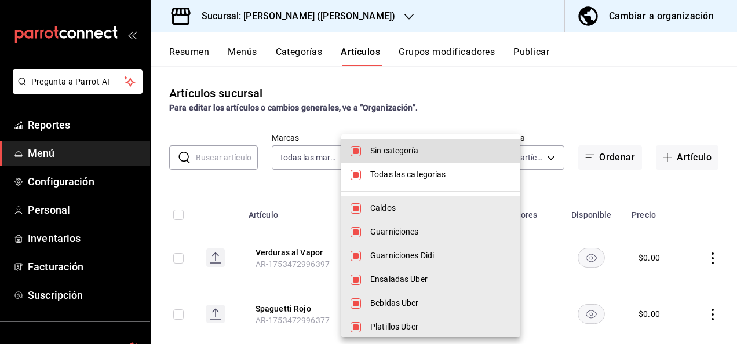
click at [448, 158] on body "Pregunta a Parrot AI Reportes Menú Configuración Personal Inventarios Facturaci…" at bounding box center [368, 172] width 737 height 344
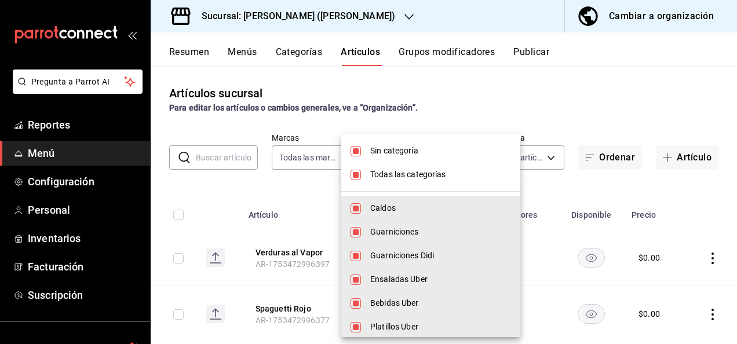
click at [358, 153] on input "checkbox" at bounding box center [356, 151] width 10 height 10
checkbox input "false"
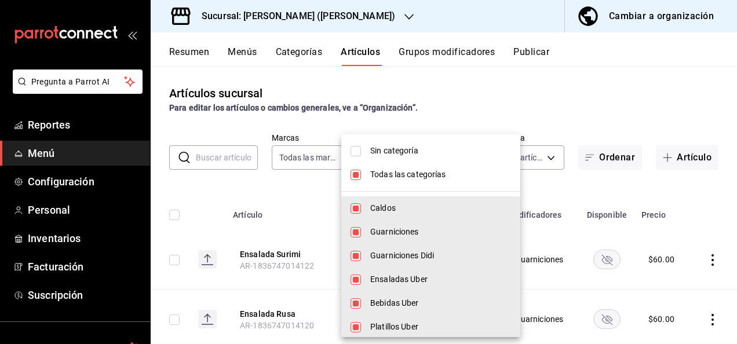
click at [351, 181] on li "Todas las categorías" at bounding box center [430, 175] width 179 height 24
checkbox input "false"
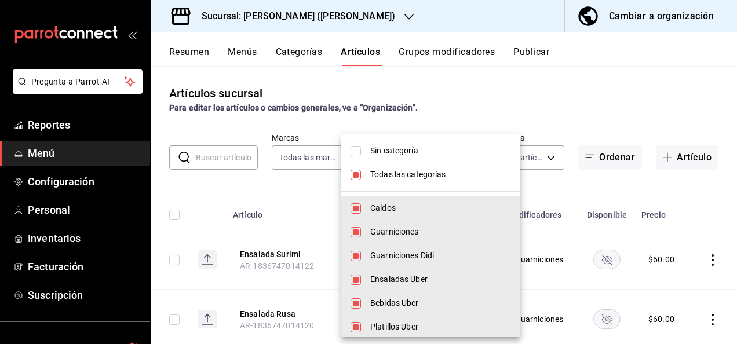
checkbox input "false"
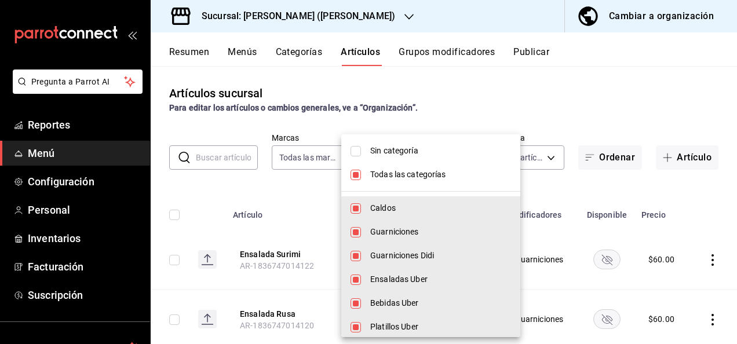
checkbox input "false"
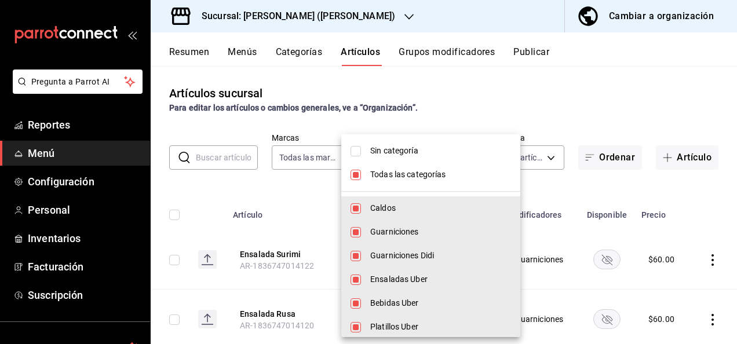
checkbox input "false"
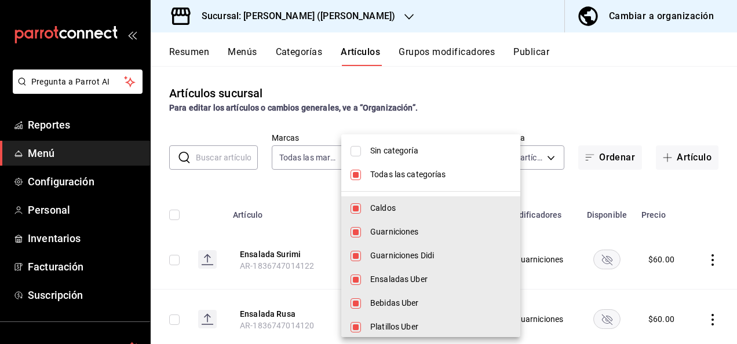
checkbox input "false"
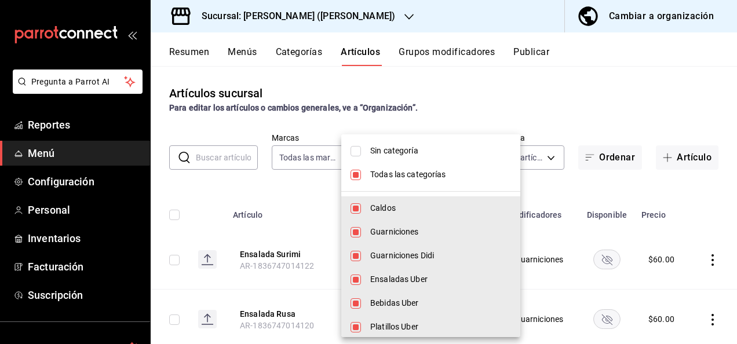
checkbox input "false"
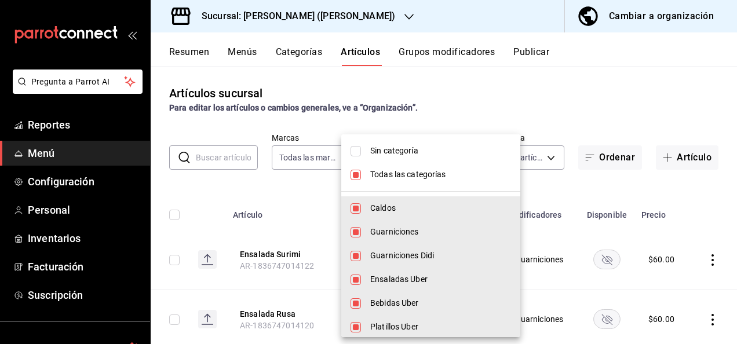
checkbox input "false"
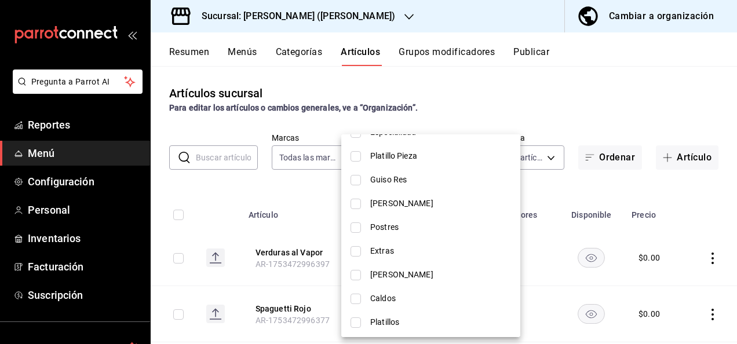
scroll to position [541, 0]
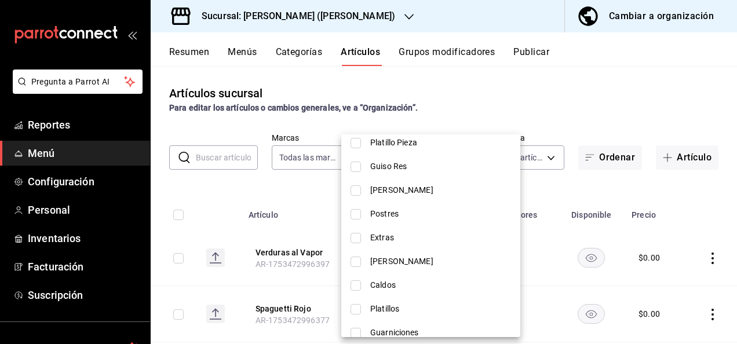
click at [352, 234] on input "checkbox" at bounding box center [356, 238] width 10 height 10
checkbox input "true"
type input "93f04177-0902-47ac-9ded-a4eb004643c7"
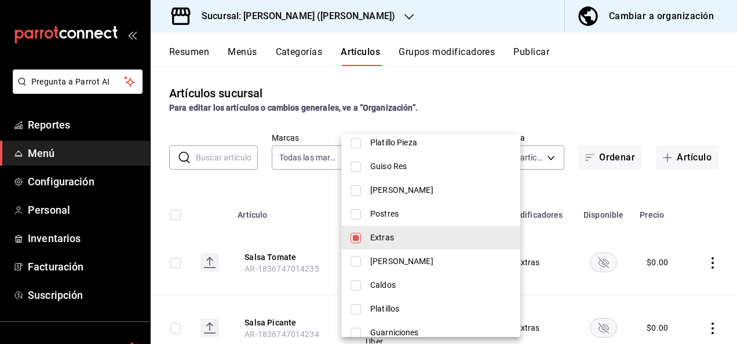
click at [254, 177] on div at bounding box center [368, 172] width 737 height 344
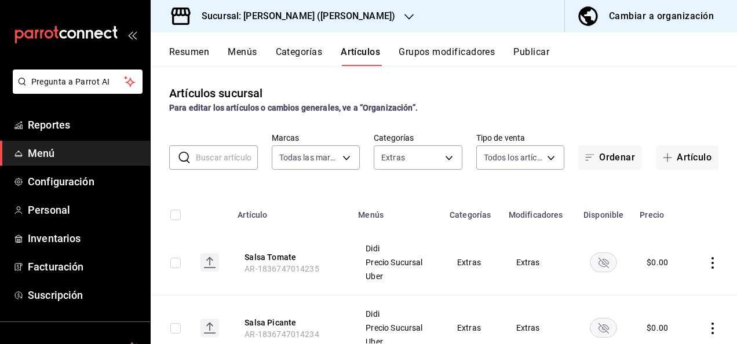
click at [596, 258] on rect "availability-product" at bounding box center [603, 262] width 27 height 19
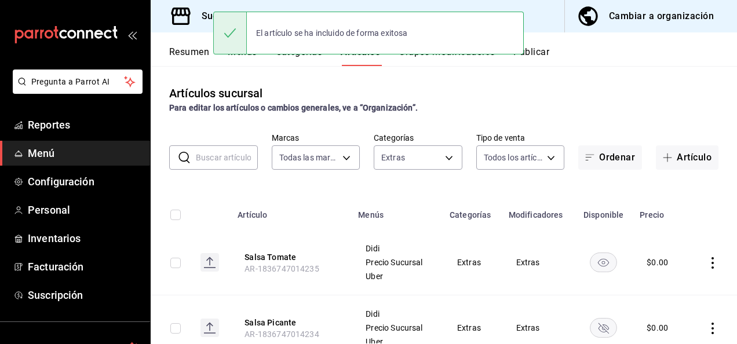
click at [601, 327] on rect "availability-product" at bounding box center [603, 327] width 27 height 19
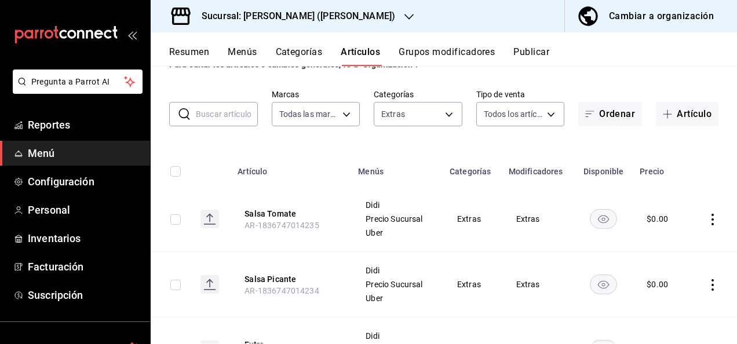
scroll to position [0, 0]
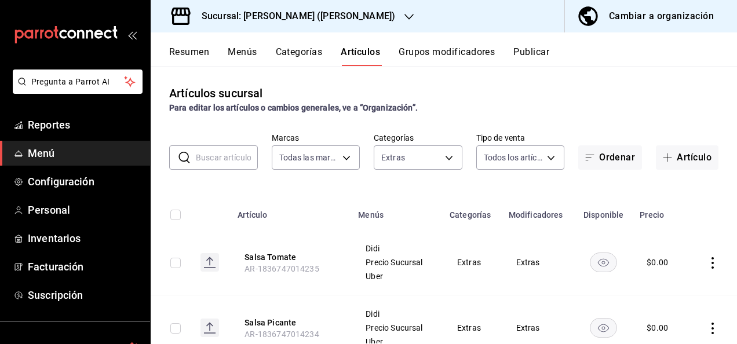
click at [187, 49] on button "Resumen" at bounding box center [189, 56] width 40 height 20
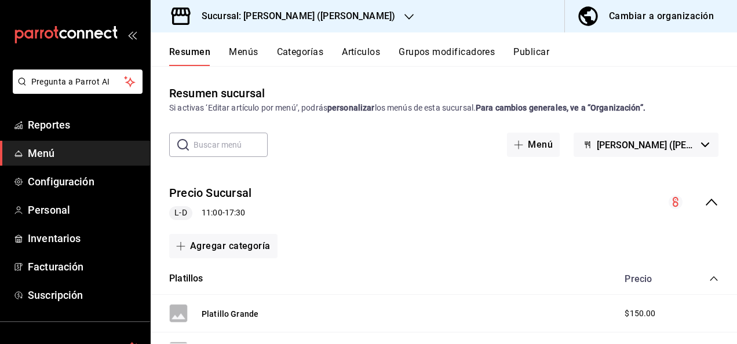
click at [362, 59] on button "Artículos" at bounding box center [361, 56] width 38 height 20
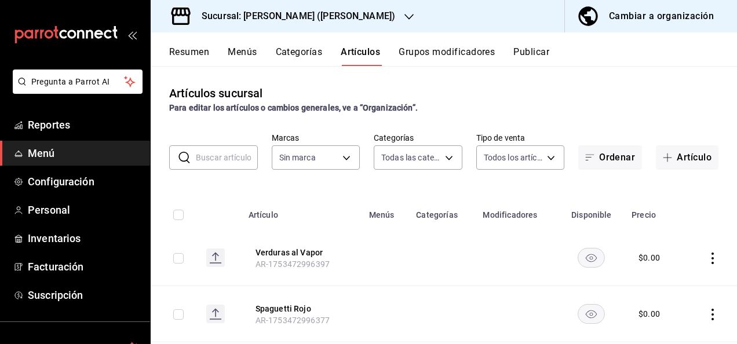
type input "98e615fa-9ff0-4008-a960-638f8e89b056,5f8a67d5-51f5-436d-b440-fe552d9df27c,df77f…"
type input "62448029-1e5c-4b97-baa2-381ac051e320"
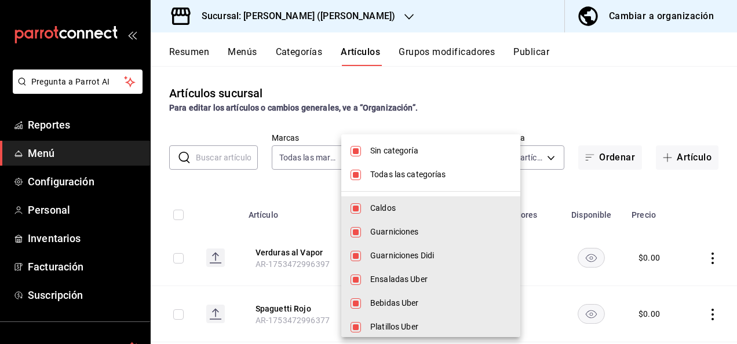
click at [443, 159] on body "Pregunta a Parrot AI Reportes Menú Configuración Personal Inventarios Facturaci…" at bounding box center [368, 172] width 737 height 344
click at [352, 170] on input "checkbox" at bounding box center [356, 175] width 10 height 10
checkbox input "false"
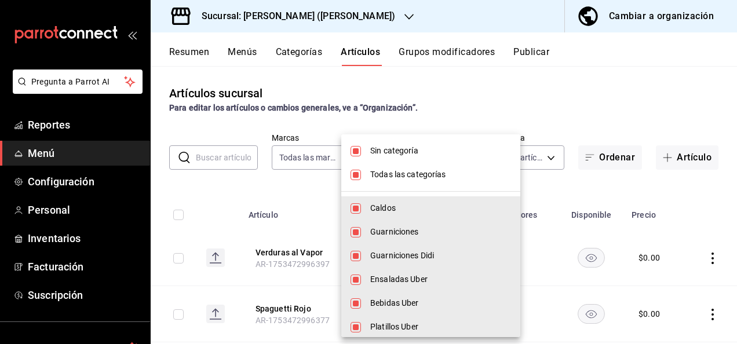
checkbox input "false"
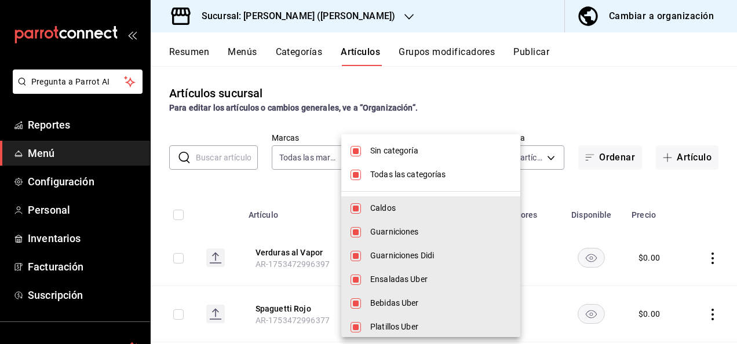
checkbox input "false"
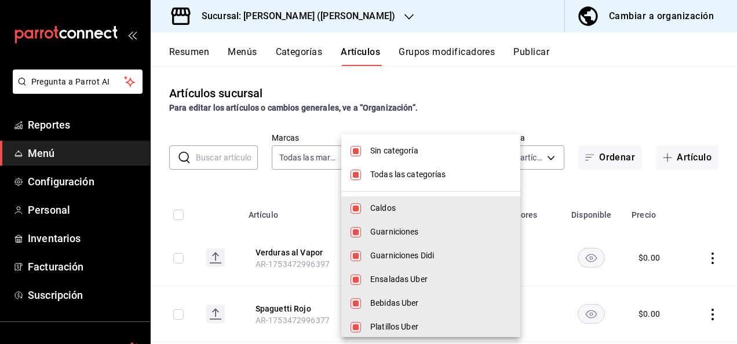
checkbox input "false"
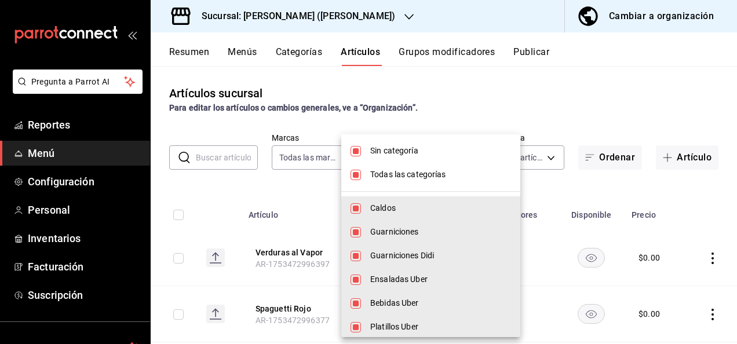
checkbox input "false"
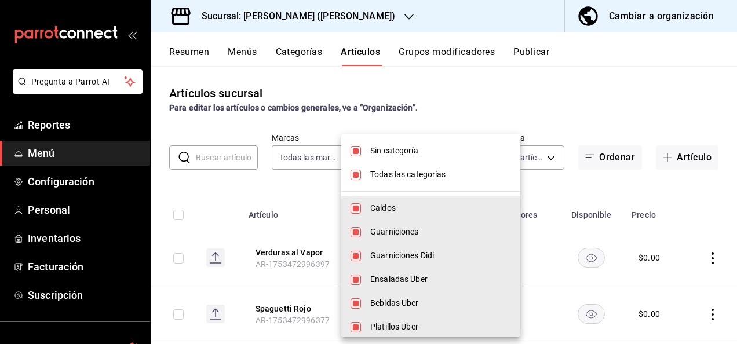
checkbox input "false"
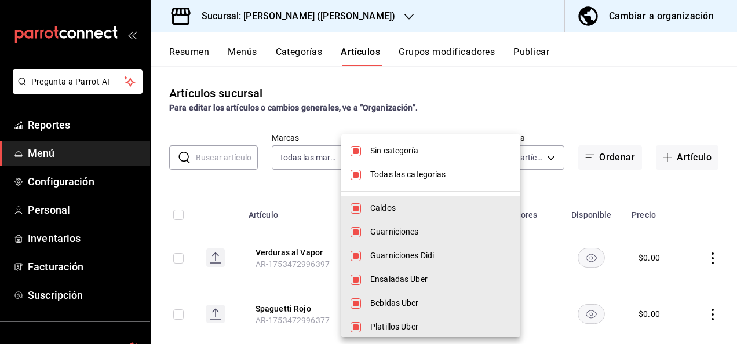
checkbox input "false"
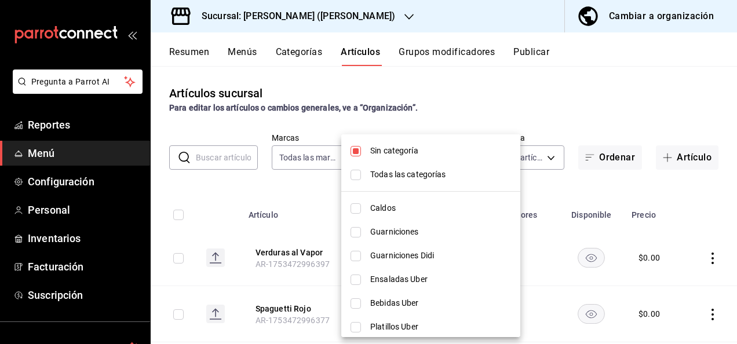
click at [354, 152] on input "checkbox" at bounding box center [356, 151] width 10 height 10
checkbox input "false"
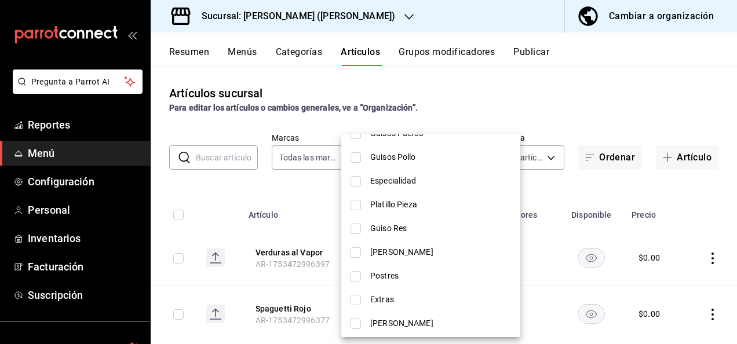
scroll to position [533, 0]
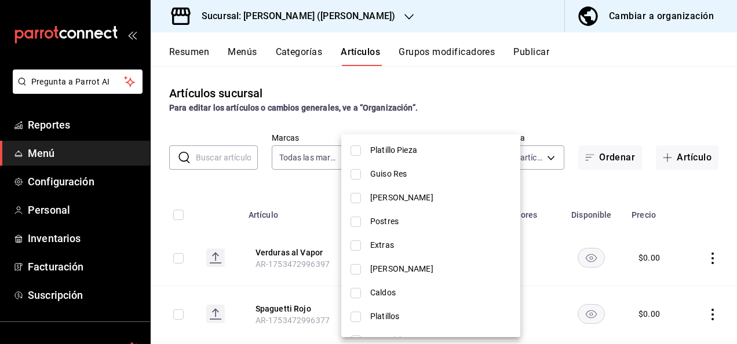
click at [355, 245] on input "checkbox" at bounding box center [356, 245] width 10 height 10
checkbox input "true"
type input "93f04177-0902-47ac-9ded-a4eb004643c7"
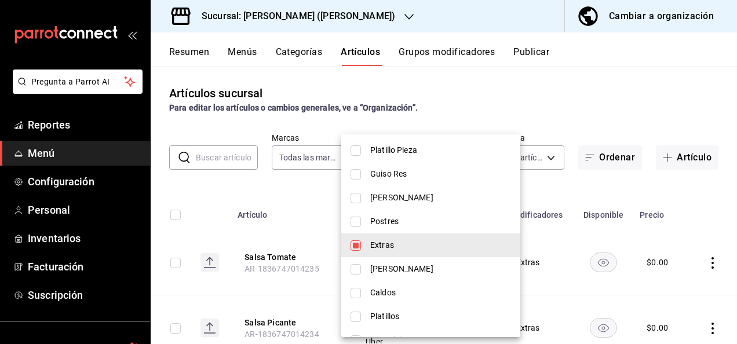
click at [499, 91] on div at bounding box center [368, 172] width 737 height 344
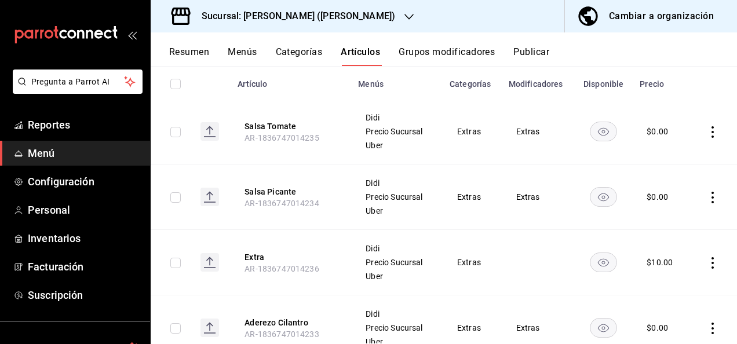
scroll to position [175, 0]
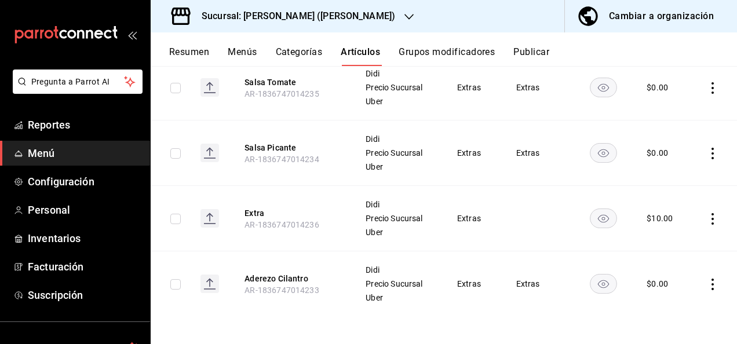
click at [210, 282] on icon at bounding box center [210, 283] width 1 height 8
click at [208, 151] on rect at bounding box center [209, 153] width 19 height 19
click at [217, 86] on rect at bounding box center [209, 87] width 19 height 19
click at [214, 221] on rect at bounding box center [209, 218] width 19 height 19
click at [216, 218] on rect at bounding box center [209, 218] width 19 height 19
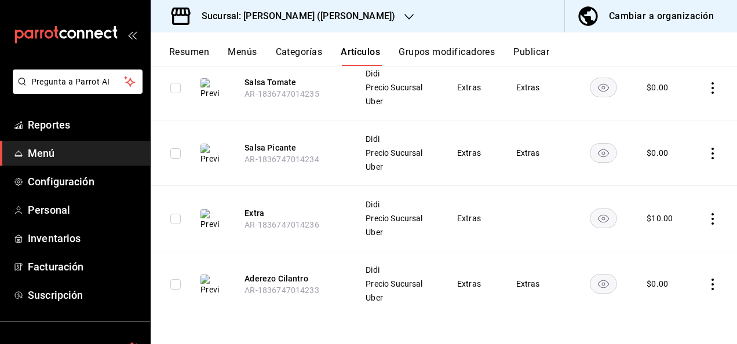
click at [404, 19] on icon "button" at bounding box center [408, 16] width 9 height 9
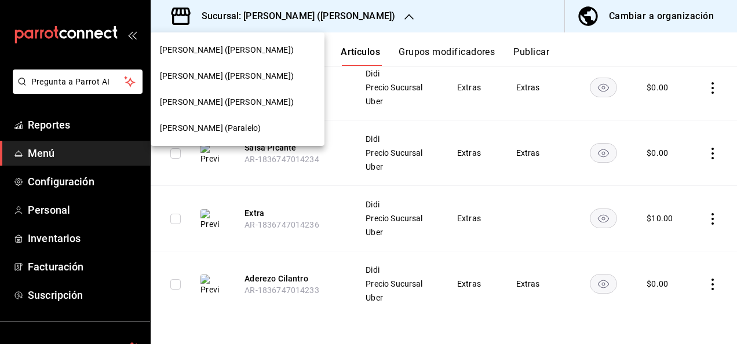
click at [232, 99] on span "[PERSON_NAME] ([PERSON_NAME])" at bounding box center [227, 102] width 134 height 12
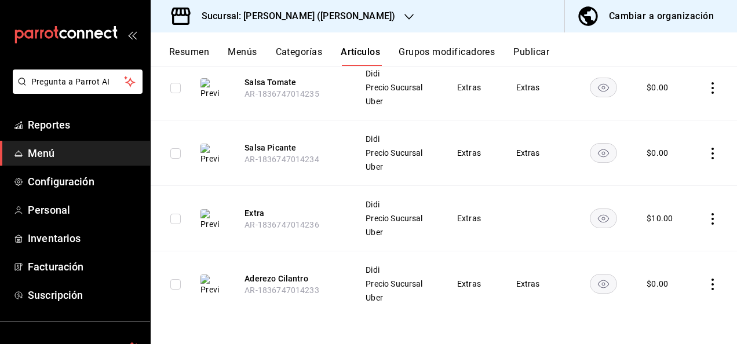
click at [194, 50] on button "Resumen" at bounding box center [189, 56] width 40 height 20
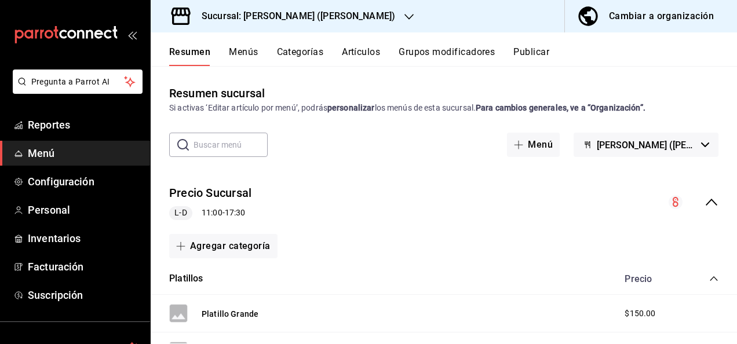
click at [705, 202] on icon "collapse-menu-row" at bounding box center [712, 202] width 14 height 14
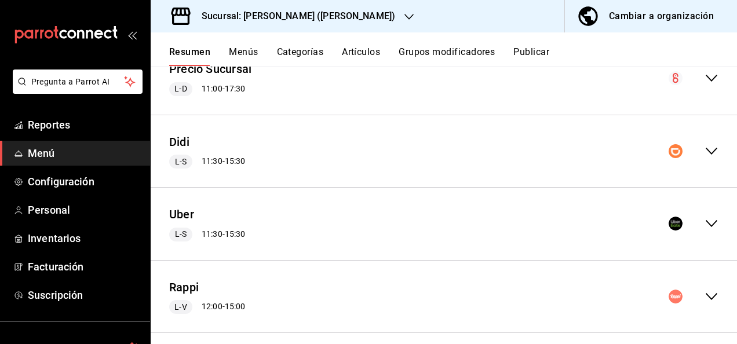
scroll to position [136, 0]
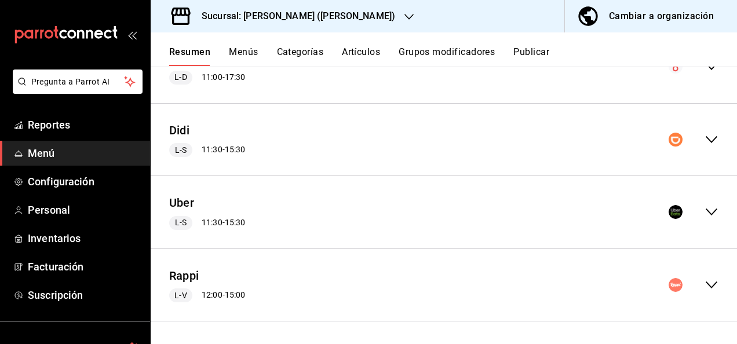
click at [705, 284] on icon "collapse-menu-row" at bounding box center [712, 285] width 14 height 14
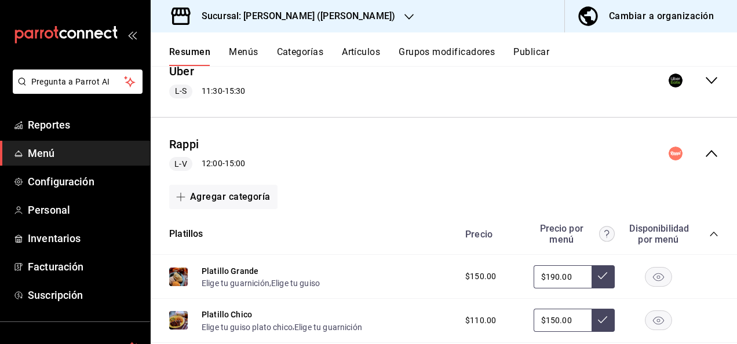
scroll to position [352, 0]
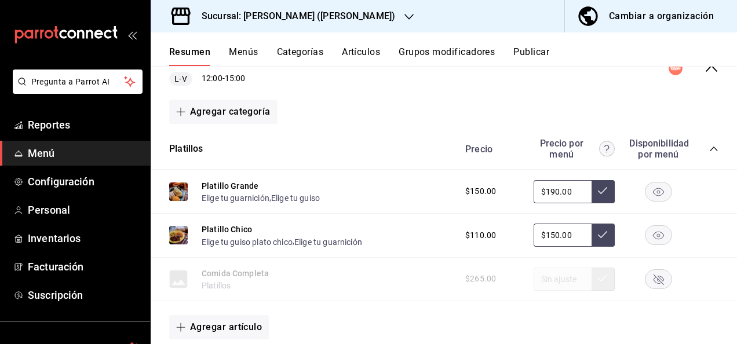
click at [710, 148] on icon "collapse-category-row" at bounding box center [714, 149] width 8 height 5
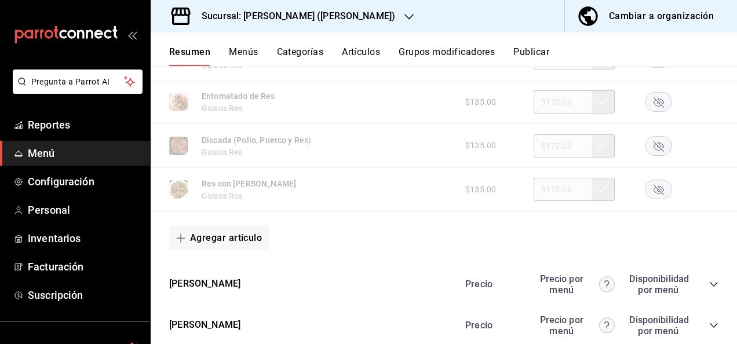
scroll to position [978, 0]
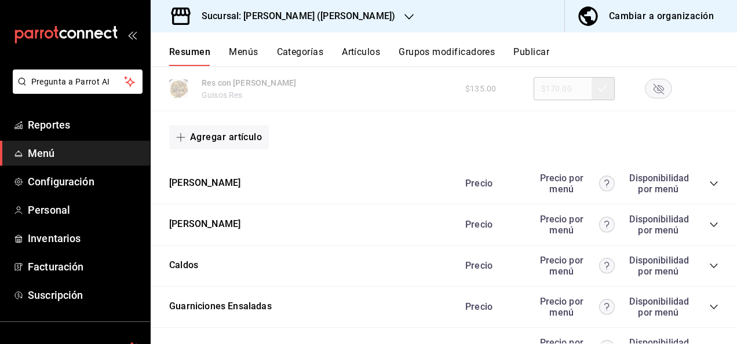
click at [709, 184] on icon "collapse-category-row" at bounding box center [713, 183] width 9 height 9
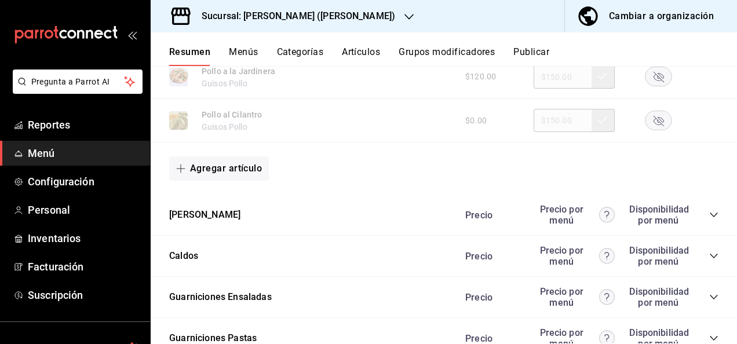
scroll to position [1735, 0]
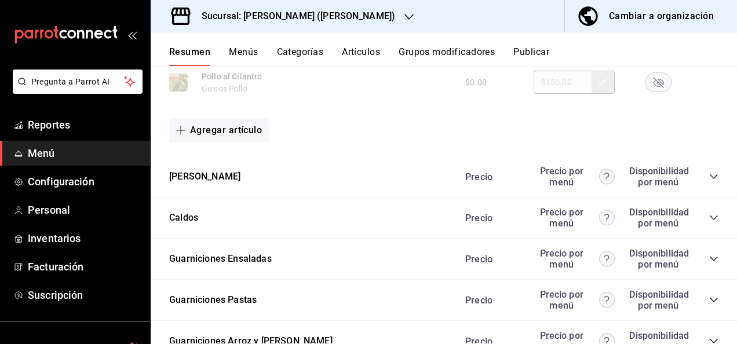
click at [709, 181] on icon "collapse-category-row" at bounding box center [713, 176] width 9 height 9
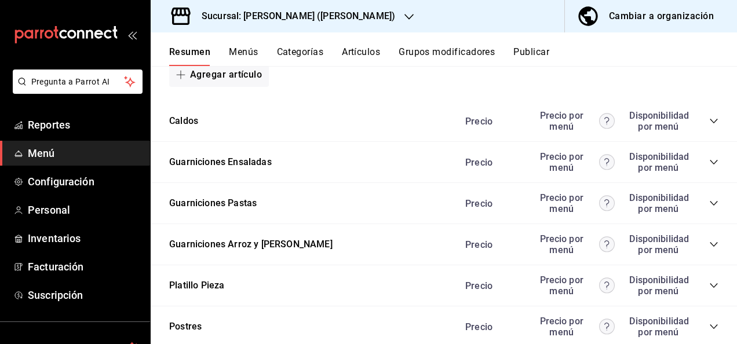
scroll to position [2476, 0]
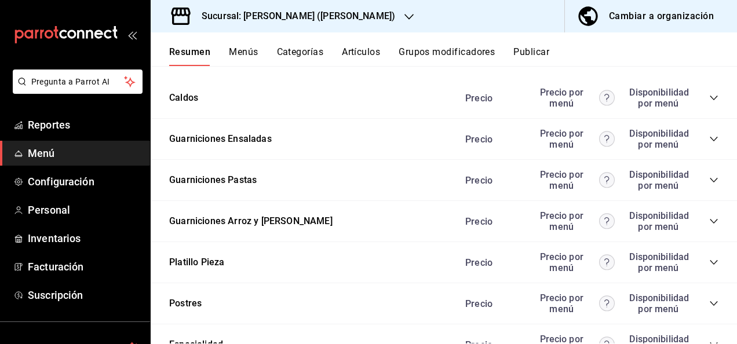
click at [709, 185] on icon "collapse-category-row" at bounding box center [713, 180] width 9 height 9
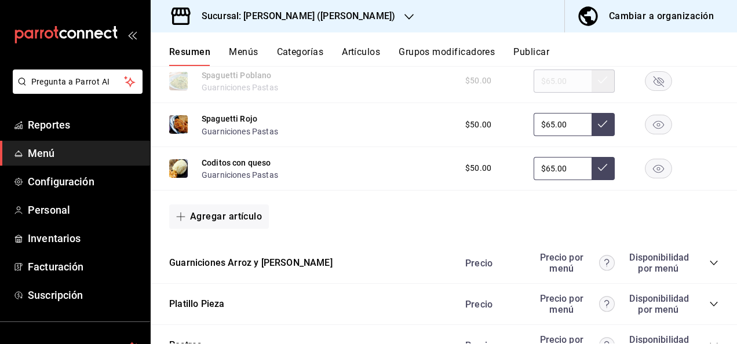
scroll to position [2893, 0]
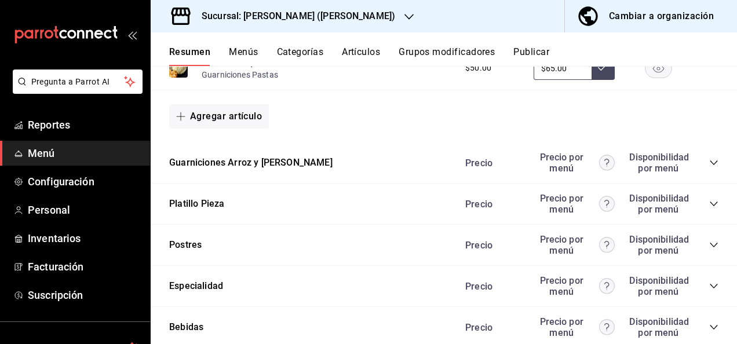
click at [709, 167] on icon "collapse-category-row" at bounding box center [713, 162] width 9 height 9
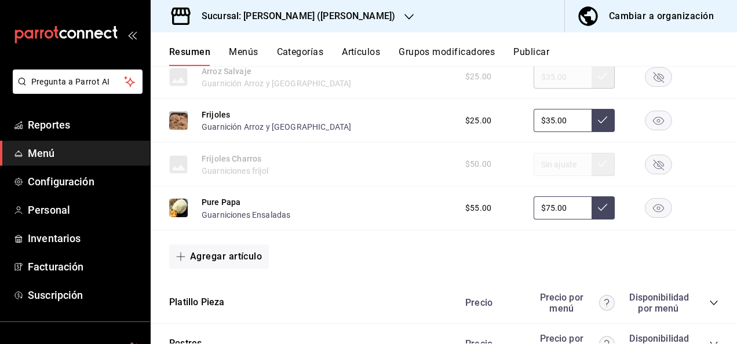
scroll to position [3334, 0]
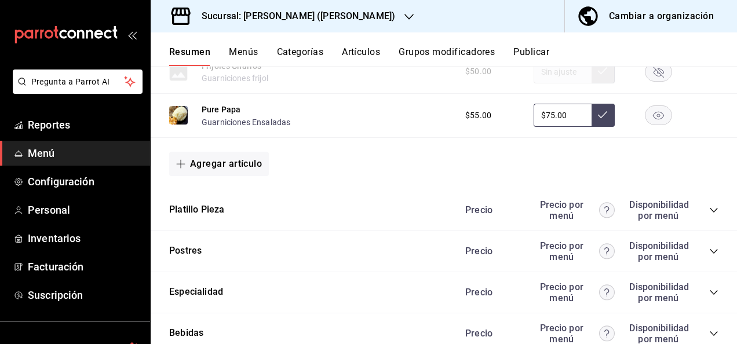
click at [709, 215] on icon "collapse-category-row" at bounding box center [713, 210] width 9 height 9
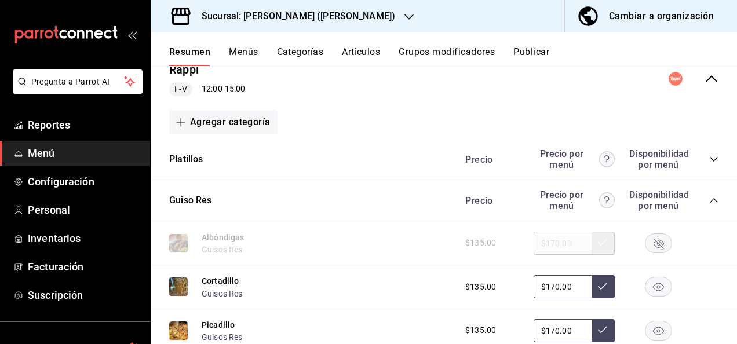
scroll to position [303, 0]
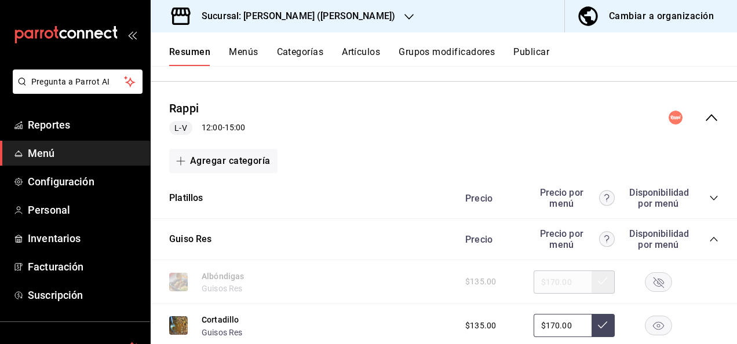
click at [706, 121] on icon "collapse-menu-row" at bounding box center [712, 118] width 14 height 14
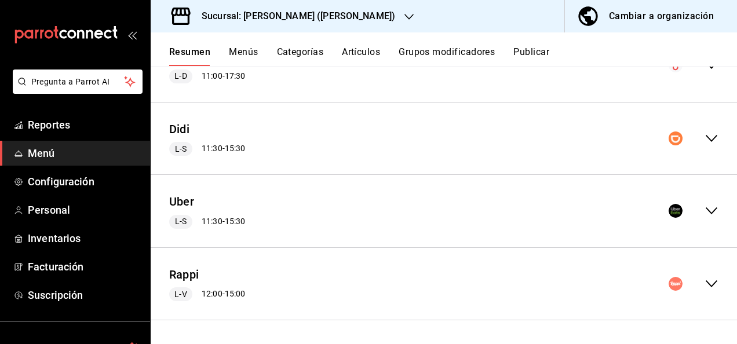
scroll to position [136, 0]
click at [706, 216] on icon "collapse-menu-row" at bounding box center [712, 212] width 14 height 14
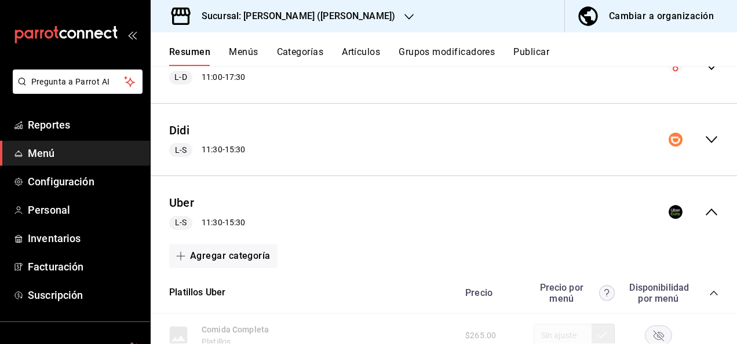
scroll to position [303, 0]
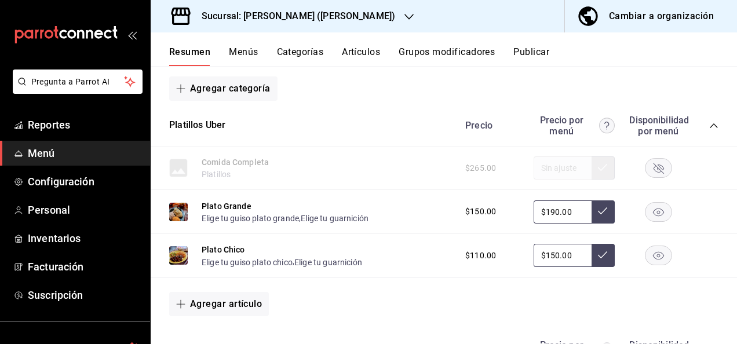
click at [709, 124] on icon "collapse-category-row" at bounding box center [713, 125] width 9 height 9
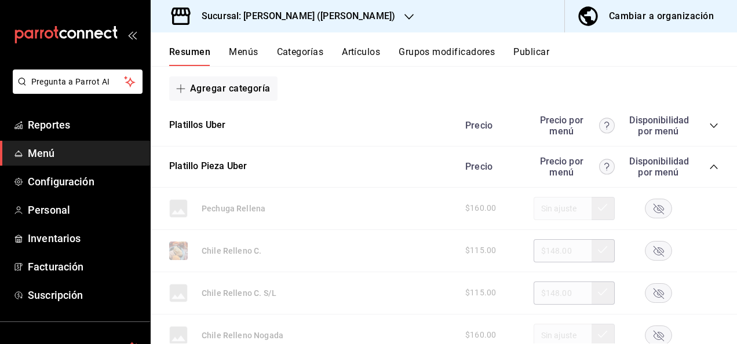
click at [709, 163] on icon "collapse-category-row" at bounding box center [713, 166] width 9 height 9
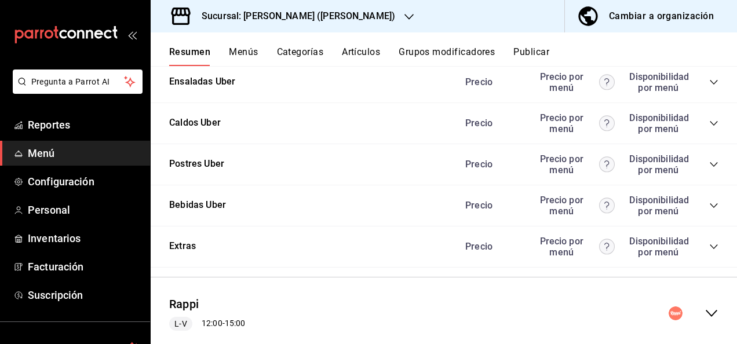
scroll to position [604, 0]
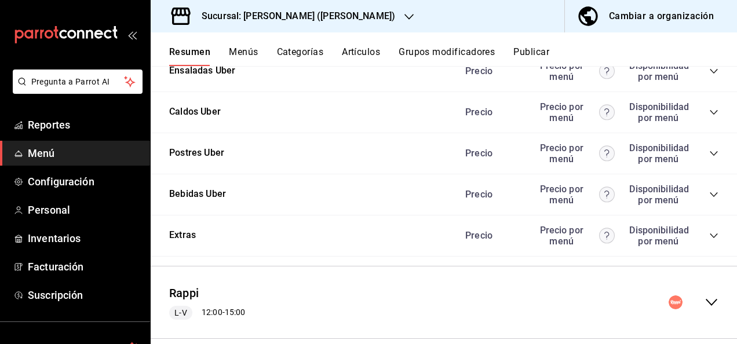
click at [709, 236] on icon "collapse-category-row" at bounding box center [713, 235] width 9 height 9
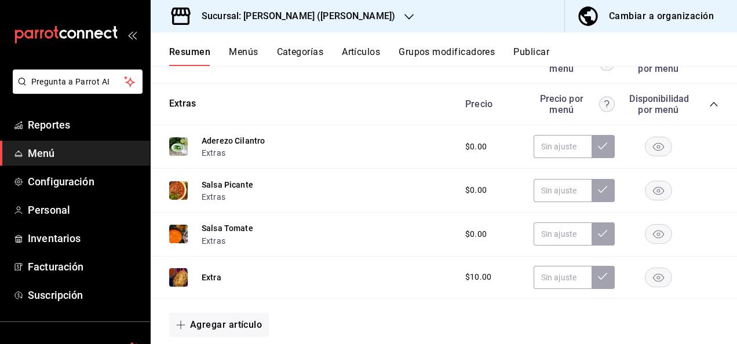
scroll to position [713, 0]
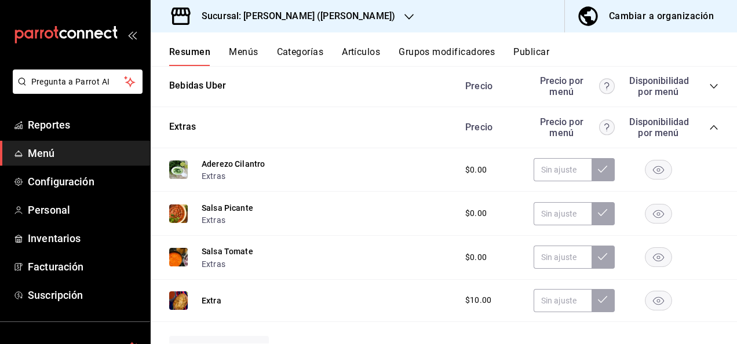
click at [404, 21] on icon "button" at bounding box center [408, 16] width 9 height 9
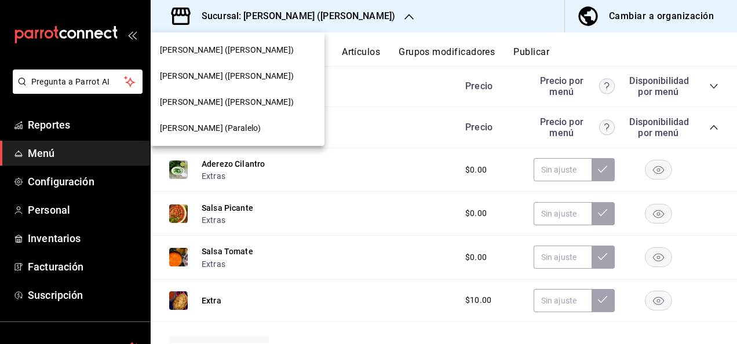
click at [410, 15] on div at bounding box center [368, 172] width 737 height 344
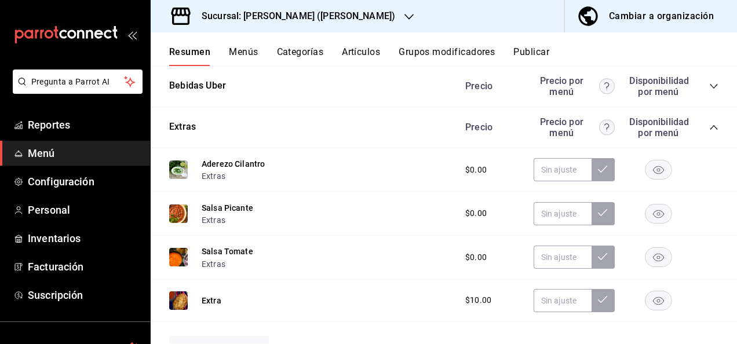
click at [528, 49] on button "Publicar" at bounding box center [531, 56] width 36 height 20
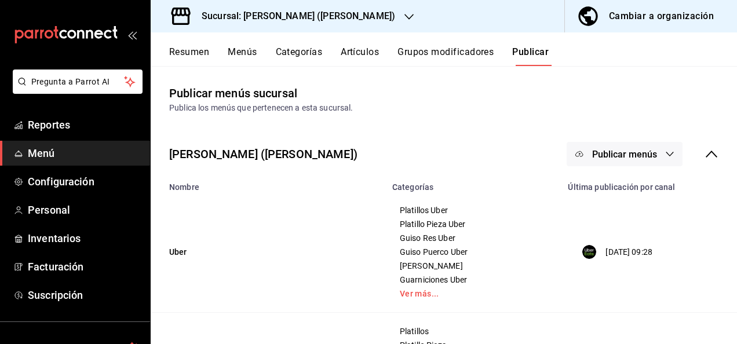
click at [648, 147] on button "Publicar menús" at bounding box center [625, 154] width 116 height 24
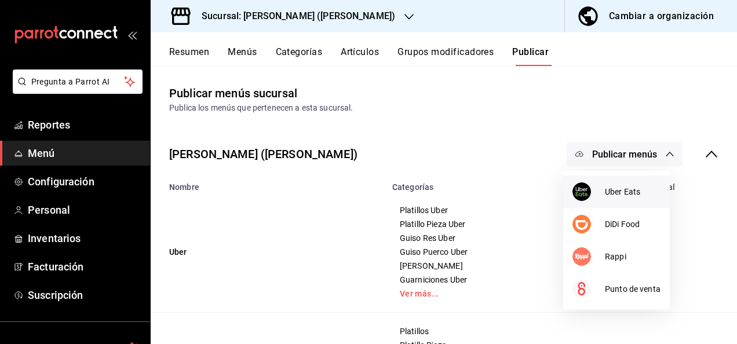
click at [619, 189] on span "Uber Eats" at bounding box center [633, 192] width 56 height 12
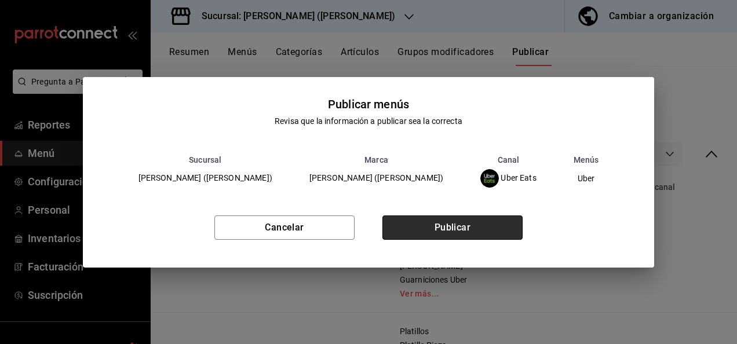
click at [467, 229] on button "Publicar" at bounding box center [452, 228] width 140 height 24
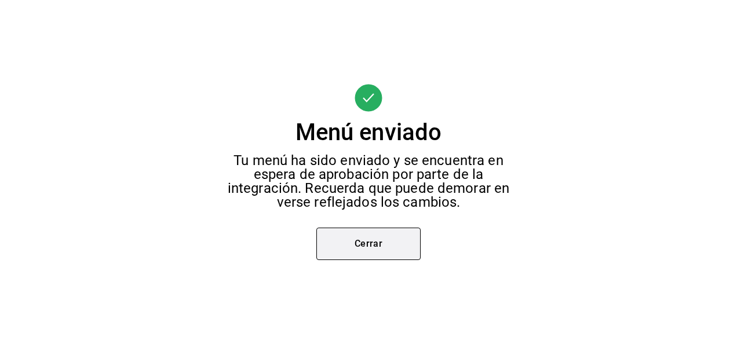
click at [405, 240] on button "Cerrar" at bounding box center [368, 244] width 104 height 32
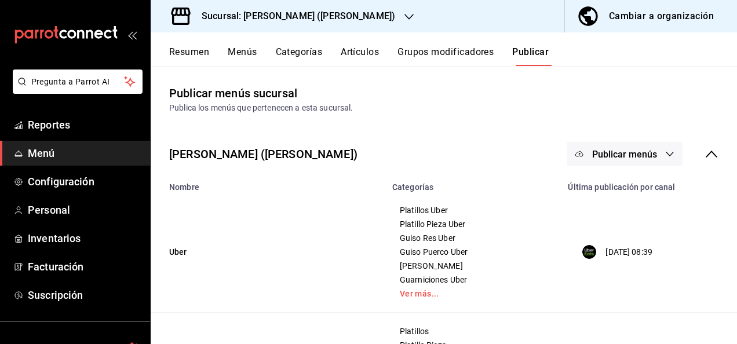
click at [665, 158] on icon "button" at bounding box center [669, 153] width 9 height 9
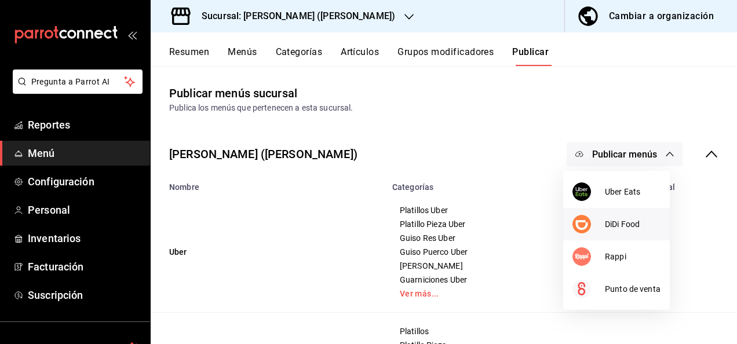
click at [612, 221] on span "DiDi Food" at bounding box center [633, 224] width 56 height 12
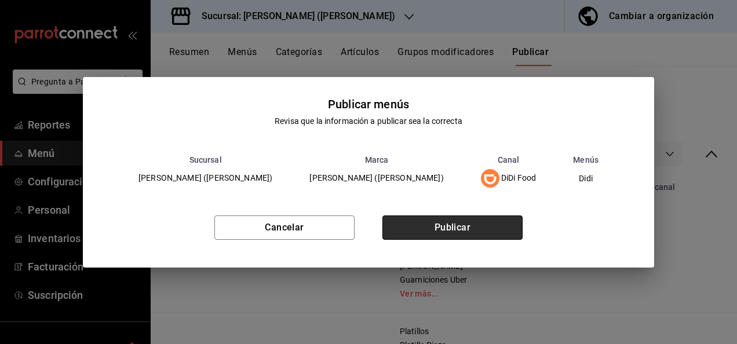
click at [477, 224] on button "Publicar" at bounding box center [452, 228] width 140 height 24
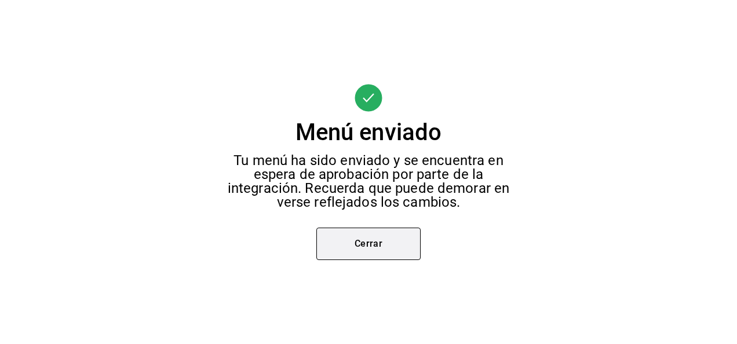
click at [381, 234] on button "Cerrar" at bounding box center [368, 244] width 104 height 32
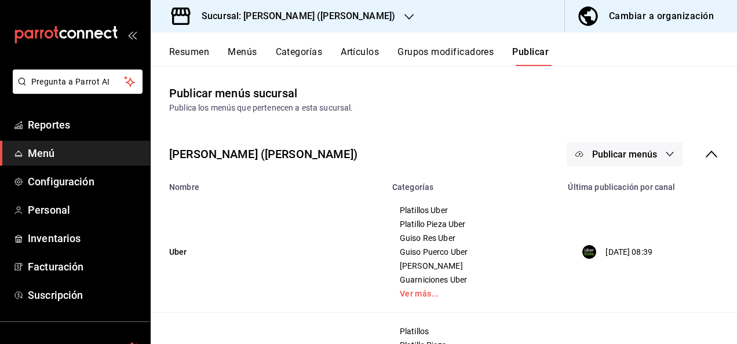
click at [649, 148] on button "Publicar menús" at bounding box center [625, 154] width 116 height 24
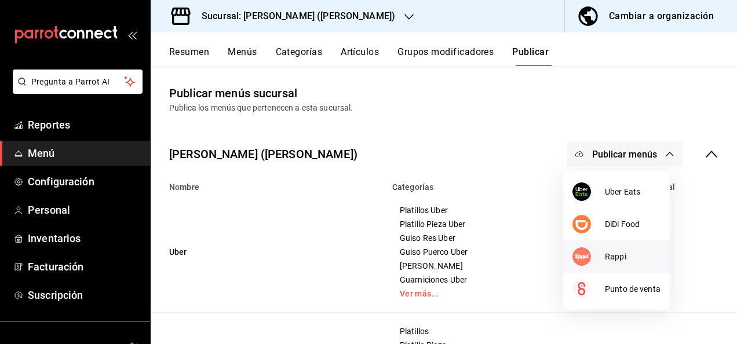
click at [598, 254] on div at bounding box center [588, 256] width 32 height 19
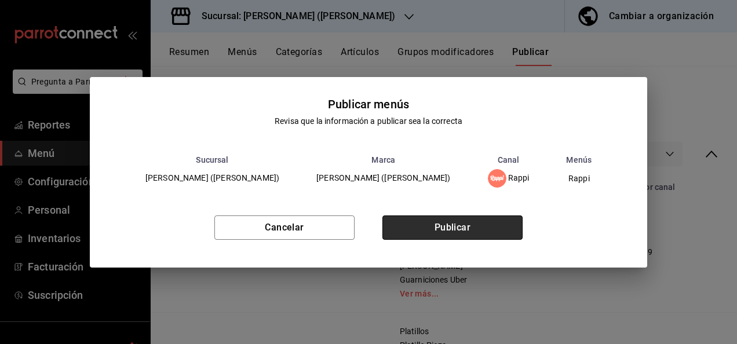
click at [470, 231] on button "Publicar" at bounding box center [452, 228] width 140 height 24
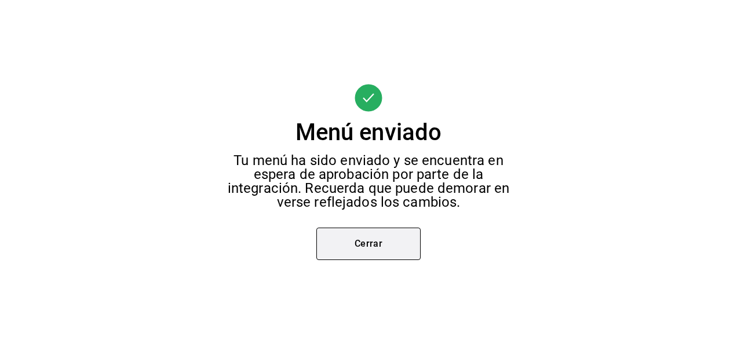
click at [374, 235] on button "Cerrar" at bounding box center [368, 244] width 104 height 32
